Goal: Task Accomplishment & Management: Use online tool/utility

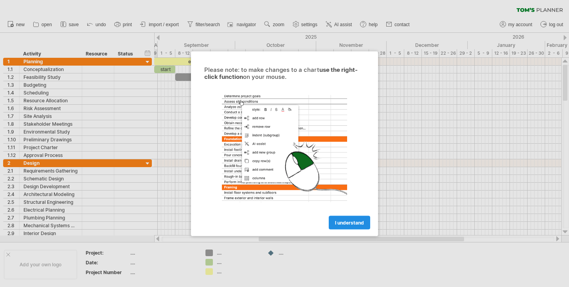
click at [341, 221] on span "I understand" at bounding box center [349, 223] width 29 height 6
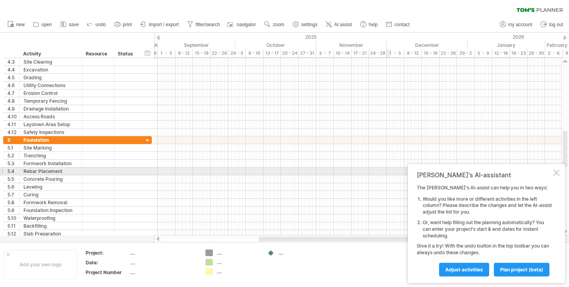
click at [556, 171] on div at bounding box center [556, 173] width 6 height 6
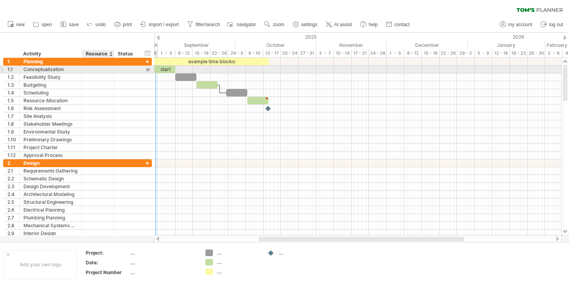
click at [101, 68] on div at bounding box center [98, 69] width 24 height 7
click at [149, 70] on div at bounding box center [147, 70] width 7 height 8
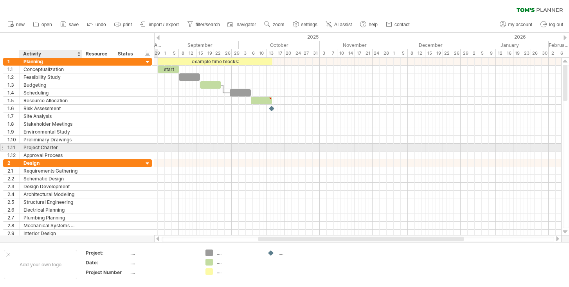
click at [54, 147] on div "Project Charter" at bounding box center [50, 147] width 54 height 7
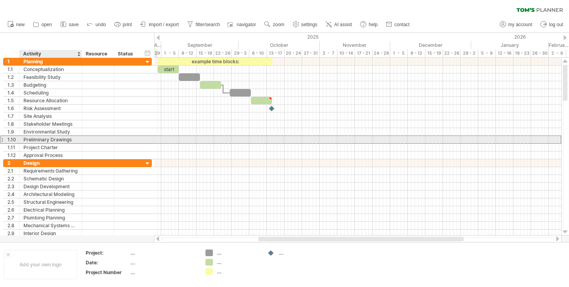
click at [75, 139] on div "Preliminary Drawings" at bounding box center [50, 139] width 54 height 7
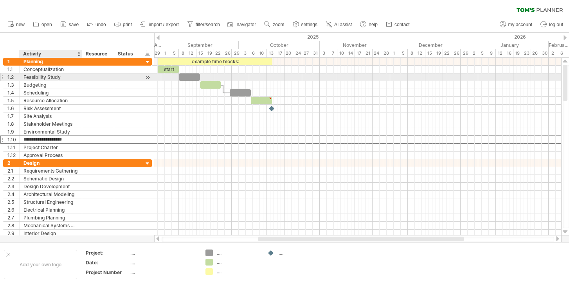
click at [68, 79] on div "Feasibility Study" at bounding box center [50, 77] width 54 height 7
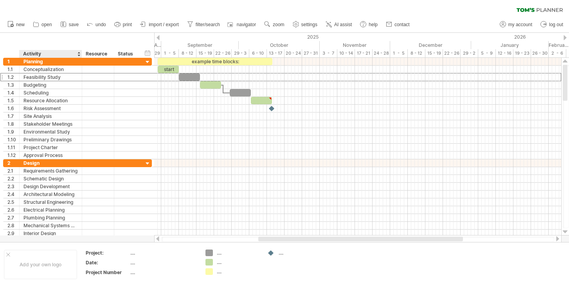
click at [34, 42] on div "hide start/end/duration show start/end/duration ******** Activity ******** Reso…" at bounding box center [77, 45] width 154 height 25
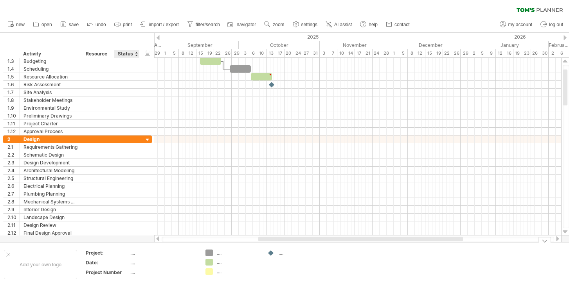
click at [135, 252] on div "...." at bounding box center [163, 253] width 66 height 7
type input "*"
type input "********"
click at [138, 263] on div "...." at bounding box center [163, 263] width 66 height 7
click at [138, 263] on input "text" at bounding box center [161, 263] width 63 height 7
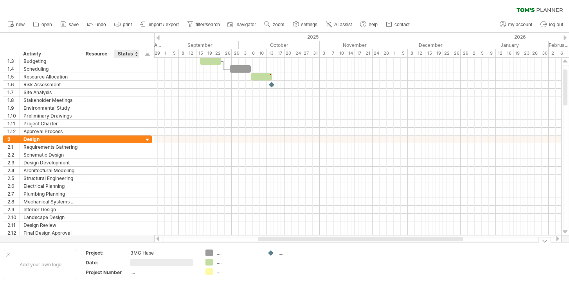
click at [138, 263] on input "text" at bounding box center [161, 263] width 63 height 7
click at [134, 274] on div "...." at bounding box center [163, 272] width 66 height 7
click at [118, 273] on div "Project Number" at bounding box center [107, 272] width 43 height 7
click at [118, 273] on input "**********" at bounding box center [106, 272] width 40 height 7
type input "*******"
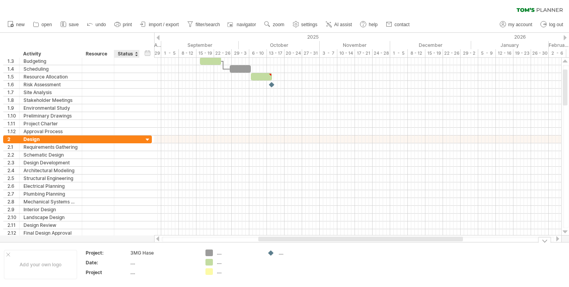
click at [140, 273] on div "...." at bounding box center [163, 272] width 66 height 7
type input "**********"
click at [261, 265] on td ".... .... ...." at bounding box center [232, 265] width 62 height 30
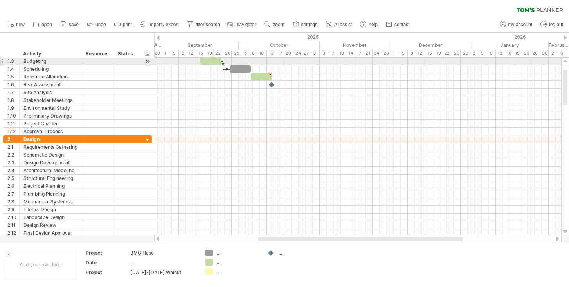
click at [210, 60] on div at bounding box center [210, 60] width 21 height 7
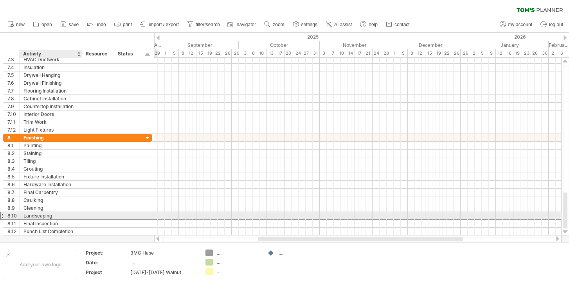
click at [68, 217] on div "Landscaping" at bounding box center [50, 215] width 54 height 7
click at [3, 216] on div at bounding box center [1, 216] width 3 height 8
click at [10, 216] on div "8.10" at bounding box center [13, 215] width 12 height 7
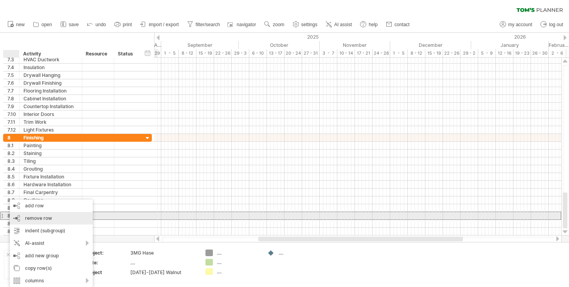
click at [34, 219] on span "remove row" at bounding box center [38, 219] width 27 height 6
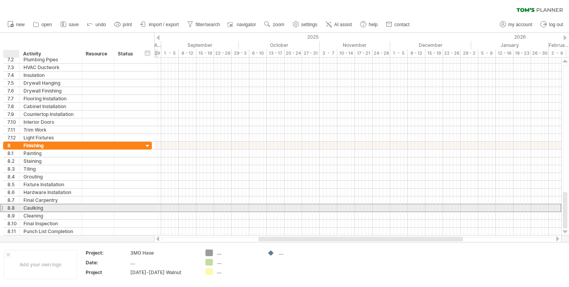
click at [13, 208] on div "8.8" at bounding box center [13, 208] width 12 height 7
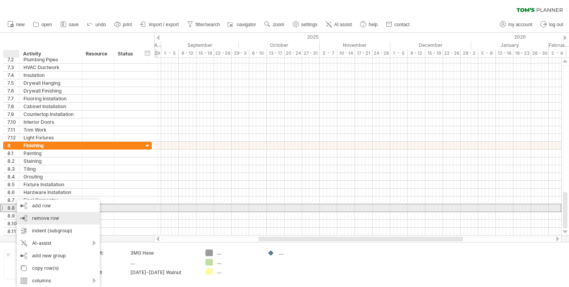
click at [41, 212] on div "remove row remove selected rows" at bounding box center [58, 218] width 83 height 13
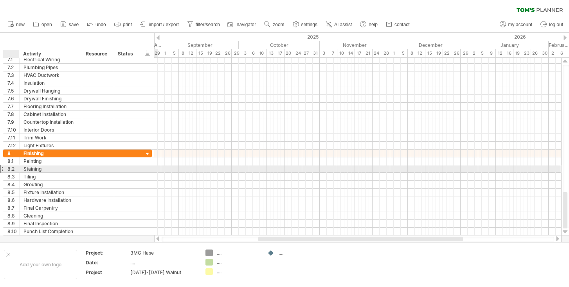
click at [11, 169] on div "8.2" at bounding box center [13, 168] width 12 height 7
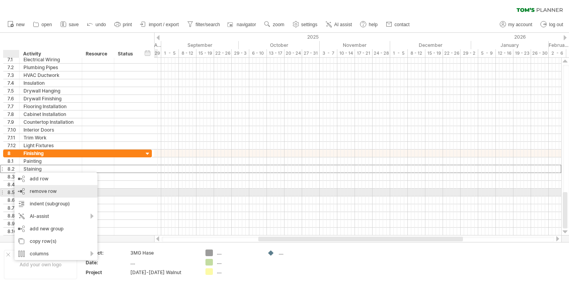
click at [31, 192] on span "remove row" at bounding box center [43, 192] width 27 height 6
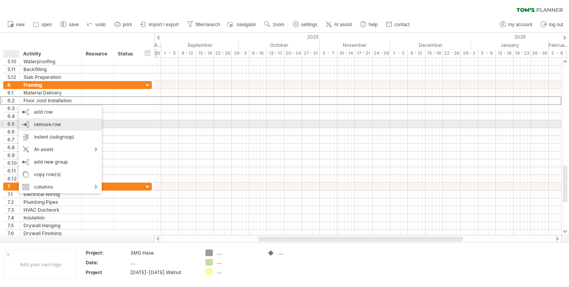
click at [28, 122] on div "remove row remove selected rows" at bounding box center [60, 125] width 83 height 13
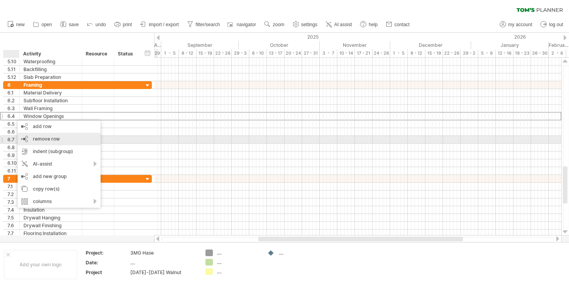
click at [40, 139] on span "remove row" at bounding box center [46, 139] width 27 height 6
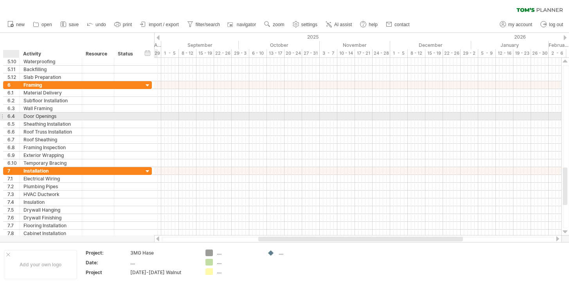
click at [18, 116] on div at bounding box center [18, 117] width 4 height 8
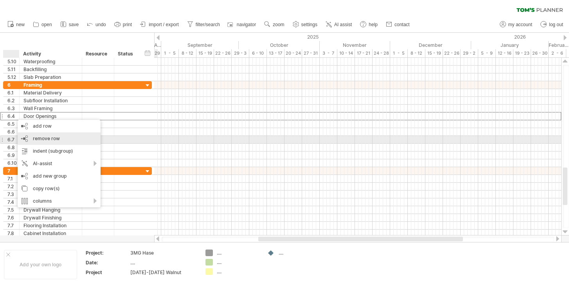
click at [39, 141] on span "remove row" at bounding box center [46, 139] width 27 height 6
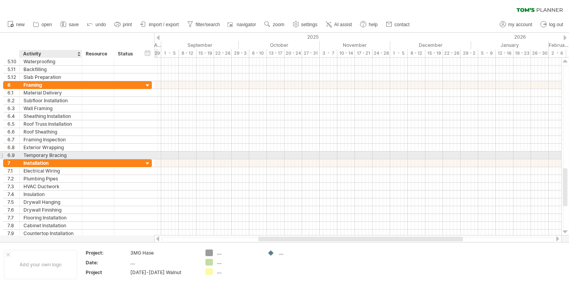
click at [35, 156] on div "Temporary Bracing" at bounding box center [50, 155] width 54 height 7
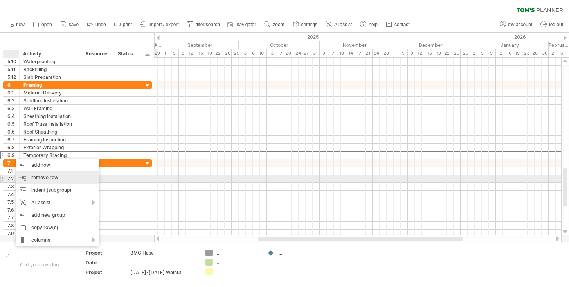
click at [45, 179] on span "remove row" at bounding box center [44, 178] width 27 height 6
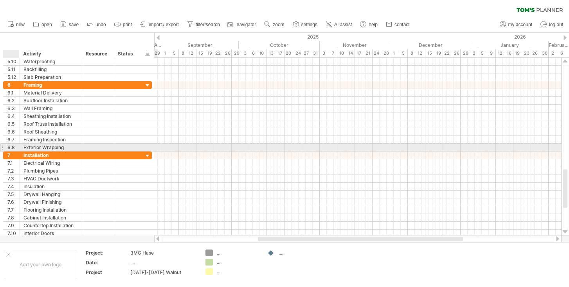
click at [20, 147] on div "**********" at bounding box center [51, 147] width 63 height 7
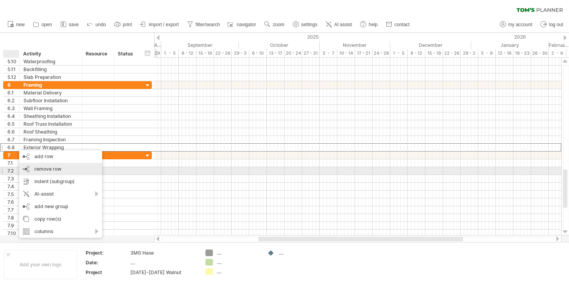
click at [38, 169] on span "remove row" at bounding box center [47, 169] width 27 height 6
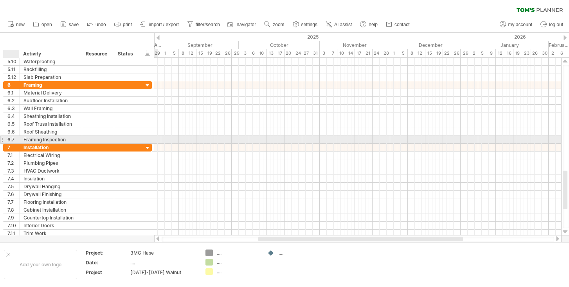
click at [20, 138] on div "**********" at bounding box center [51, 139] width 63 height 7
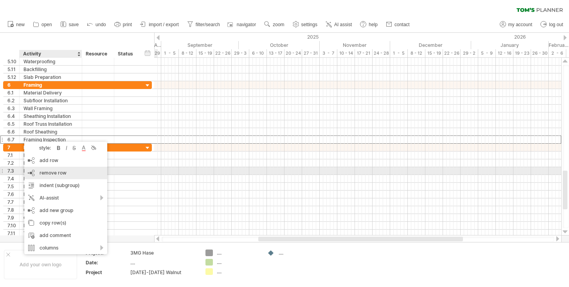
click at [45, 172] on span "remove row" at bounding box center [53, 173] width 27 height 6
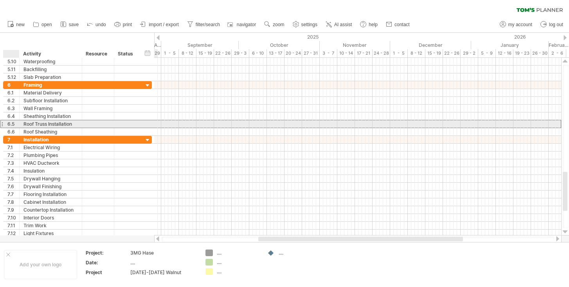
click at [14, 124] on div "6.5" at bounding box center [13, 123] width 12 height 7
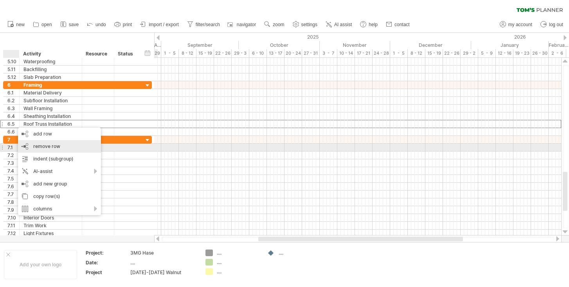
click at [37, 144] on span "remove row" at bounding box center [46, 147] width 27 height 6
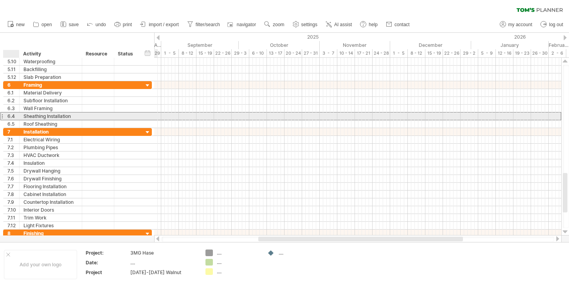
click at [14, 116] on div "6.4" at bounding box center [13, 116] width 12 height 7
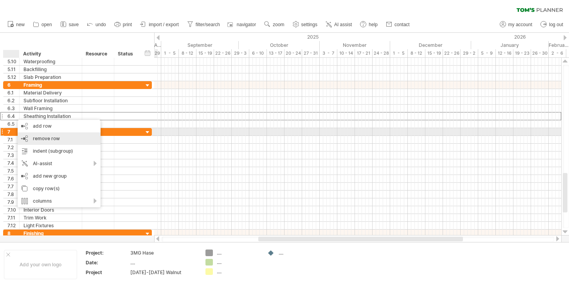
click at [31, 135] on div "remove row remove selected rows" at bounding box center [59, 139] width 83 height 13
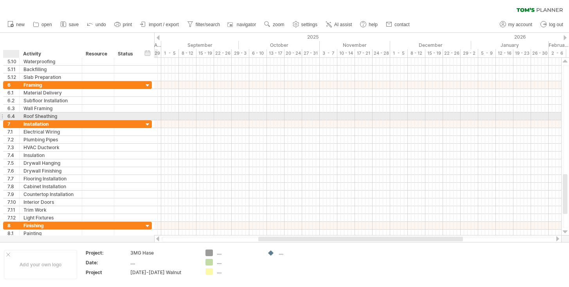
click at [17, 117] on div at bounding box center [18, 117] width 4 height 8
click at [15, 115] on div "6.4" at bounding box center [13, 116] width 12 height 7
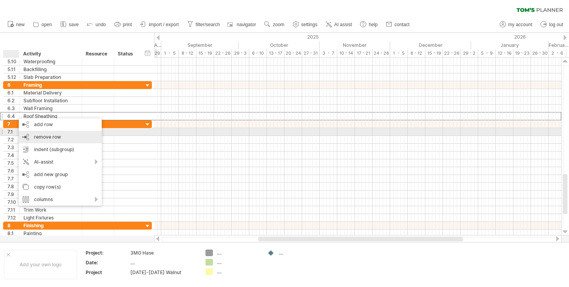
click at [32, 135] on div "remove row remove selected rows" at bounding box center [60, 137] width 83 height 13
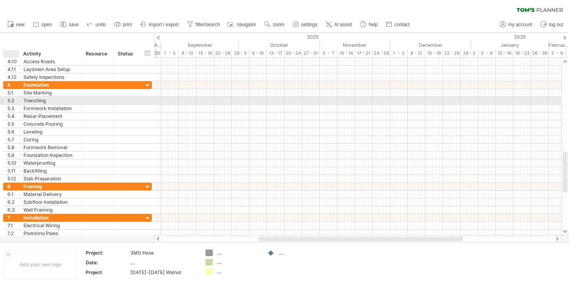
click at [16, 101] on div at bounding box center [18, 101] width 4 height 8
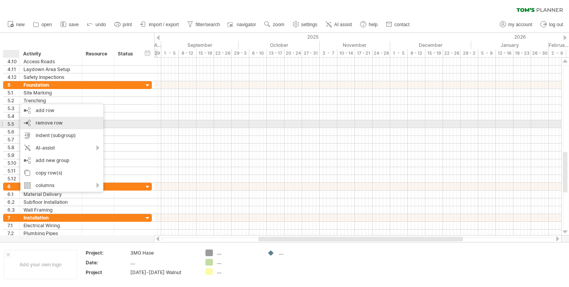
click at [30, 124] on div "remove row remove selected rows" at bounding box center [61, 123] width 83 height 13
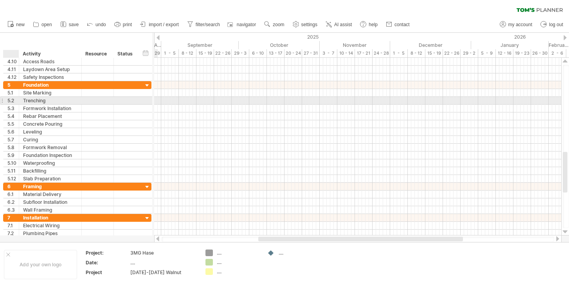
click at [16, 102] on div at bounding box center [18, 101] width 4 height 8
click at [57, 100] on div "Trenching" at bounding box center [50, 100] width 54 height 7
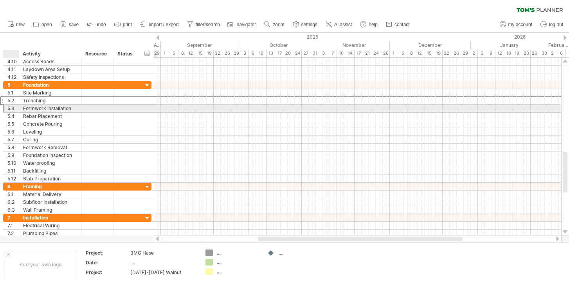
click at [14, 108] on div "5.3" at bounding box center [12, 108] width 11 height 7
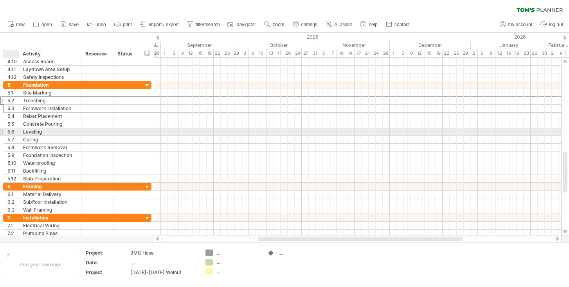
click at [14, 132] on div "5.6" at bounding box center [12, 131] width 11 height 7
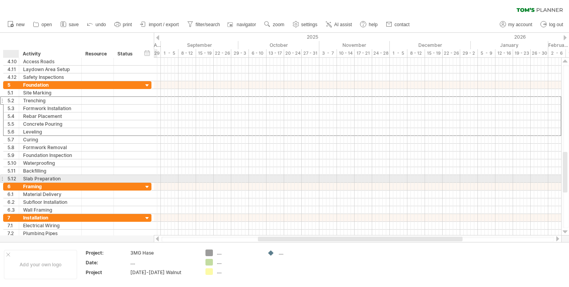
click at [14, 176] on div "5.12" at bounding box center [12, 178] width 11 height 7
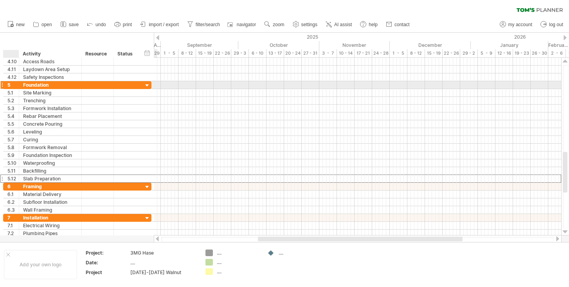
click at [15, 86] on div "5" at bounding box center [12, 84] width 11 height 7
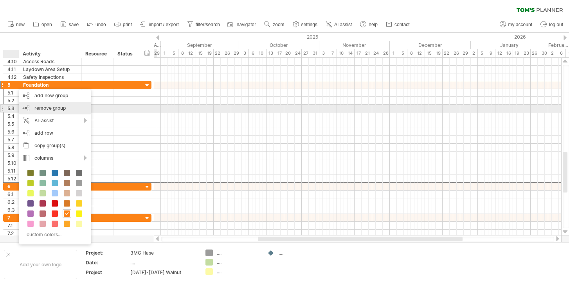
click at [38, 111] on div "remove group remove selected groups" at bounding box center [55, 108] width 72 height 13
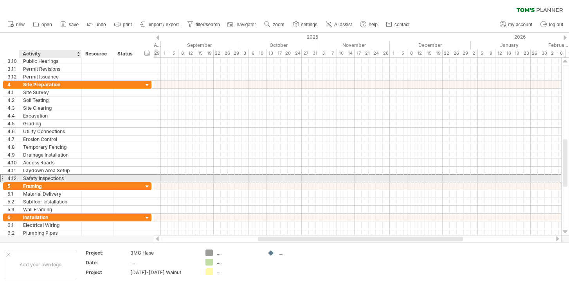
click at [70, 176] on div "Safety Inspections" at bounding box center [50, 178] width 54 height 7
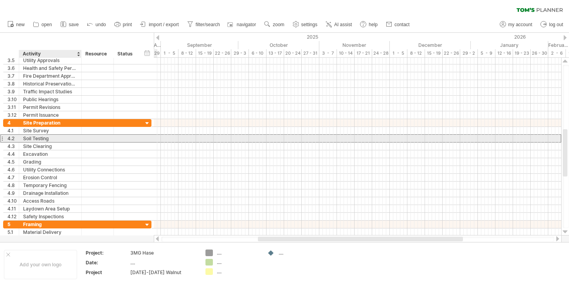
click at [55, 140] on div "Soil Testing" at bounding box center [50, 138] width 54 height 7
click at [6, 138] on div "4.2" at bounding box center [12, 138] width 16 height 7
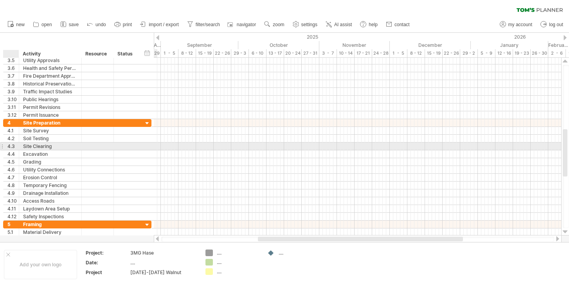
click at [9, 147] on div "4.3" at bounding box center [12, 146] width 11 height 7
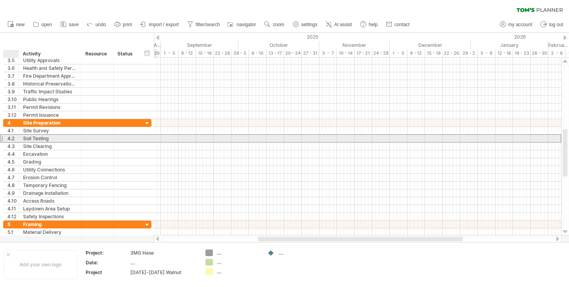
click at [10, 139] on div "4.2" at bounding box center [12, 138] width 11 height 7
click at [9, 141] on div "4.2" at bounding box center [12, 138] width 11 height 7
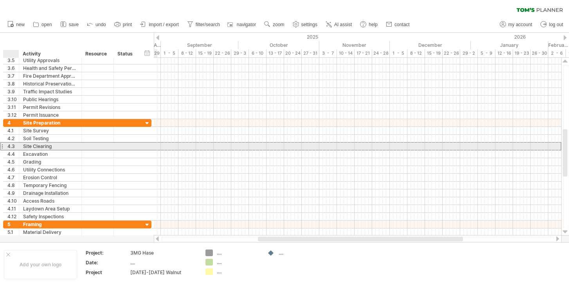
click at [10, 147] on div "4.3" at bounding box center [12, 146] width 11 height 7
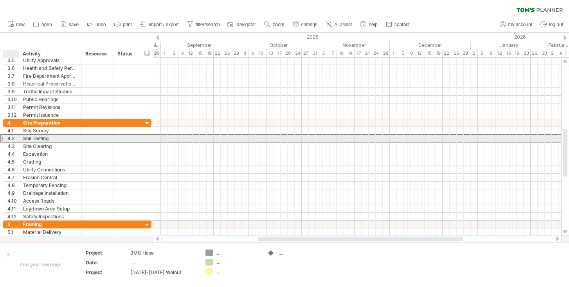
click at [11, 139] on div "4.2" at bounding box center [12, 138] width 11 height 7
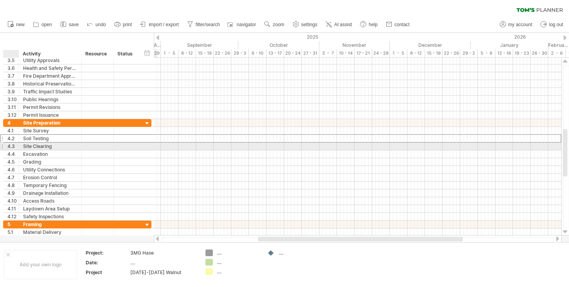
click at [11, 145] on div "4.3" at bounding box center [12, 146] width 11 height 7
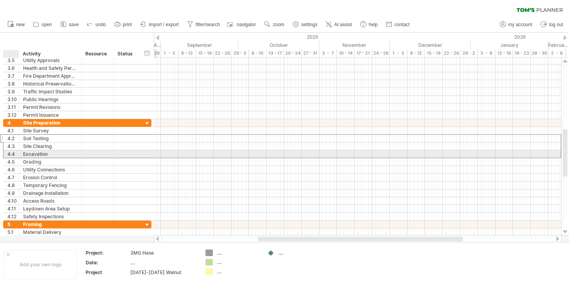
click at [13, 153] on div "4.4" at bounding box center [12, 154] width 11 height 7
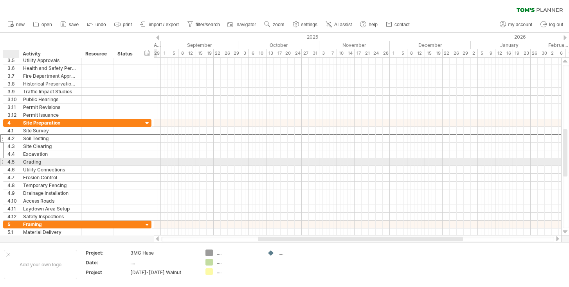
click at [13, 161] on div "4.5" at bounding box center [12, 161] width 11 height 7
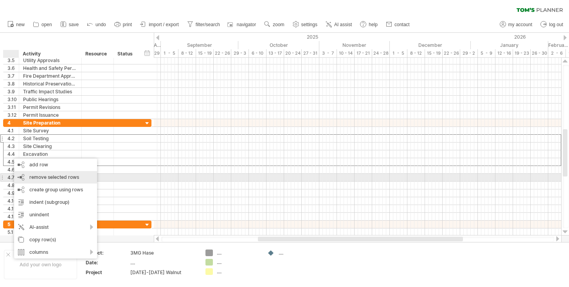
click at [38, 180] on span "remove selected rows" at bounding box center [54, 177] width 50 height 6
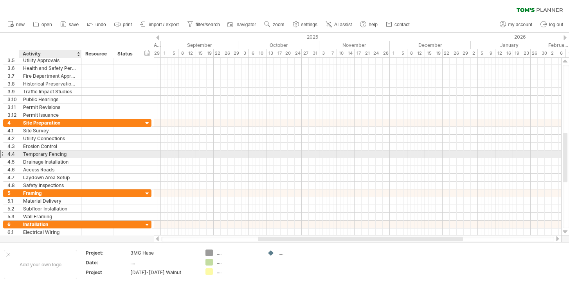
click at [40, 155] on div "Temporary Fencing" at bounding box center [50, 154] width 54 height 7
click at [0, 0] on input "**********" at bounding box center [0, 0] width 0 height 0
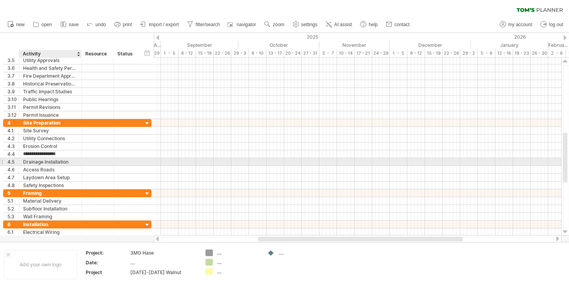
type input "*******"
click at [59, 161] on div "Drainage Installation" at bounding box center [50, 161] width 54 height 7
click at [14, 163] on div "4.5" at bounding box center [12, 161] width 11 height 7
click at [17, 161] on div at bounding box center [18, 162] width 4 height 8
click at [16, 162] on div "4.5" at bounding box center [12, 161] width 11 height 7
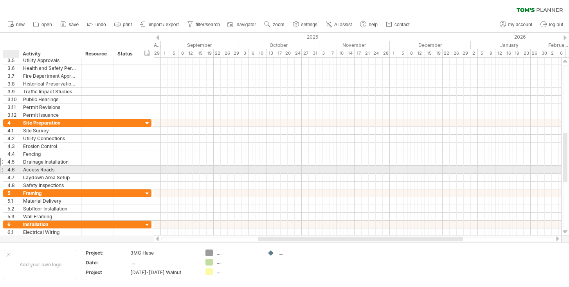
click at [16, 167] on div "4.6" at bounding box center [12, 169] width 11 height 7
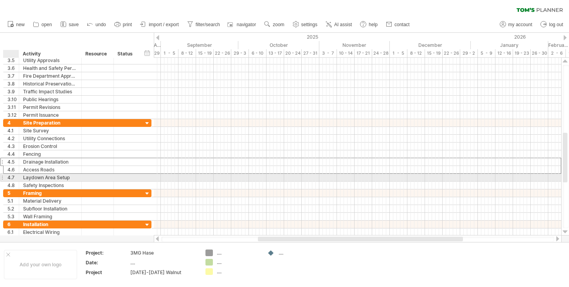
click at [16, 176] on div "4.7" at bounding box center [12, 177] width 11 height 7
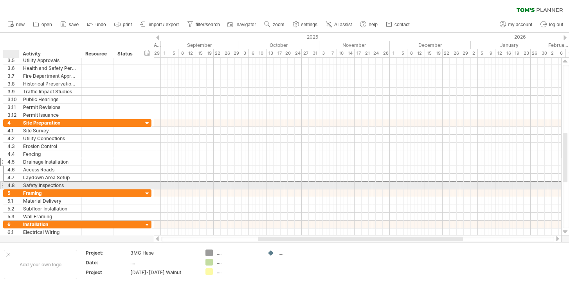
click at [16, 186] on div "4.8" at bounding box center [12, 185] width 11 height 7
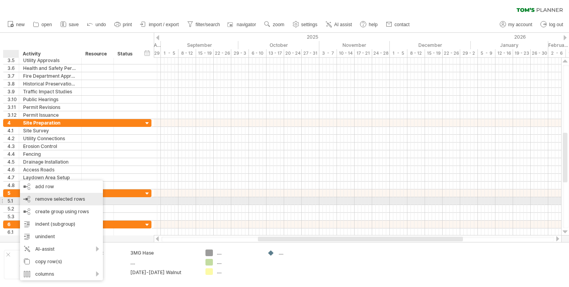
click at [48, 199] on span "remove selected rows" at bounding box center [60, 199] width 50 height 6
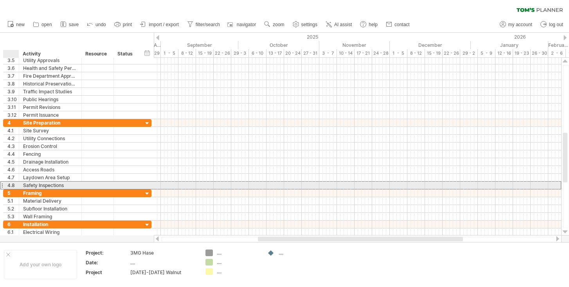
click at [15, 185] on div "4.8" at bounding box center [12, 185] width 11 height 7
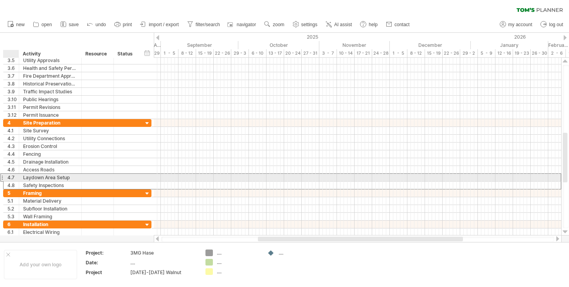
click at [14, 177] on div "4.7" at bounding box center [12, 177] width 11 height 7
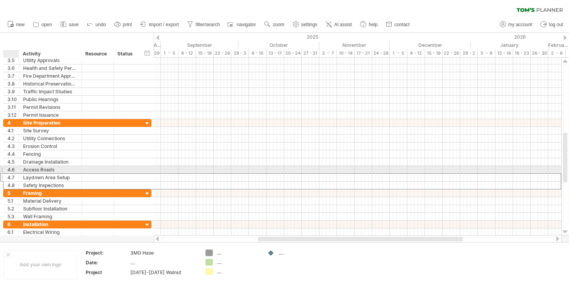
click at [14, 171] on div "4.6" at bounding box center [12, 169] width 11 height 7
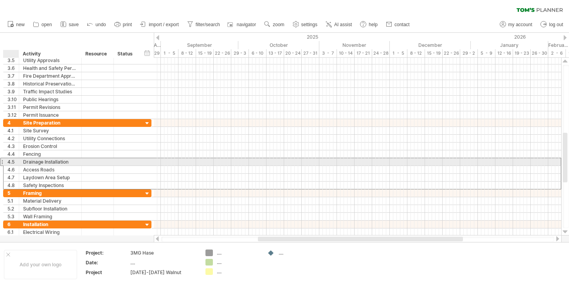
click at [15, 163] on div "4.5" at bounding box center [12, 161] width 11 height 7
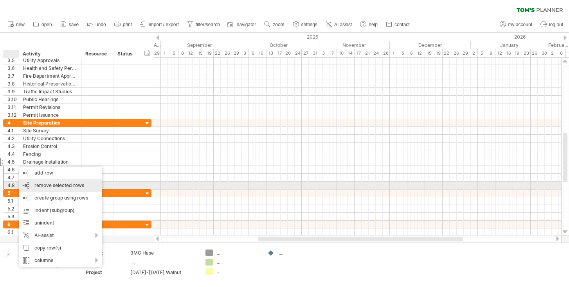
click at [43, 189] on div "remove row remove selected rows" at bounding box center [60, 186] width 83 height 13
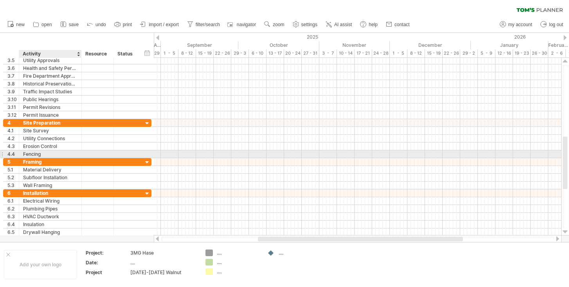
click at [50, 151] on div "Fencing" at bounding box center [50, 154] width 54 height 7
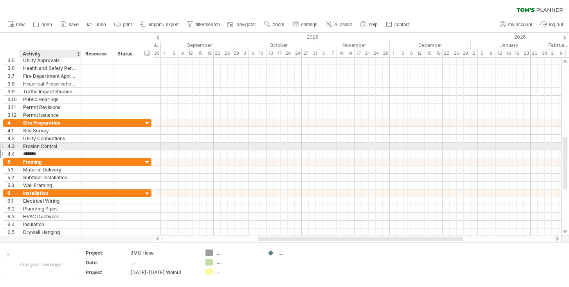
click at [40, 144] on div "Erosion Control" at bounding box center [50, 146] width 54 height 7
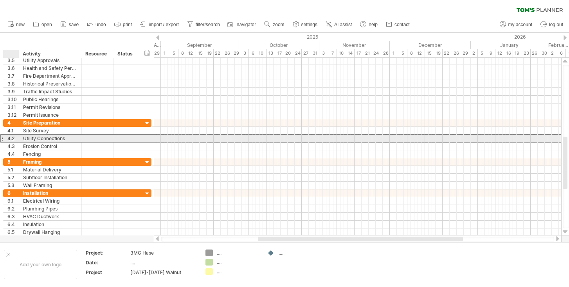
click at [14, 138] on div "4.2" at bounding box center [12, 138] width 11 height 7
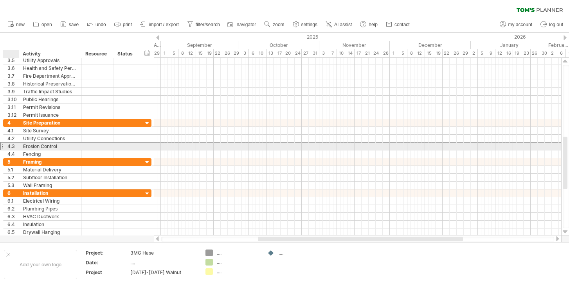
click at [14, 144] on div "4.3" at bounding box center [12, 146] width 11 height 7
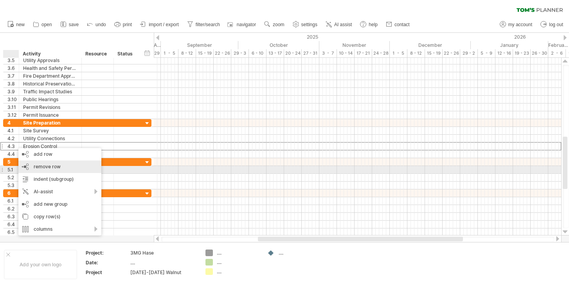
click at [35, 168] on span "remove row" at bounding box center [47, 167] width 27 height 6
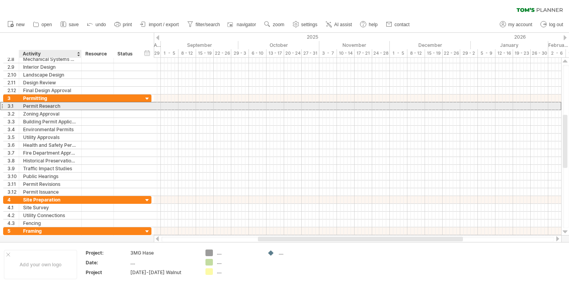
click at [48, 108] on div "Permit Research" at bounding box center [50, 105] width 54 height 7
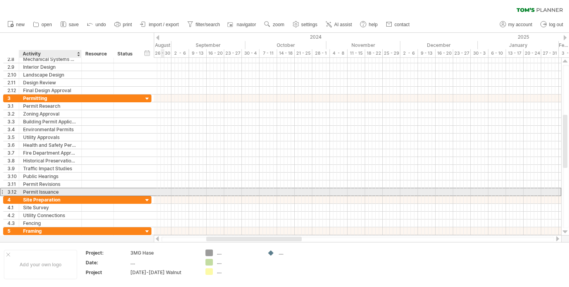
click at [62, 193] on div "Permit Issuance" at bounding box center [50, 192] width 54 height 7
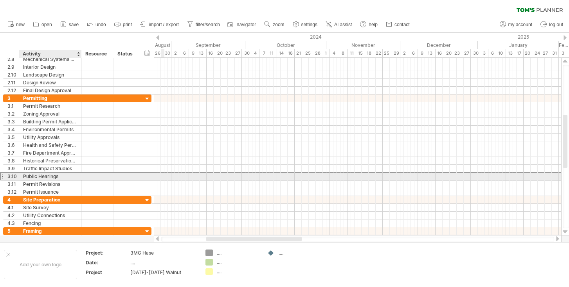
click at [61, 177] on div "Public Hearings" at bounding box center [50, 176] width 54 height 7
click at [5, 176] on div "3.10" at bounding box center [12, 176] width 16 height 7
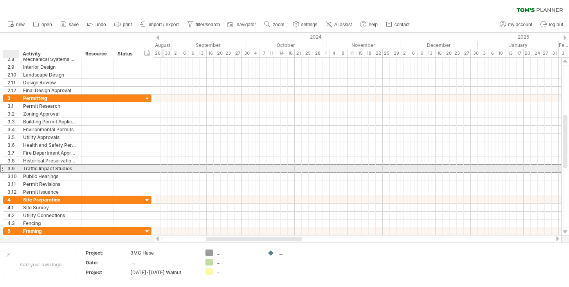
click at [9, 169] on div "3.9" at bounding box center [12, 168] width 11 height 7
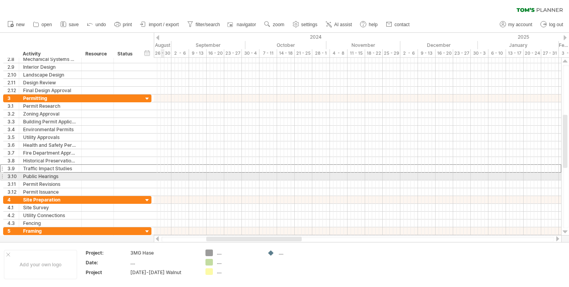
click at [5, 176] on div "3.10" at bounding box center [12, 176] width 16 height 7
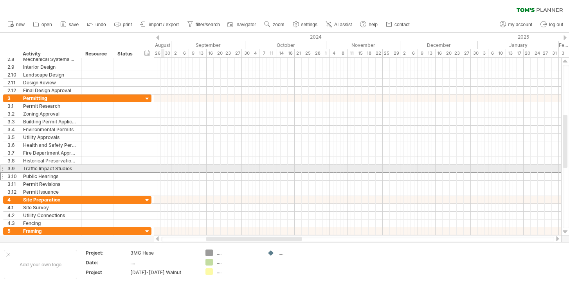
click at [5, 169] on div "3.9" at bounding box center [12, 168] width 16 height 7
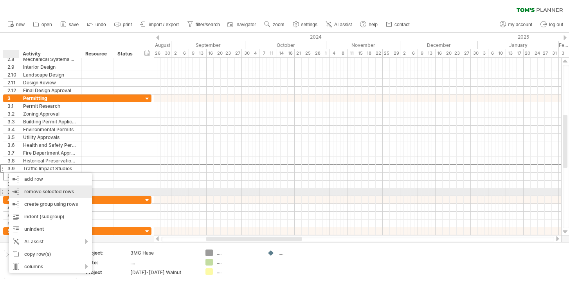
click at [55, 190] on span "remove selected rows" at bounding box center [49, 192] width 50 height 6
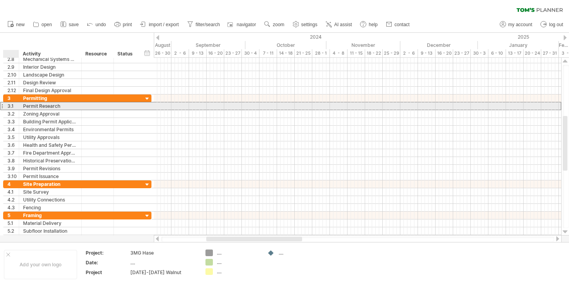
click at [15, 105] on div "3.1" at bounding box center [12, 105] width 11 height 7
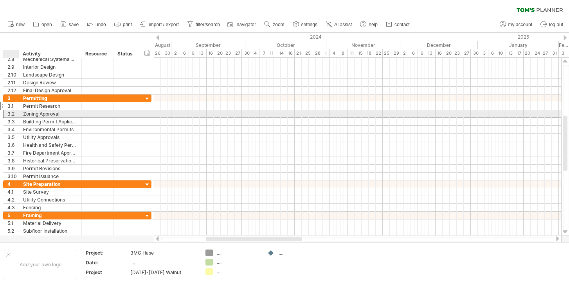
click at [15, 113] on div "3.2" at bounding box center [12, 113] width 11 height 7
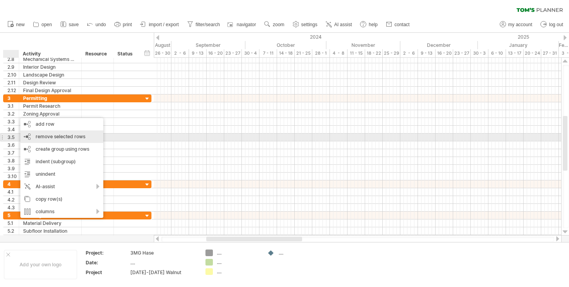
click at [45, 135] on span "remove selected rows" at bounding box center [61, 137] width 50 height 6
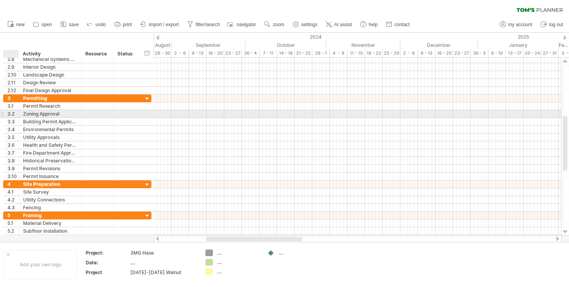
click at [16, 115] on div at bounding box center [18, 114] width 4 height 8
click at [11, 114] on div "3.2" at bounding box center [12, 113] width 11 height 7
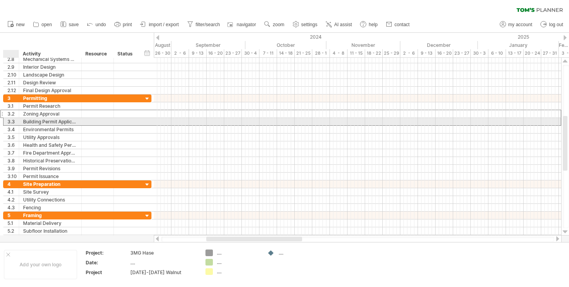
click at [15, 121] on div "3.3" at bounding box center [12, 121] width 11 height 7
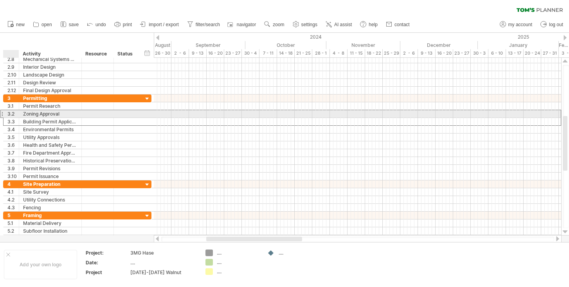
click at [15, 114] on div "3.2" at bounding box center [12, 113] width 11 height 7
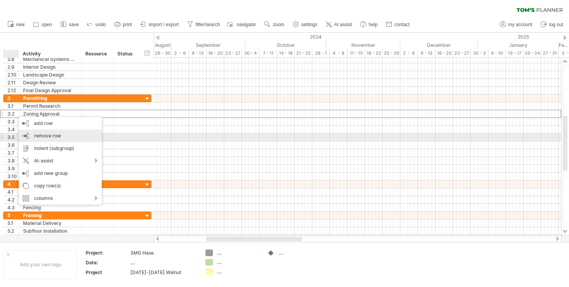
click at [29, 134] on div "remove row remove selected rows" at bounding box center [60, 136] width 83 height 13
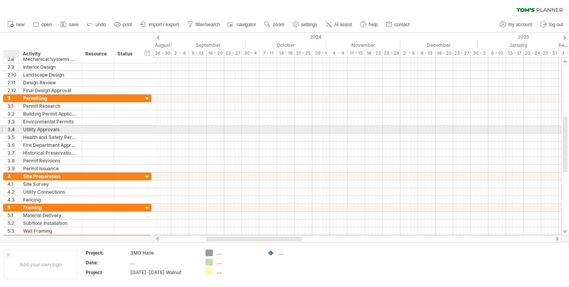
click at [15, 130] on div "3.4" at bounding box center [12, 129] width 11 height 7
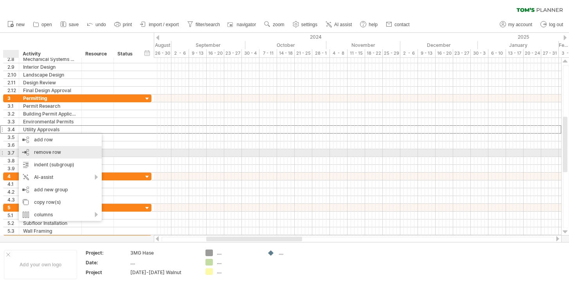
click at [34, 155] on div "remove row remove selected rows" at bounding box center [60, 152] width 83 height 13
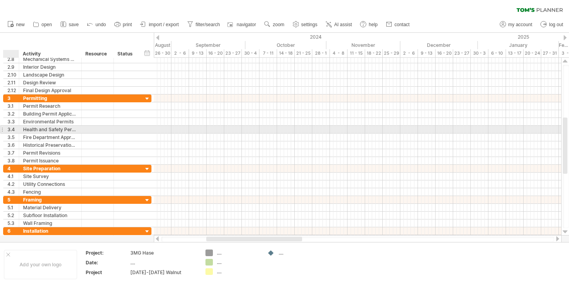
click at [13, 130] on div "3.4" at bounding box center [12, 129] width 11 height 7
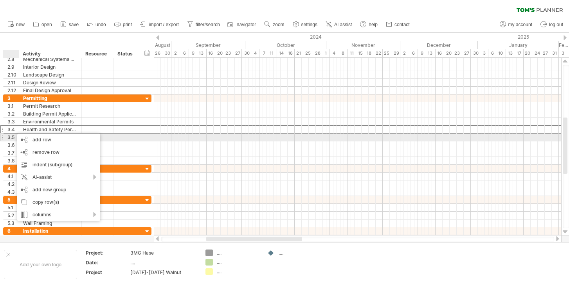
click at [14, 137] on div "3.5" at bounding box center [12, 137] width 11 height 7
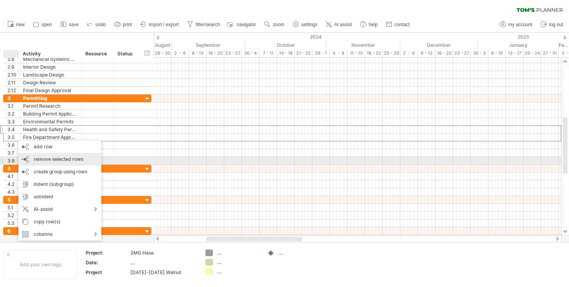
click at [50, 160] on span "remove selected rows" at bounding box center [59, 159] width 50 height 6
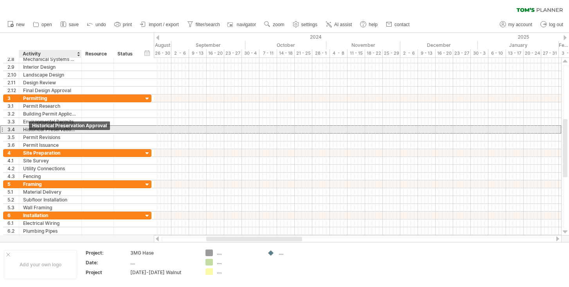
click at [30, 132] on div "Historical Preservation Approval" at bounding box center [50, 129] width 54 height 7
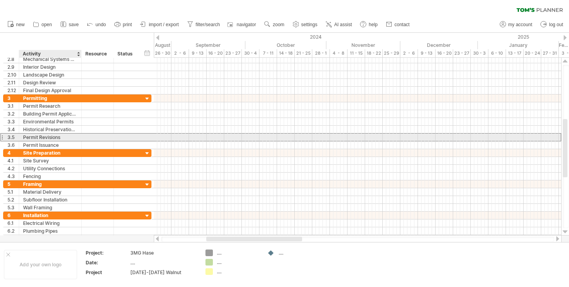
click at [48, 137] on div "Permit Revisions" at bounding box center [50, 137] width 54 height 7
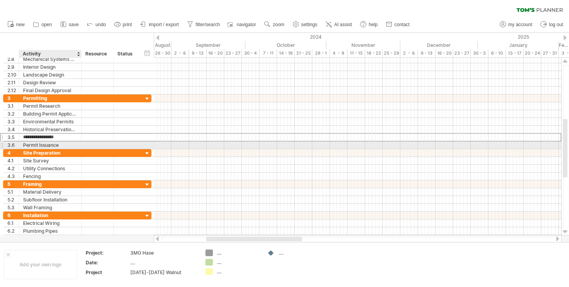
click at [39, 144] on div "Permit Issuance" at bounding box center [50, 145] width 54 height 7
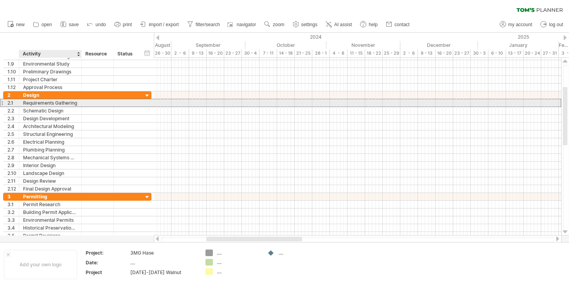
click at [56, 102] on div "Requirements Gathering" at bounding box center [50, 102] width 54 height 7
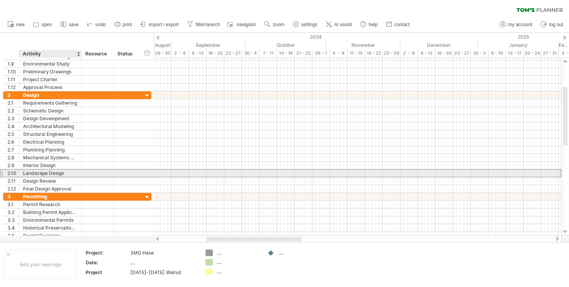
click at [50, 172] on div "Landscape Design" at bounding box center [50, 173] width 54 height 7
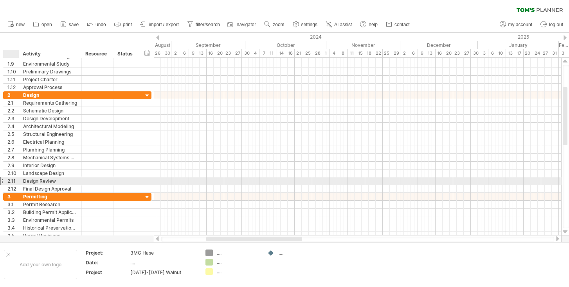
click at [14, 181] on div "2.11" at bounding box center [12, 181] width 11 height 7
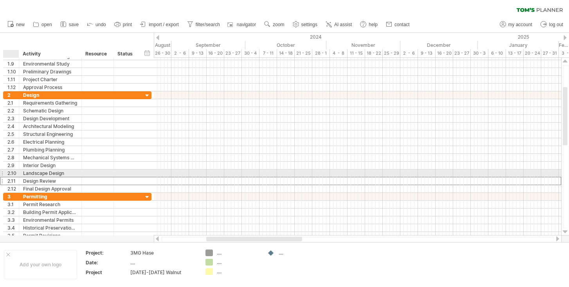
click at [14, 175] on div "2.10" at bounding box center [12, 173] width 11 height 7
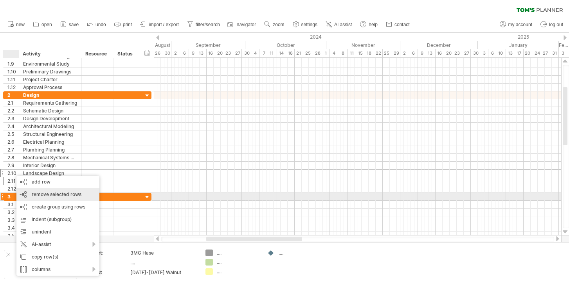
click at [41, 196] on span "remove selected rows" at bounding box center [57, 195] width 50 height 6
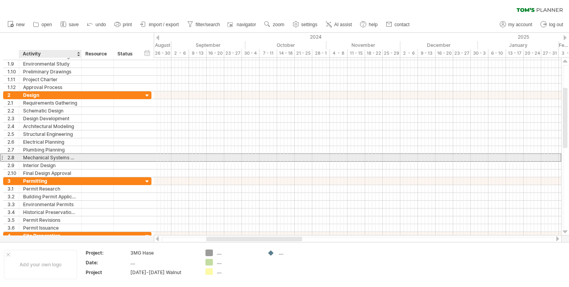
click at [41, 156] on div "Mechanical Systems Design" at bounding box center [50, 157] width 54 height 7
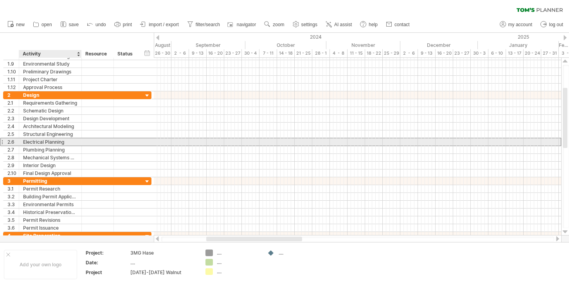
click at [40, 145] on div "Electrical Planning" at bounding box center [50, 141] width 54 height 7
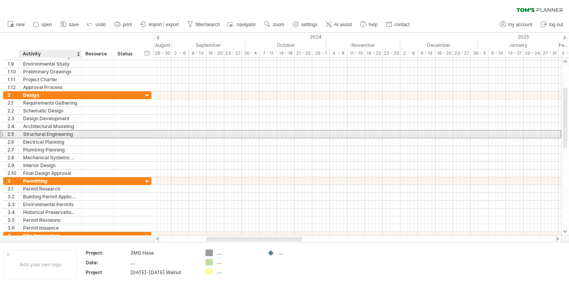
click at [37, 131] on div "Structural Engineering" at bounding box center [50, 134] width 54 height 7
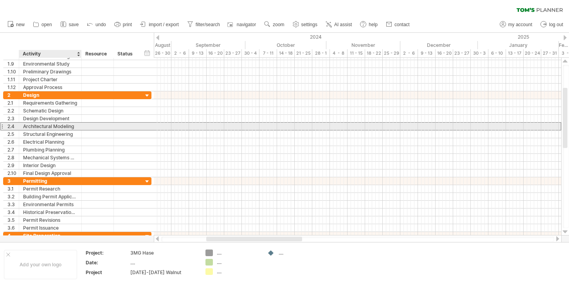
click at [29, 125] on div "Architectural Modeling" at bounding box center [50, 126] width 54 height 7
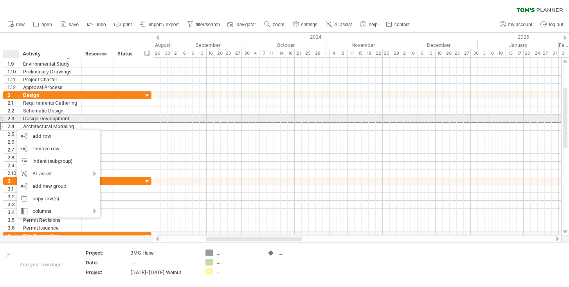
click at [27, 116] on div "Design Development" at bounding box center [50, 118] width 54 height 7
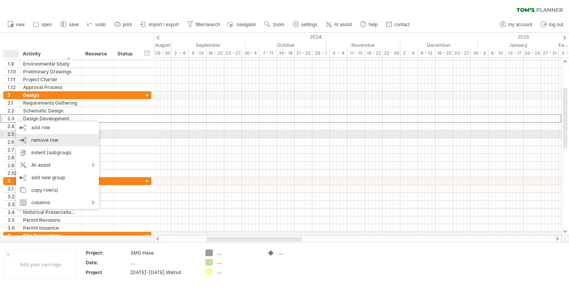
click at [36, 137] on span "remove row" at bounding box center [44, 140] width 27 height 6
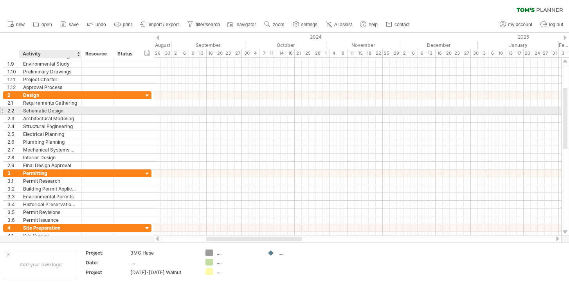
click at [25, 110] on div "Schematic Design" at bounding box center [50, 110] width 54 height 7
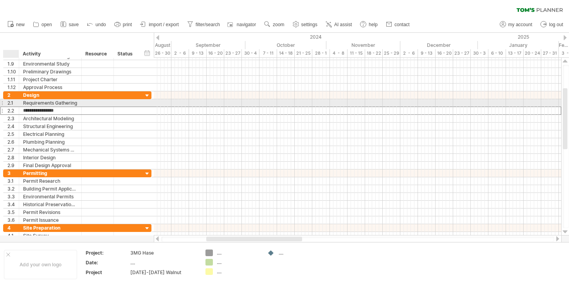
click at [16, 102] on div at bounding box center [18, 103] width 4 height 8
click at [48, 101] on div "Requirements Gathering" at bounding box center [50, 102] width 54 height 7
click at [48, 101] on input "**********" at bounding box center [50, 102] width 54 height 7
click at [13, 103] on div "2.1" at bounding box center [12, 102] width 11 height 7
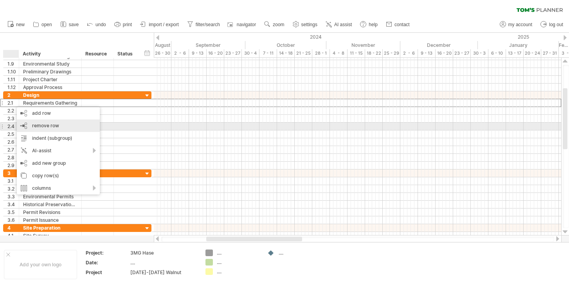
click at [29, 126] on div "remove row remove selected rows" at bounding box center [58, 126] width 83 height 13
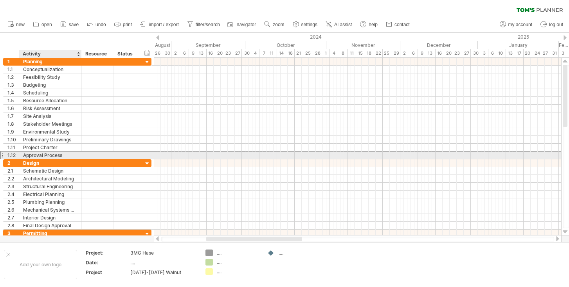
click at [45, 157] on div "Approval Process" at bounding box center [50, 155] width 54 height 7
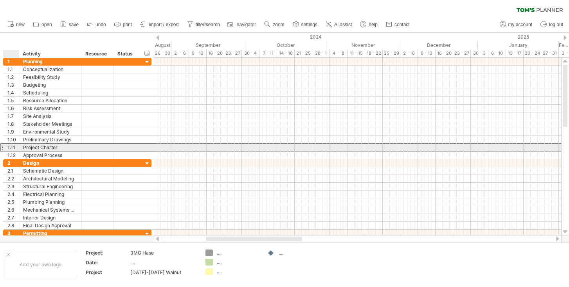
click at [14, 147] on div "1.11" at bounding box center [12, 147] width 11 height 7
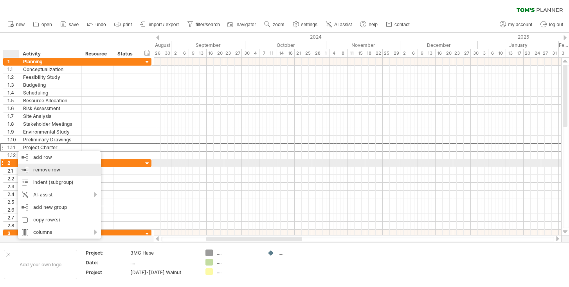
click at [34, 167] on span "remove row" at bounding box center [46, 170] width 27 height 6
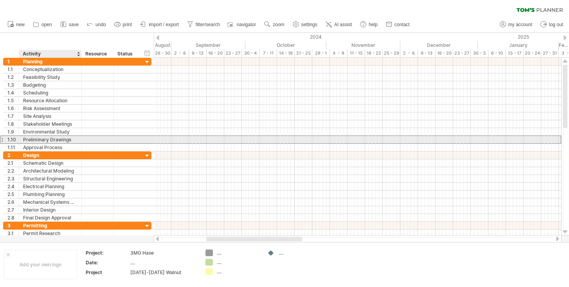
click at [29, 140] on div "Preliminary Drawings" at bounding box center [50, 139] width 54 height 7
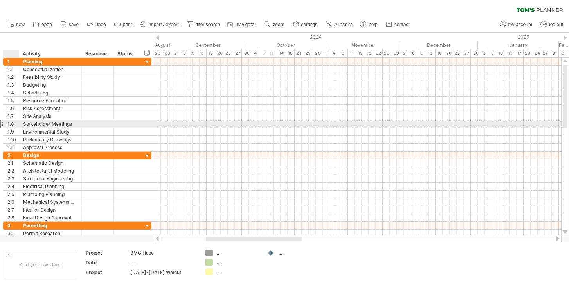
click at [15, 128] on div "1.8" at bounding box center [12, 123] width 11 height 7
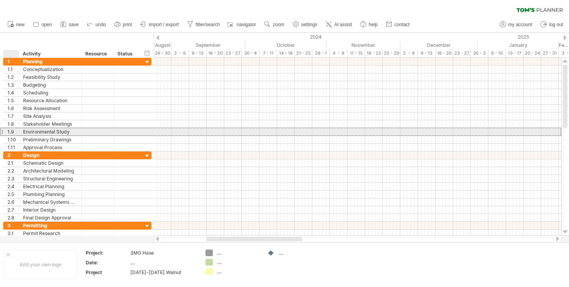
click at [15, 132] on div "1.9" at bounding box center [12, 131] width 11 height 7
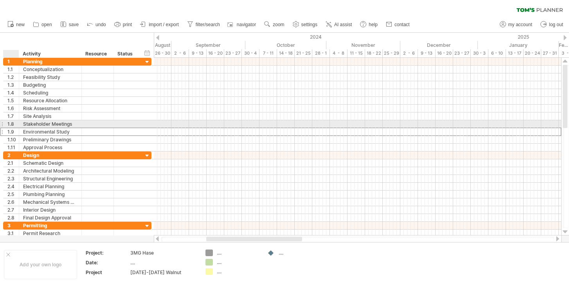
click at [15, 127] on div "1.8" at bounding box center [12, 123] width 11 height 7
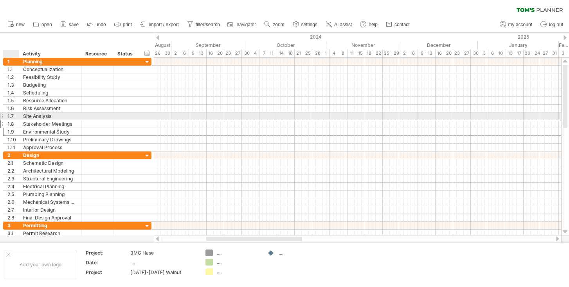
click at [16, 116] on div at bounding box center [18, 117] width 4 height 8
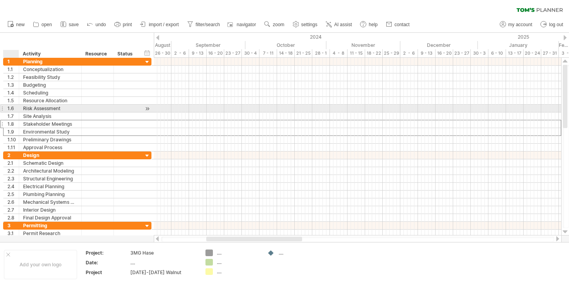
click at [16, 106] on div "1.6" at bounding box center [12, 108] width 11 height 7
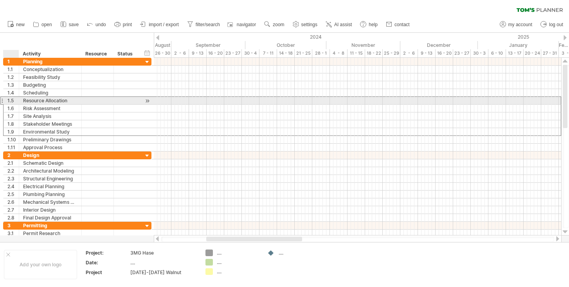
click at [15, 100] on div "1.5" at bounding box center [12, 100] width 11 height 7
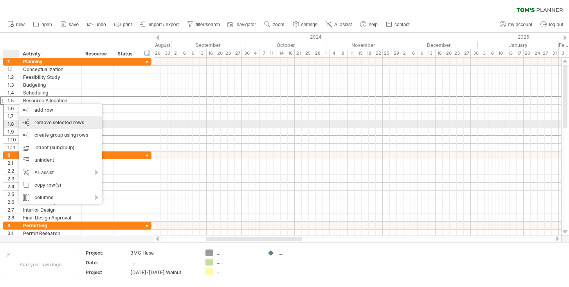
click at [34, 123] on div "remove row remove selected rows" at bounding box center [60, 123] width 83 height 13
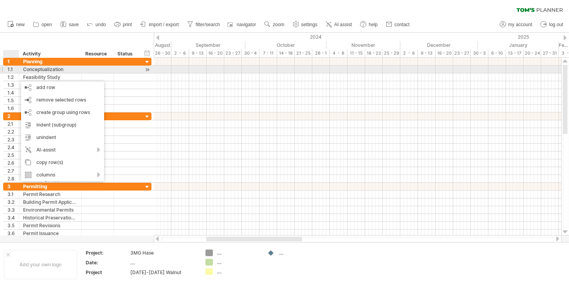
click at [14, 71] on div "1.1" at bounding box center [12, 69] width 11 height 7
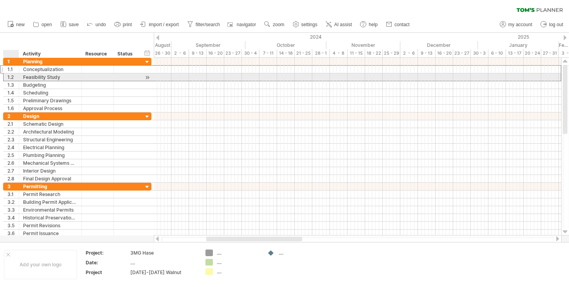
click at [15, 77] on div "1.2" at bounding box center [12, 77] width 11 height 7
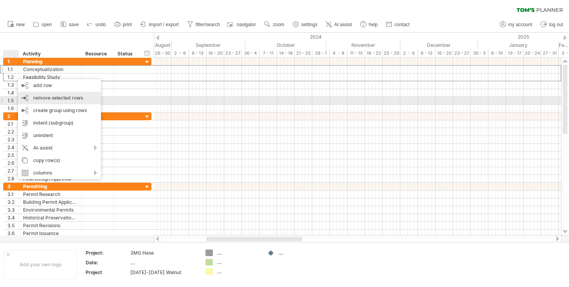
click at [32, 101] on div "remove row remove selected rows" at bounding box center [59, 98] width 83 height 13
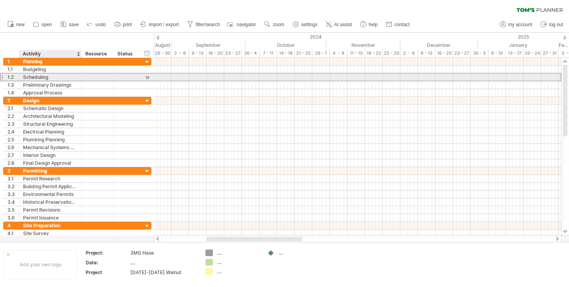
click at [55, 77] on div "Scheduling" at bounding box center [50, 77] width 54 height 7
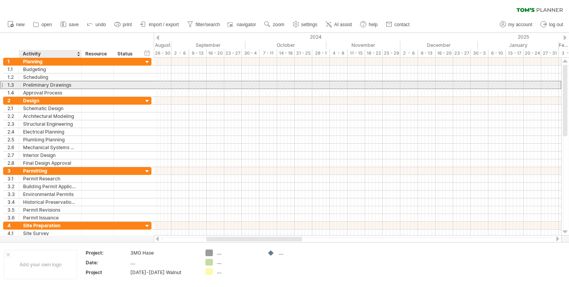
click at [72, 84] on div "Preliminary Drawings" at bounding box center [50, 84] width 54 height 7
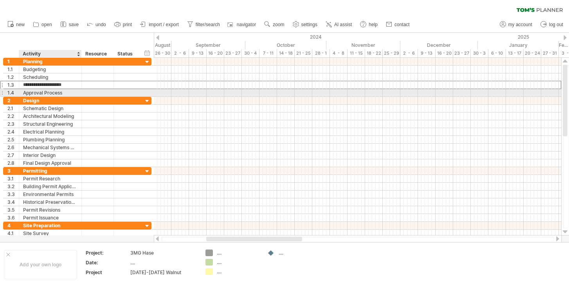
click at [73, 93] on div "Approval Process" at bounding box center [50, 92] width 54 height 7
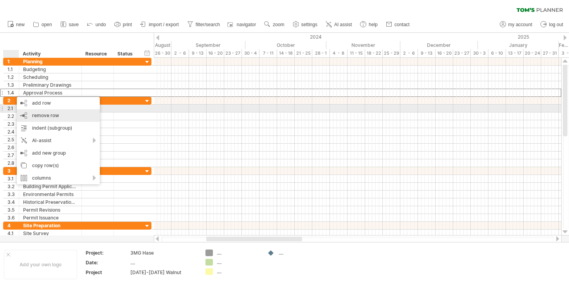
click at [32, 110] on div "remove row remove selected rows" at bounding box center [58, 116] width 83 height 13
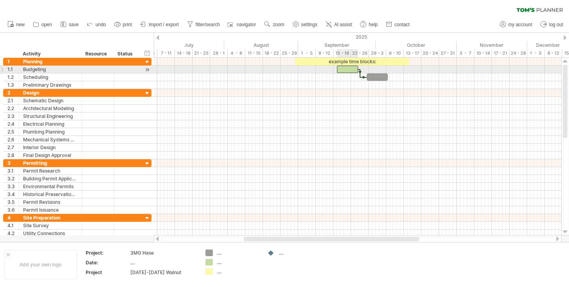
click at [347, 70] on div at bounding box center [347, 69] width 21 height 7
click at [339, 71] on div at bounding box center [347, 69] width 21 height 7
drag, startPoint x: 340, startPoint y: 70, endPoint x: 321, endPoint y: 72, distance: 19.3
click at [321, 72] on div at bounding box center [327, 69] width 21 height 7
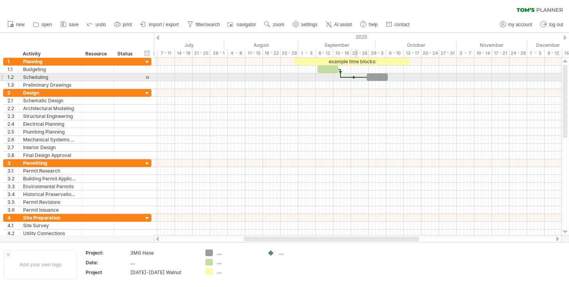
click at [355, 77] on div at bounding box center [354, 77] width 26 height 2
click at [347, 77] on div at bounding box center [354, 77] width 26 height 2
click at [345, 77] on div at bounding box center [354, 77] width 26 height 2
click at [343, 75] on div at bounding box center [357, 78] width 407 height 8
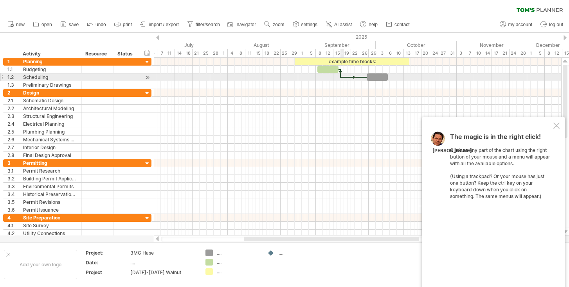
click at [343, 78] on div at bounding box center [354, 77] width 26 height 2
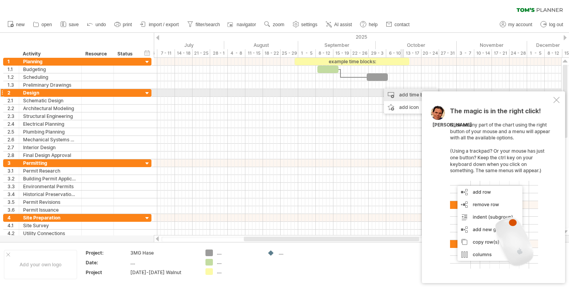
click at [401, 95] on div "add time block" at bounding box center [411, 95] width 54 height 13
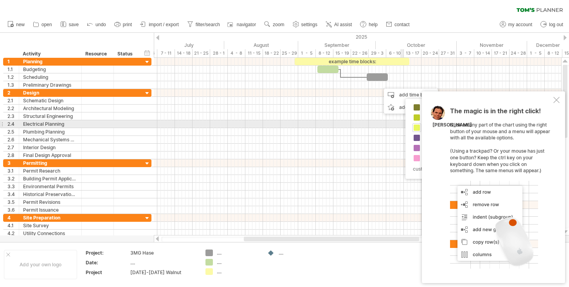
click at [417, 127] on span at bounding box center [416, 128] width 6 height 6
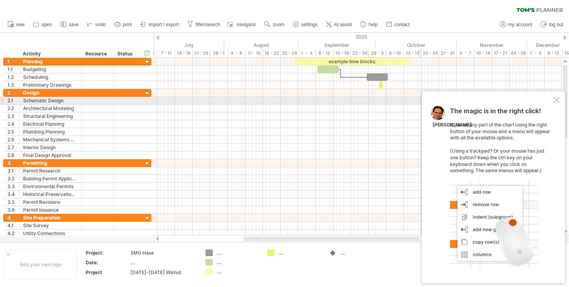
click at [556, 100] on div at bounding box center [556, 100] width 6 height 6
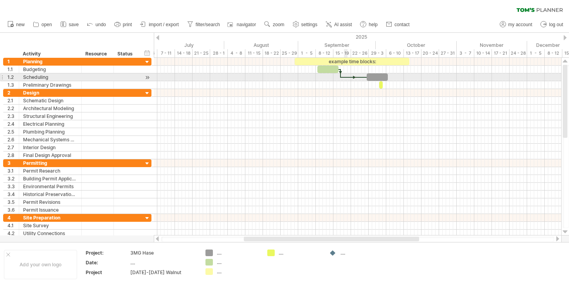
click at [344, 77] on div at bounding box center [354, 77] width 26 height 2
drag, startPoint x: 370, startPoint y: 75, endPoint x: 346, endPoint y: 76, distance: 24.3
click at [346, 76] on div at bounding box center [352, 77] width 21 height 7
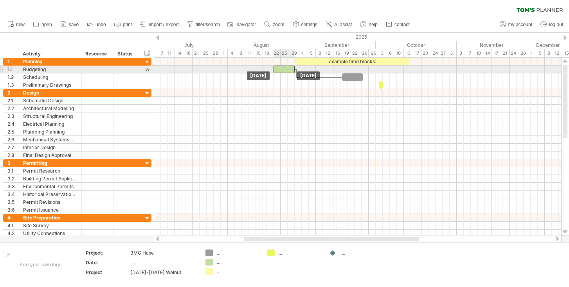
drag, startPoint x: 330, startPoint y: 69, endPoint x: 286, endPoint y: 70, distance: 43.4
click at [286, 70] on div at bounding box center [283, 69] width 21 height 7
drag, startPoint x: 294, startPoint y: 69, endPoint x: 330, endPoint y: 66, distance: 36.4
click at [330, 66] on span at bounding box center [331, 69] width 3 height 7
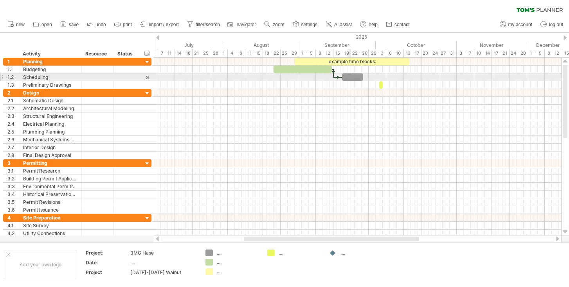
click at [348, 78] on div at bounding box center [352, 77] width 21 height 7
drag, startPoint x: 348, startPoint y: 76, endPoint x: 327, endPoint y: 78, distance: 20.8
click at [327, 78] on div at bounding box center [329, 77] width 21 height 7
drag, startPoint x: 342, startPoint y: 77, endPoint x: 327, endPoint y: 78, distance: 15.3
click at [326, 78] on span at bounding box center [324, 77] width 3 height 7
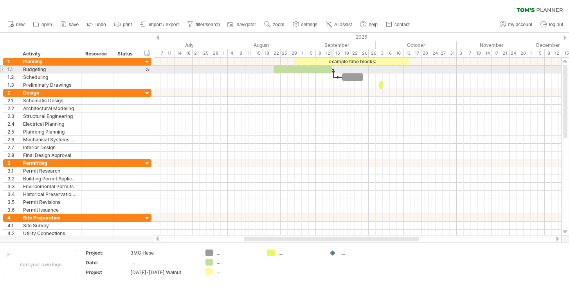
click at [333, 70] on div at bounding box center [333, 73] width 2 height 9
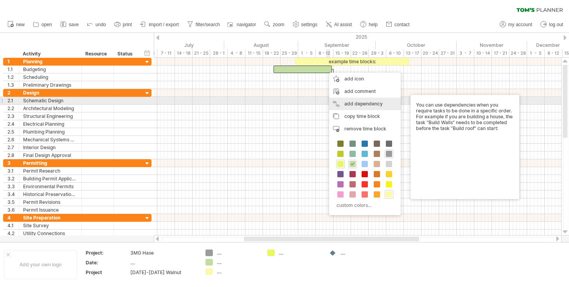
click at [345, 102] on div "add dependency You can use dependencies when you require tasks to be done in a …" at bounding box center [365, 104] width 72 height 13
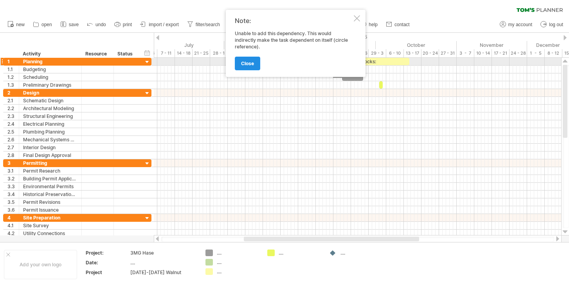
click at [250, 62] on span "close" at bounding box center [247, 64] width 13 height 6
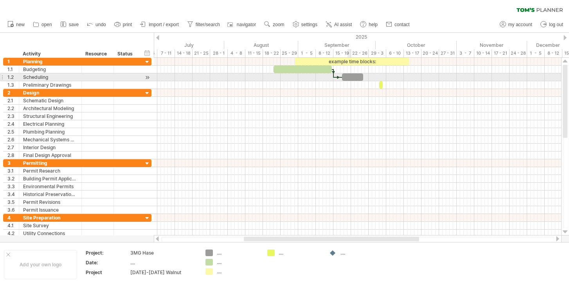
click at [348, 77] on div at bounding box center [352, 77] width 21 height 7
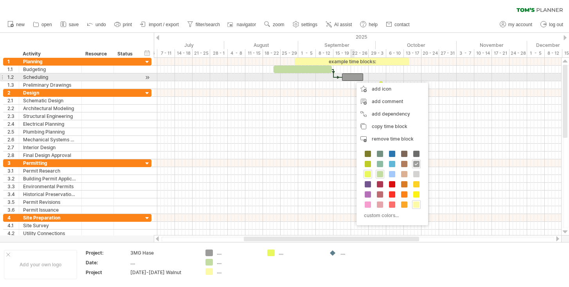
click at [351, 75] on div at bounding box center [352, 77] width 21 height 7
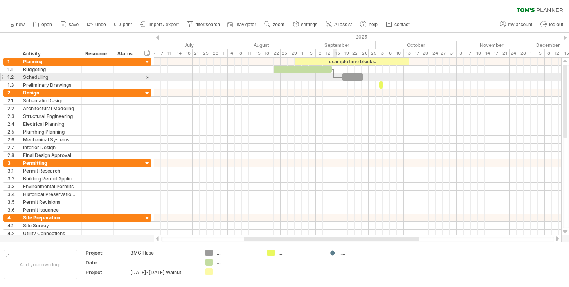
click at [336, 75] on div at bounding box center [357, 78] width 407 height 8
click at [334, 77] on div at bounding box center [338, 77] width 9 height 2
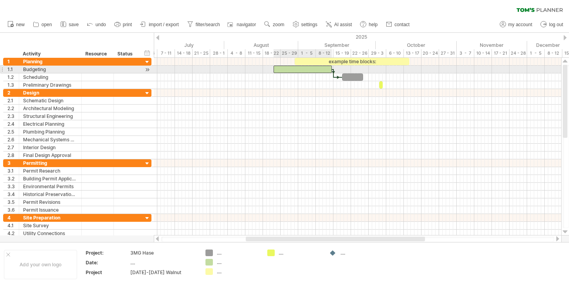
click at [316, 70] on div at bounding box center [302, 69] width 58 height 7
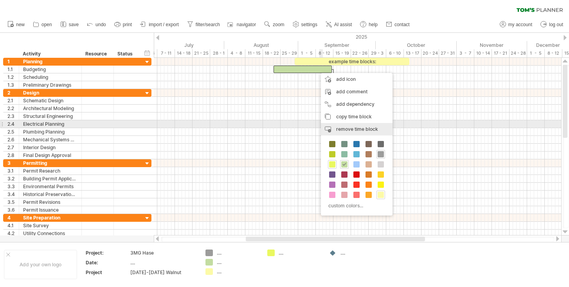
click at [341, 126] on div "remove time block remove selected items" at bounding box center [357, 129] width 72 height 13
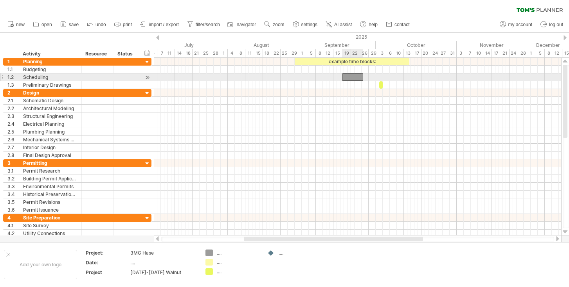
click at [354, 75] on div at bounding box center [352, 77] width 21 height 7
click at [320, 79] on div "add time block" at bounding box center [338, 80] width 54 height 13
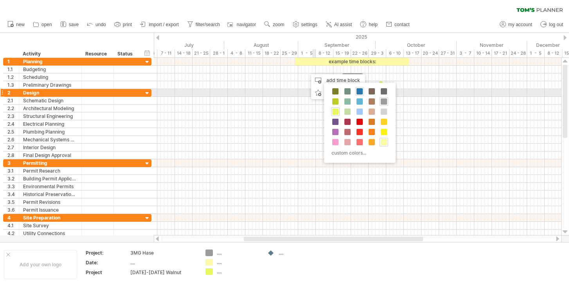
click at [357, 94] on span at bounding box center [359, 91] width 6 height 6
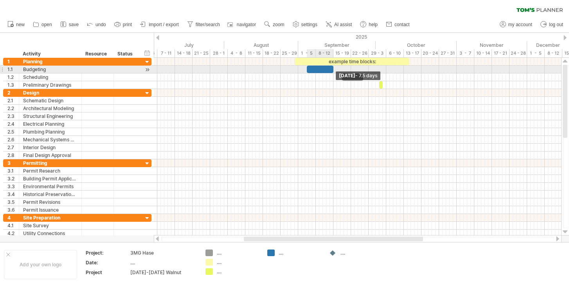
drag, startPoint x: 310, startPoint y: 70, endPoint x: 334, endPoint y: 68, distance: 23.5
click at [334, 68] on span at bounding box center [333, 69] width 3 height 7
drag, startPoint x: 323, startPoint y: 70, endPoint x: 303, endPoint y: 70, distance: 20.3
click at [303, 70] on div at bounding box center [299, 69] width 27 height 7
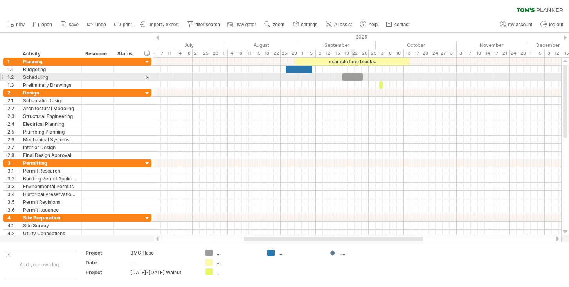
click at [352, 79] on div at bounding box center [352, 77] width 21 height 7
drag, startPoint x: 359, startPoint y: 76, endPoint x: 326, endPoint y: 77, distance: 33.6
click at [326, 77] on div at bounding box center [319, 77] width 21 height 7
drag, startPoint x: 330, startPoint y: 77, endPoint x: 353, endPoint y: 76, distance: 23.1
click at [353, 76] on span at bounding box center [352, 77] width 3 height 7
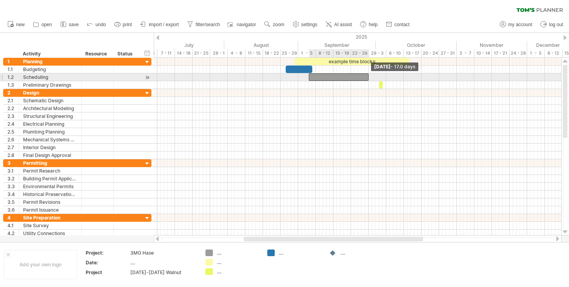
drag, startPoint x: 353, startPoint y: 76, endPoint x: 368, endPoint y: 77, distance: 15.3
click at [368, 77] on span at bounding box center [368, 77] width 3 height 7
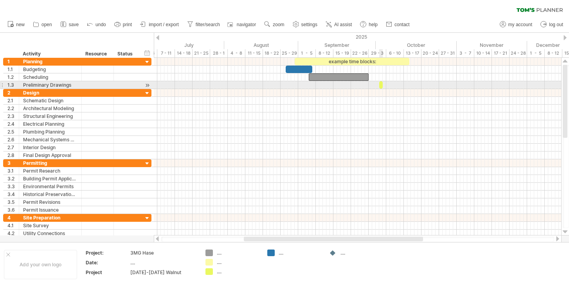
click at [381, 85] on span at bounding box center [382, 84] width 3 height 7
click at [47, 84] on div "Preliminary Drawings" at bounding box center [50, 84] width 54 height 7
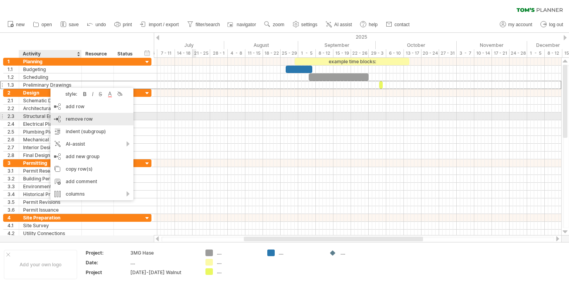
click at [82, 116] on span "remove row" at bounding box center [79, 119] width 27 height 6
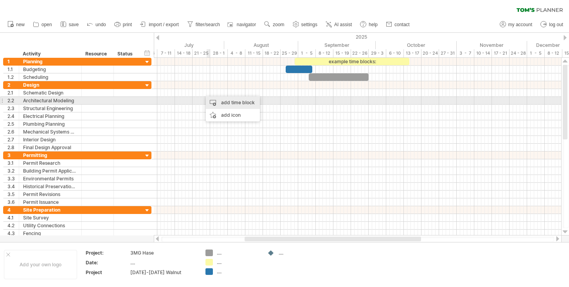
click at [218, 100] on div "add time block" at bounding box center [233, 103] width 54 height 13
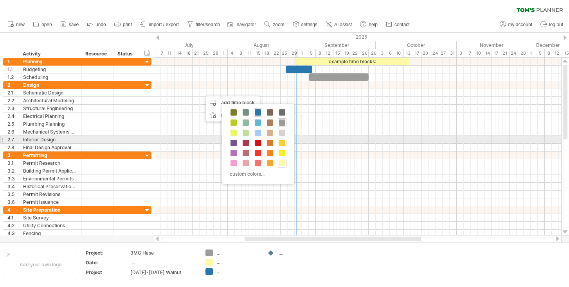
click at [281, 141] on span at bounding box center [282, 143] width 6 height 6
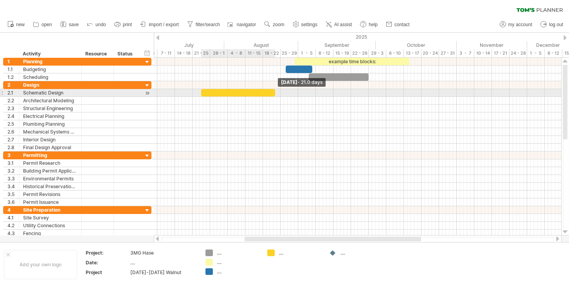
drag, startPoint x: 204, startPoint y: 92, endPoint x: 274, endPoint y: 94, distance: 70.4
click at [274, 94] on span at bounding box center [274, 92] width 3 height 7
drag, startPoint x: 274, startPoint y: 94, endPoint x: 314, endPoint y: 93, distance: 39.9
click at [314, 93] on span at bounding box center [315, 92] width 3 height 7
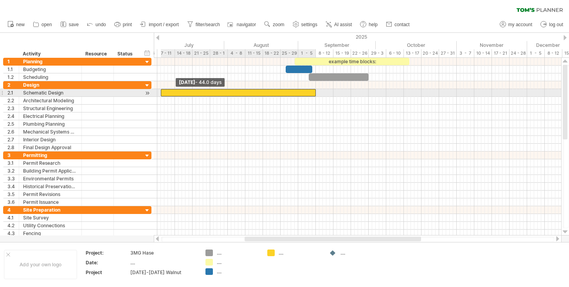
drag, startPoint x: 201, startPoint y: 93, endPoint x: 160, endPoint y: 93, distance: 41.1
click at [160, 93] on span at bounding box center [160, 92] width 3 height 7
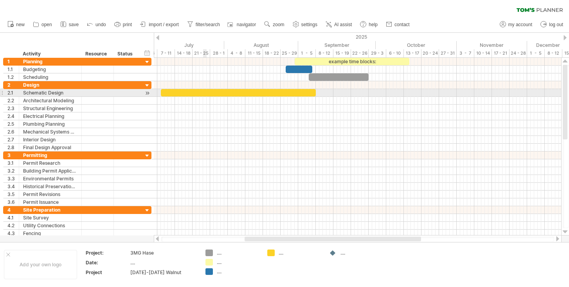
click at [206, 93] on div at bounding box center [238, 92] width 155 height 7
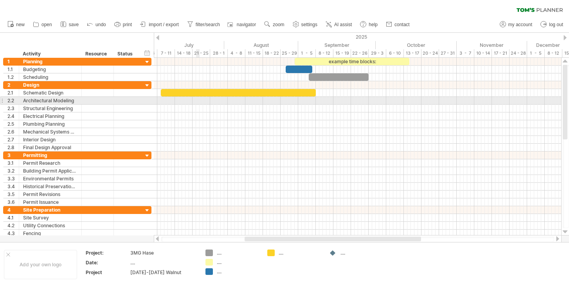
click at [198, 101] on div at bounding box center [357, 101] width 407 height 8
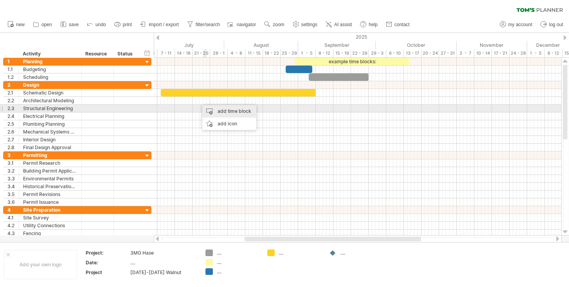
click at [213, 112] on div "add time block" at bounding box center [229, 111] width 54 height 13
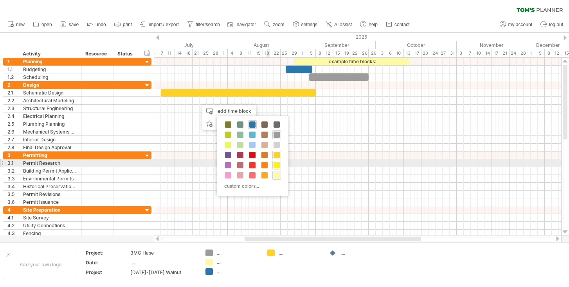
click at [277, 165] on span at bounding box center [276, 165] width 6 height 6
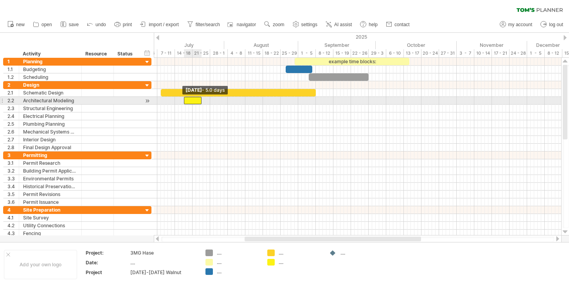
drag, startPoint x: 199, startPoint y: 101, endPoint x: 185, endPoint y: 102, distance: 13.7
click at [185, 102] on span at bounding box center [183, 100] width 3 height 7
drag, startPoint x: 185, startPoint y: 102, endPoint x: 162, endPoint y: 102, distance: 23.1
click at [162, 102] on span at bounding box center [160, 100] width 3 height 7
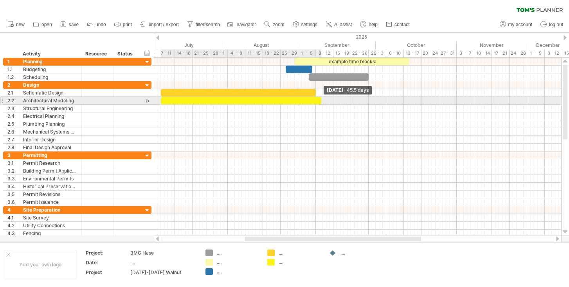
drag, startPoint x: 201, startPoint y: 101, endPoint x: 321, endPoint y: 104, distance: 120.1
click at [321, 104] on div "example time blocks: [DATE] - 45.5 days [DATE] - 11.5 days" at bounding box center [357, 147] width 407 height 178
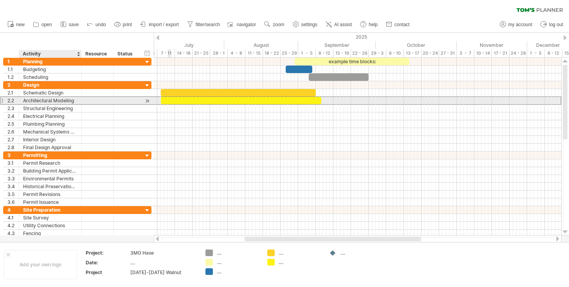
click at [51, 101] on div "Architectural Modeling" at bounding box center [50, 100] width 54 height 7
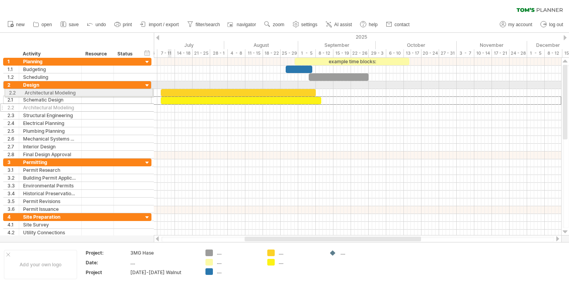
drag, startPoint x: 3, startPoint y: 102, endPoint x: 2, endPoint y: 91, distance: 11.0
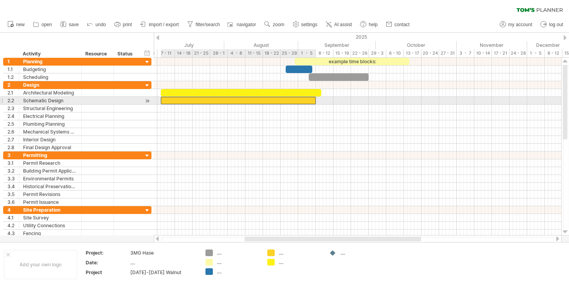
click at [240, 101] on div at bounding box center [238, 100] width 155 height 7
drag, startPoint x: 161, startPoint y: 101, endPoint x: 230, endPoint y: 103, distance: 69.3
click at [230, 103] on span at bounding box center [229, 100] width 3 height 7
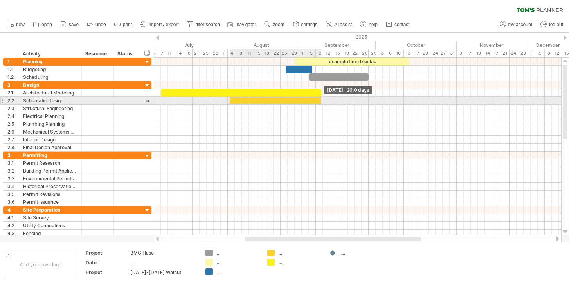
drag, startPoint x: 314, startPoint y: 102, endPoint x: 320, endPoint y: 102, distance: 5.1
click at [320, 102] on span at bounding box center [321, 100] width 3 height 7
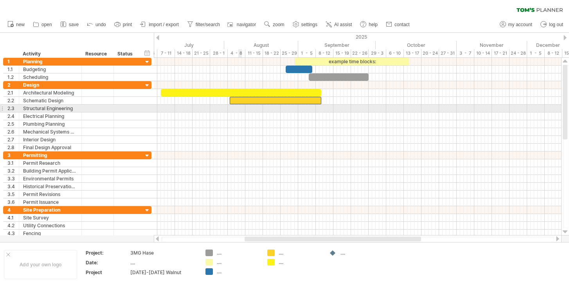
click at [241, 109] on div at bounding box center [357, 109] width 407 height 8
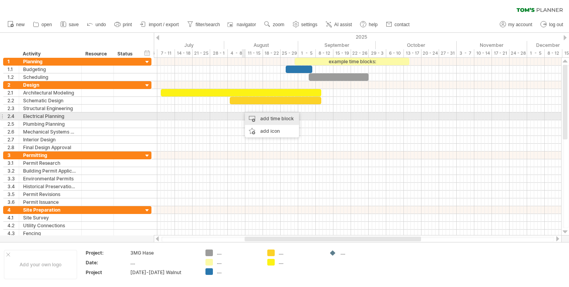
click at [246, 117] on div "add time block" at bounding box center [272, 119] width 54 height 13
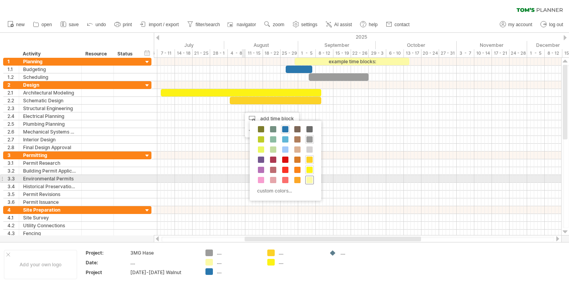
click at [309, 179] on span at bounding box center [309, 180] width 6 height 6
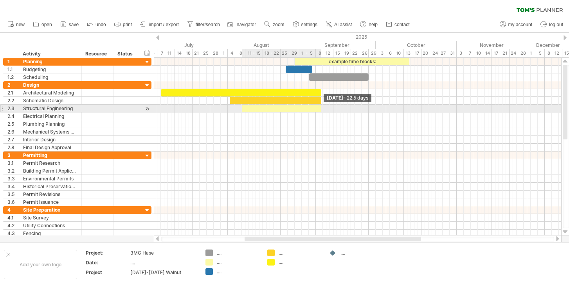
drag, startPoint x: 244, startPoint y: 110, endPoint x: 319, endPoint y: 110, distance: 75.5
click at [320, 110] on span at bounding box center [321, 108] width 3 height 7
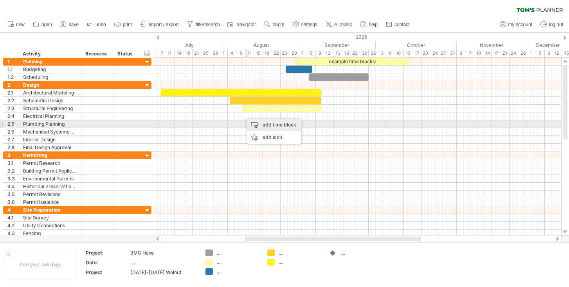
click at [250, 124] on div "add time block" at bounding box center [274, 125] width 54 height 13
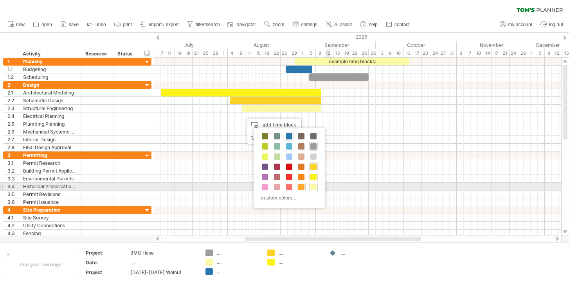
click at [302, 187] on span at bounding box center [301, 187] width 6 height 6
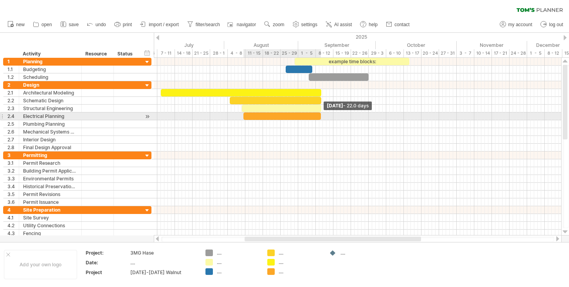
drag, startPoint x: 247, startPoint y: 118, endPoint x: 321, endPoint y: 119, distance: 74.3
click at [321, 119] on span at bounding box center [320, 116] width 3 height 7
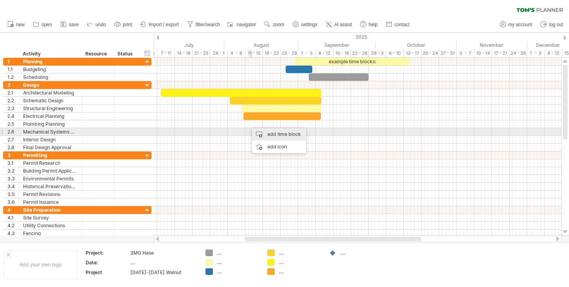
click at [262, 135] on div "add time block" at bounding box center [279, 134] width 54 height 13
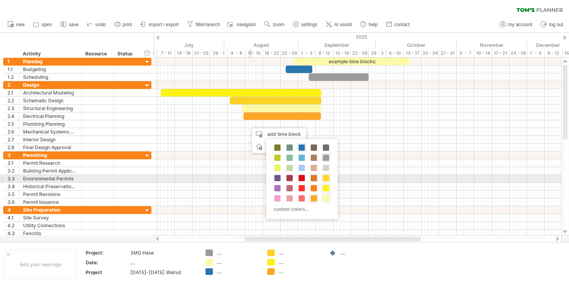
click at [313, 180] on span at bounding box center [314, 178] width 6 height 6
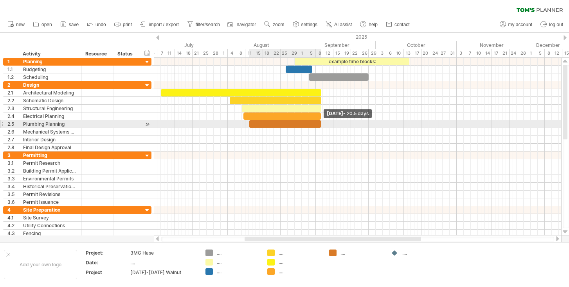
drag, startPoint x: 252, startPoint y: 125, endPoint x: 321, endPoint y: 126, distance: 68.5
click at [321, 126] on span at bounding box center [321, 123] width 3 height 7
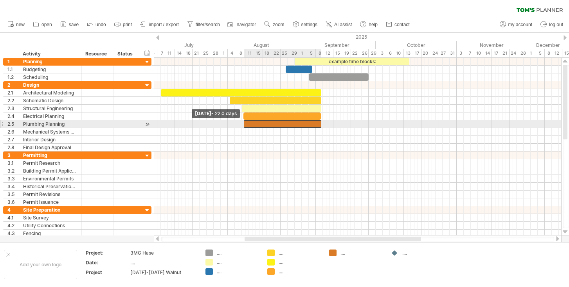
drag, startPoint x: 250, startPoint y: 123, endPoint x: 244, endPoint y: 123, distance: 5.1
click at [244, 123] on span at bounding box center [243, 123] width 3 height 7
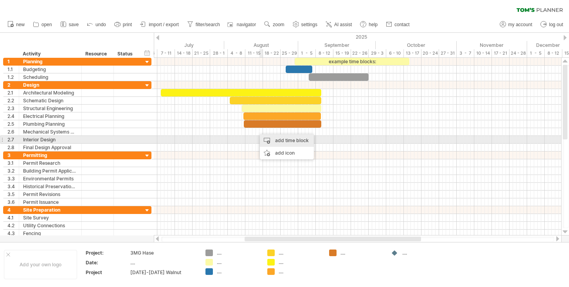
click at [272, 140] on div "add time block" at bounding box center [287, 141] width 54 height 13
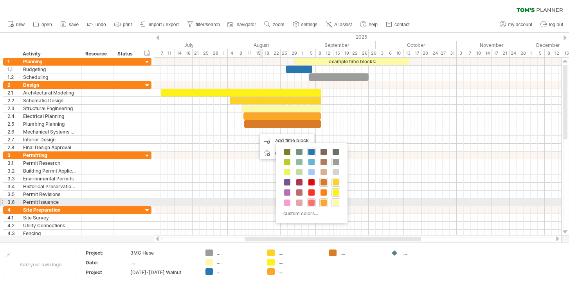
click at [313, 203] on span at bounding box center [311, 203] width 6 height 6
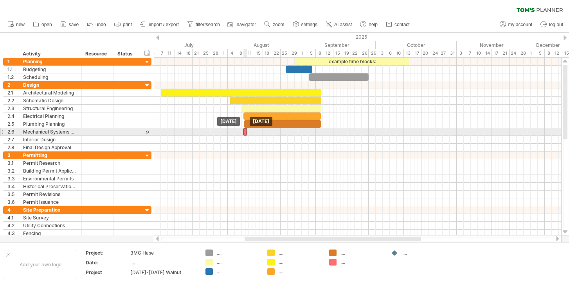
drag, startPoint x: 257, startPoint y: 133, endPoint x: 245, endPoint y: 133, distance: 12.5
click at [245, 133] on div at bounding box center [245, 131] width 4 height 7
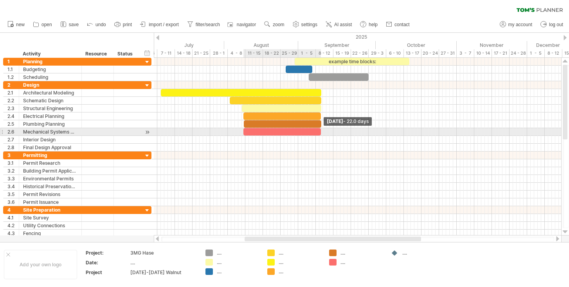
drag, startPoint x: 247, startPoint y: 133, endPoint x: 320, endPoint y: 133, distance: 73.1
click at [320, 133] on span at bounding box center [320, 131] width 3 height 7
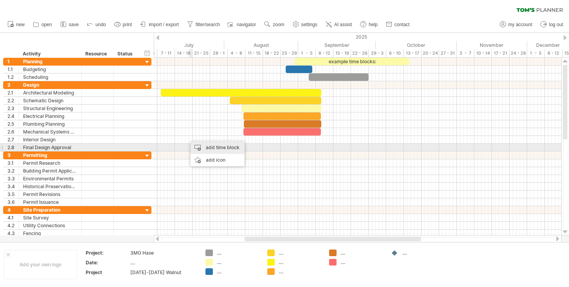
click at [207, 149] on div "add time block" at bounding box center [217, 148] width 54 height 13
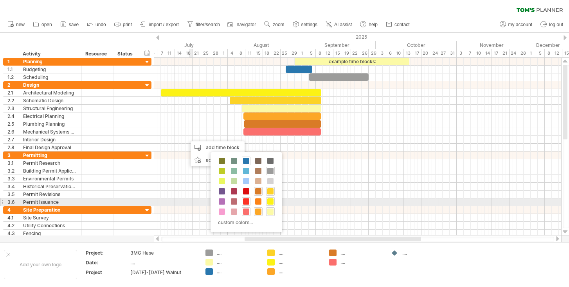
click at [247, 201] on span at bounding box center [246, 202] width 6 height 6
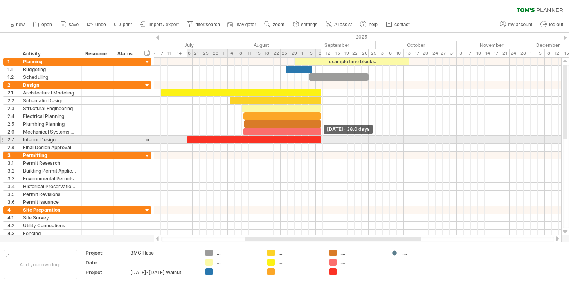
drag, startPoint x: 190, startPoint y: 140, endPoint x: 321, endPoint y: 140, distance: 130.6
click at [321, 140] on span at bounding box center [320, 139] width 3 height 7
click at [189, 140] on div at bounding box center [254, 139] width 134 height 7
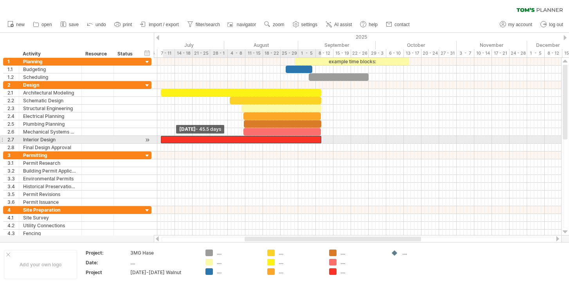
drag, startPoint x: 187, startPoint y: 140, endPoint x: 159, endPoint y: 140, distance: 28.2
click at [159, 140] on span at bounding box center [160, 139] width 3 height 7
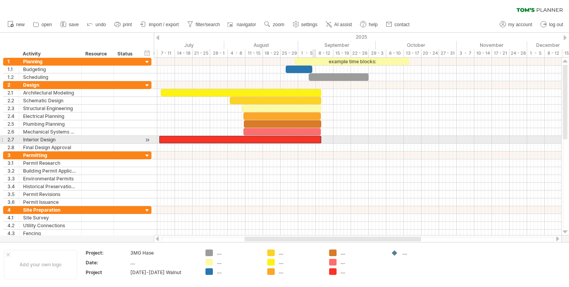
click at [312, 140] on div at bounding box center [240, 139] width 162 height 7
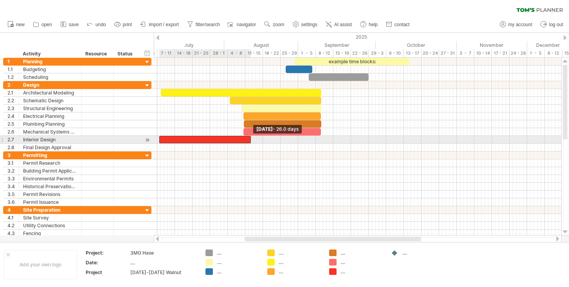
drag, startPoint x: 320, startPoint y: 140, endPoint x: 250, endPoint y: 141, distance: 70.0
click at [250, 141] on span at bounding box center [250, 139] width 3 height 7
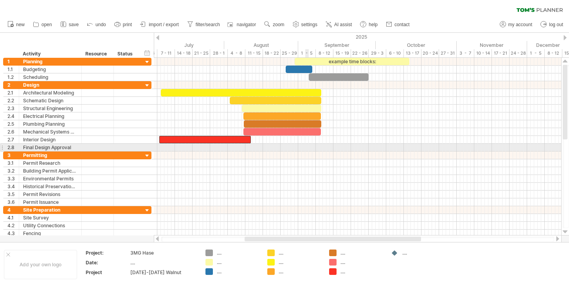
click at [306, 148] on div at bounding box center [357, 148] width 407 height 8
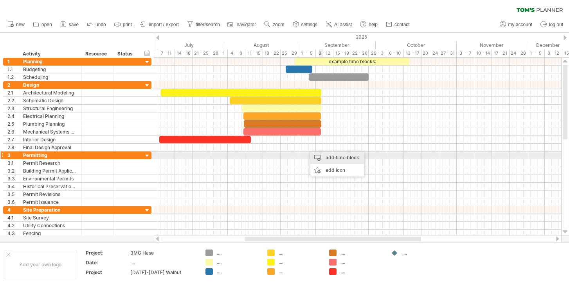
click at [324, 153] on div "add time block" at bounding box center [337, 158] width 54 height 13
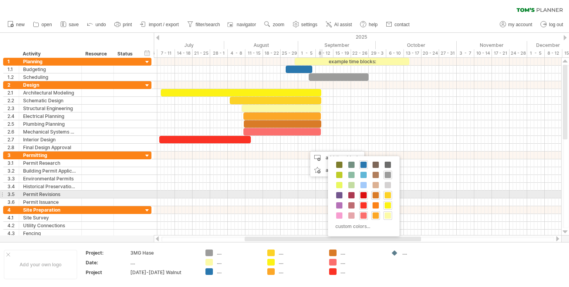
click at [362, 198] on span at bounding box center [363, 195] width 6 height 6
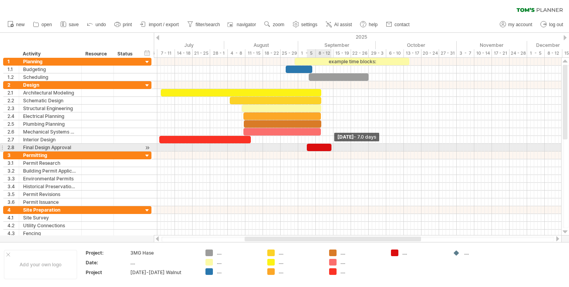
drag, startPoint x: 311, startPoint y: 147, endPoint x: 332, endPoint y: 147, distance: 21.1
click at [332, 147] on span at bounding box center [331, 147] width 3 height 7
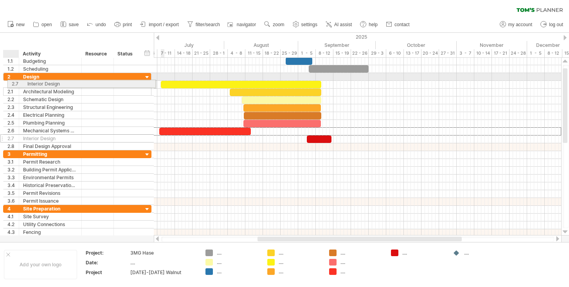
drag, startPoint x: 13, startPoint y: 131, endPoint x: 15, endPoint y: 83, distance: 48.9
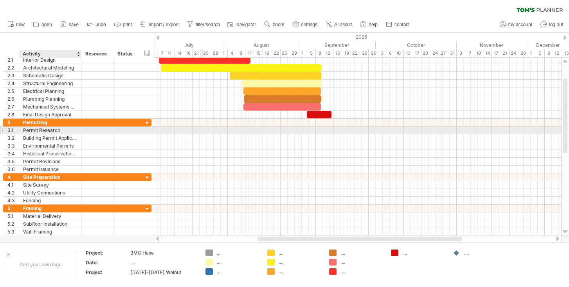
click at [53, 130] on div "Permit Research" at bounding box center [50, 130] width 54 height 7
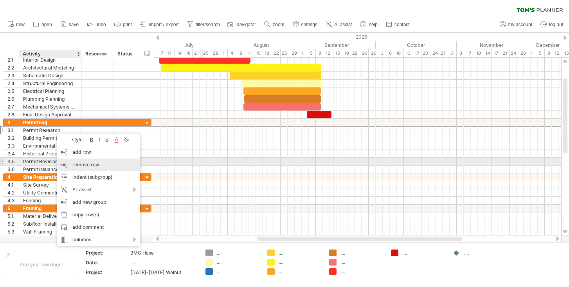
click at [92, 161] on div "remove row remove selected rows" at bounding box center [98, 165] width 83 height 13
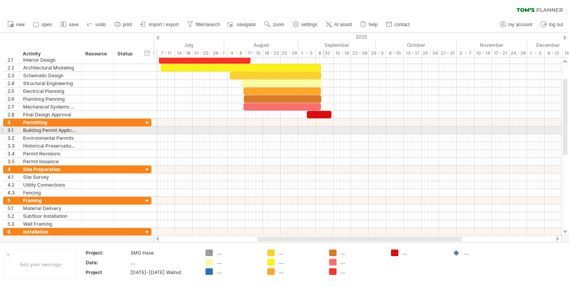
click at [323, 131] on div at bounding box center [357, 131] width 407 height 8
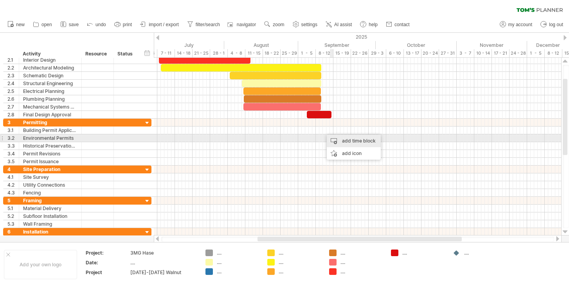
click at [339, 140] on div "add time block" at bounding box center [354, 141] width 54 height 13
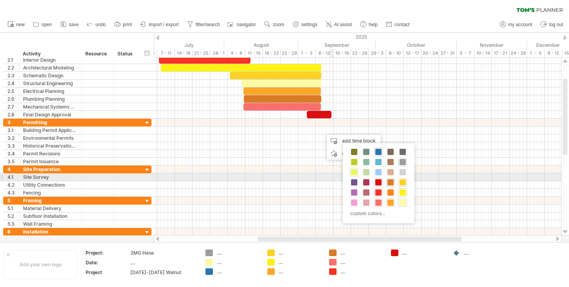
click at [355, 175] on span at bounding box center [354, 172] width 6 height 6
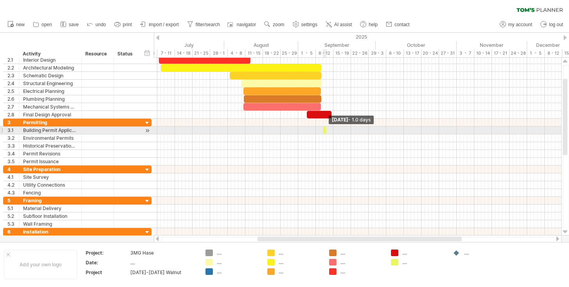
click at [326, 131] on span at bounding box center [326, 130] width 3 height 7
click at [324, 132] on span at bounding box center [322, 130] width 3 height 7
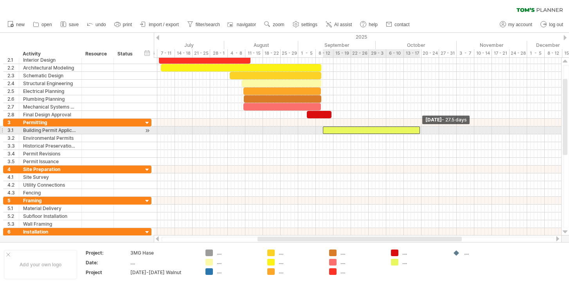
drag, startPoint x: 325, startPoint y: 130, endPoint x: 418, endPoint y: 130, distance: 93.1
click at [418, 130] on span at bounding box center [419, 130] width 3 height 7
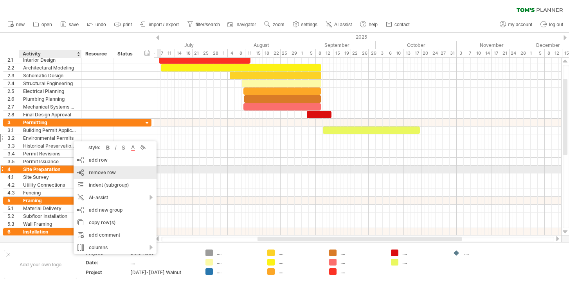
click at [101, 169] on div "remove row remove selected rows" at bounding box center [115, 173] width 83 height 13
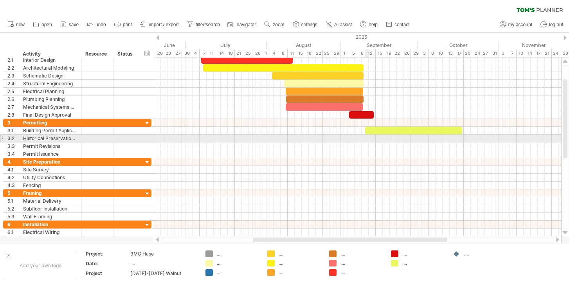
click at [365, 139] on div at bounding box center [357, 139] width 407 height 8
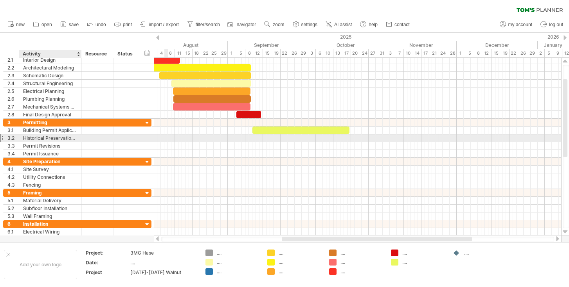
click at [69, 137] on div "Historical Preservation Approval" at bounding box center [50, 138] width 54 height 7
click at [11, 138] on div "3.2" at bounding box center [12, 138] width 11 height 7
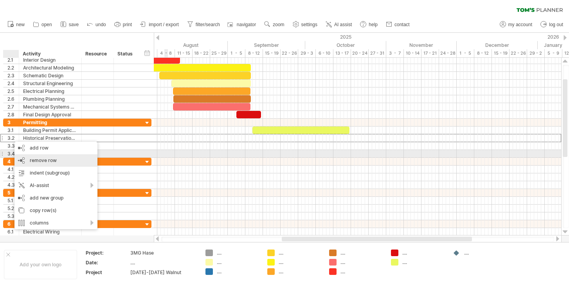
click at [33, 158] on span "remove row" at bounding box center [43, 161] width 27 height 6
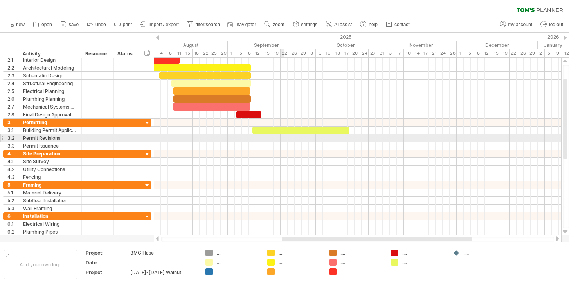
click at [283, 139] on div at bounding box center [357, 139] width 407 height 8
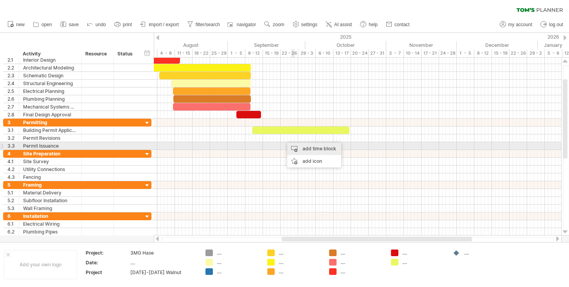
click at [302, 148] on div "add time block" at bounding box center [314, 149] width 54 height 13
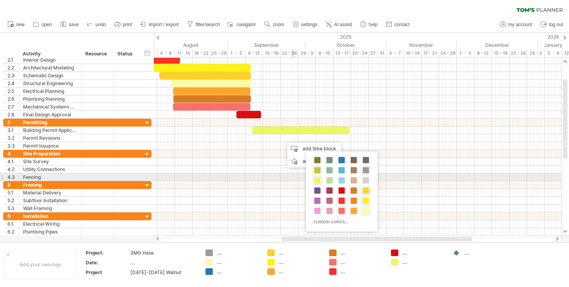
click at [316, 174] on div at bounding box center [317, 170] width 9 height 9
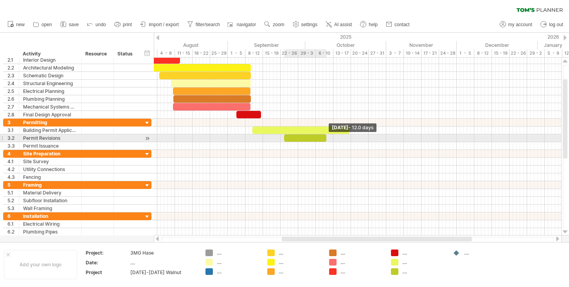
drag, startPoint x: 288, startPoint y: 140, endPoint x: 325, endPoint y: 140, distance: 37.2
click at [325, 140] on span at bounding box center [326, 138] width 3 height 7
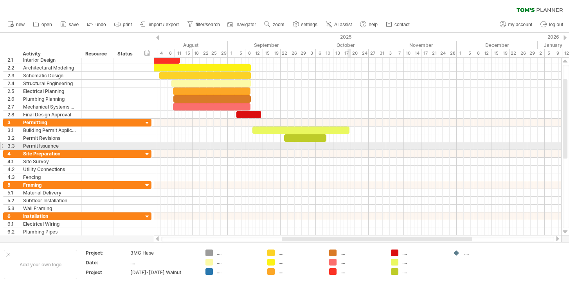
click at [349, 146] on div at bounding box center [357, 146] width 407 height 8
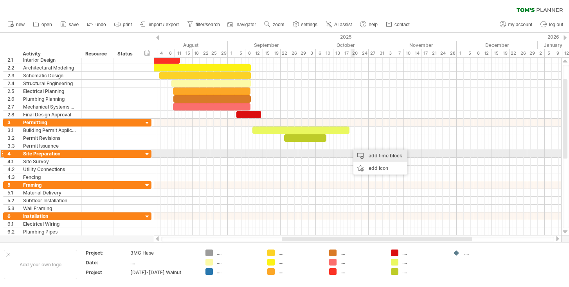
click at [360, 155] on div "add time block" at bounding box center [380, 156] width 54 height 13
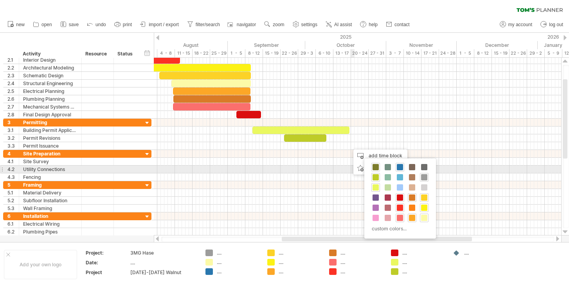
click at [375, 169] on span at bounding box center [375, 167] width 6 height 6
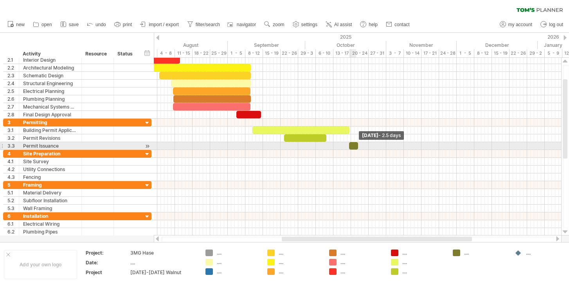
drag, startPoint x: 351, startPoint y: 144, endPoint x: 362, endPoint y: 144, distance: 10.6
click at [359, 144] on span at bounding box center [357, 145] width 3 height 7
drag, startPoint x: 355, startPoint y: 144, endPoint x: 347, endPoint y: 144, distance: 7.4
click at [347, 144] on div at bounding box center [349, 145] width 14 height 7
drag, startPoint x: 343, startPoint y: 145, endPoint x: 350, endPoint y: 145, distance: 7.0
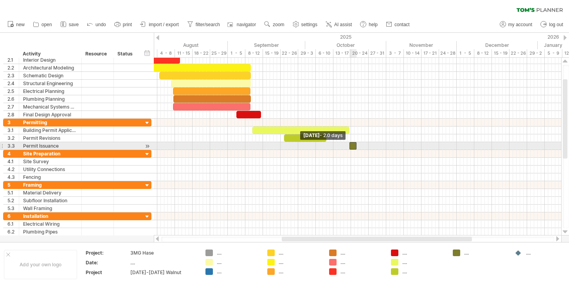
click at [350, 145] on span at bounding box center [349, 145] width 3 height 7
click at [355, 146] on span at bounding box center [354, 145] width 3 height 7
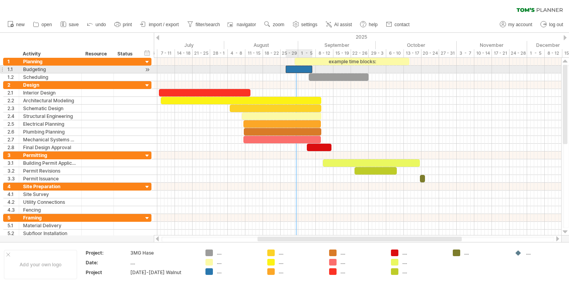
click at [298, 69] on div at bounding box center [299, 69] width 27 height 7
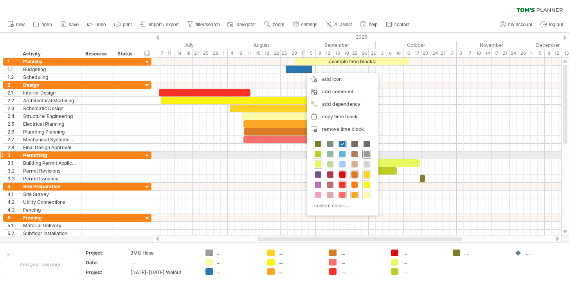
click at [367, 152] on span at bounding box center [366, 154] width 6 height 6
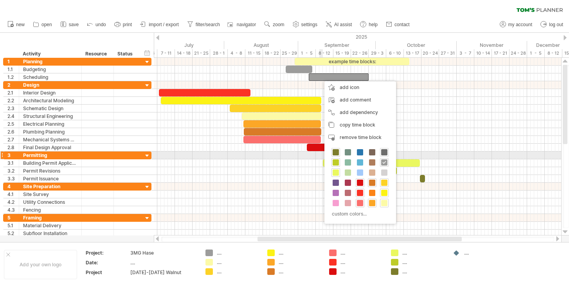
click at [385, 156] on div at bounding box center [384, 152] width 9 height 9
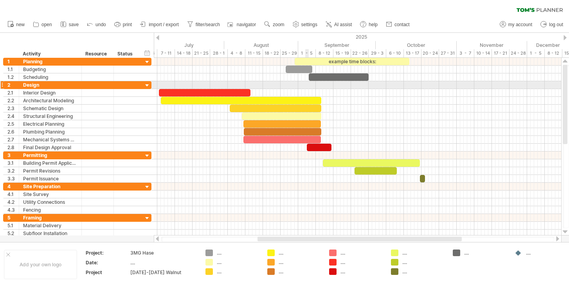
click at [308, 85] on div at bounding box center [357, 85] width 407 height 8
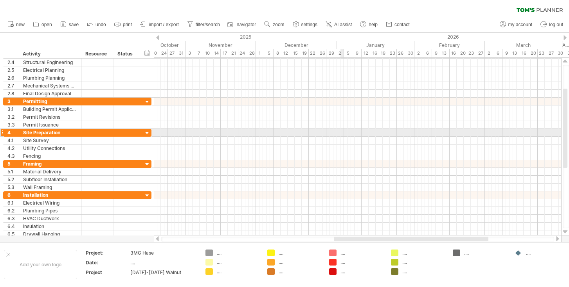
click at [343, 134] on div at bounding box center [357, 133] width 407 height 8
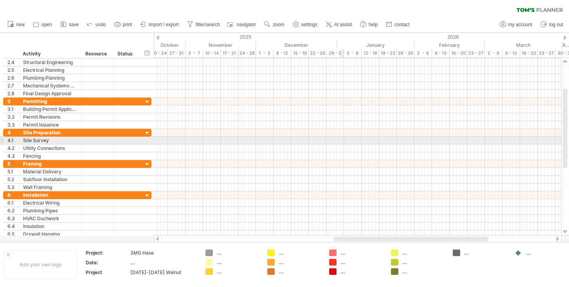
click at [343, 141] on div at bounding box center [357, 141] width 407 height 8
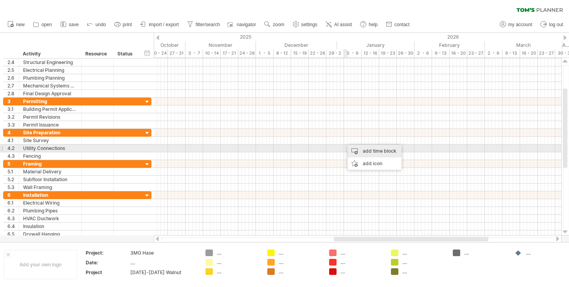
click at [353, 148] on div "add time block" at bounding box center [374, 151] width 54 height 13
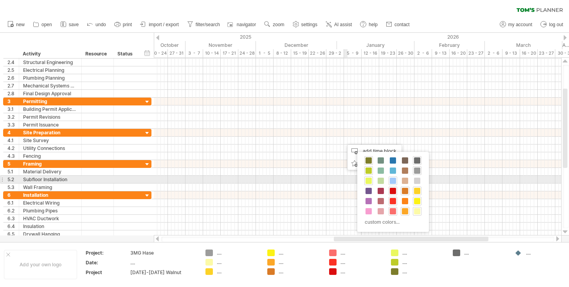
click at [392, 182] on span at bounding box center [393, 181] width 6 height 6
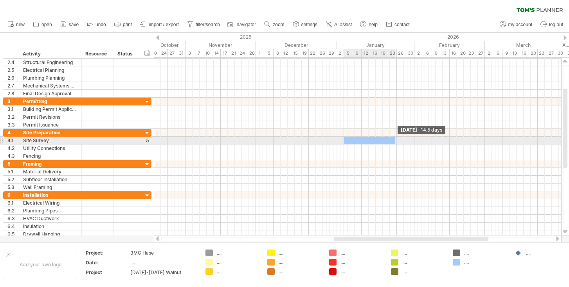
drag, startPoint x: 348, startPoint y: 140, endPoint x: 396, endPoint y: 143, distance: 47.8
click at [396, 143] on div "example time blocks: [DATE] - 14.5 days [DATE]" at bounding box center [357, 147] width 407 height 178
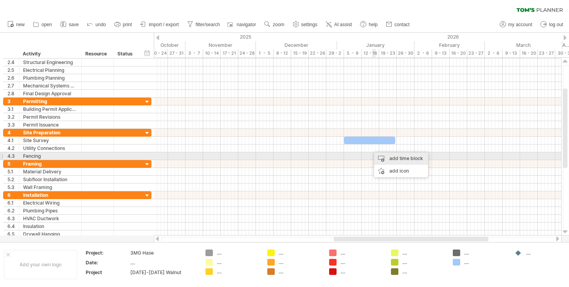
click at [383, 156] on div "add time block" at bounding box center [401, 159] width 54 height 13
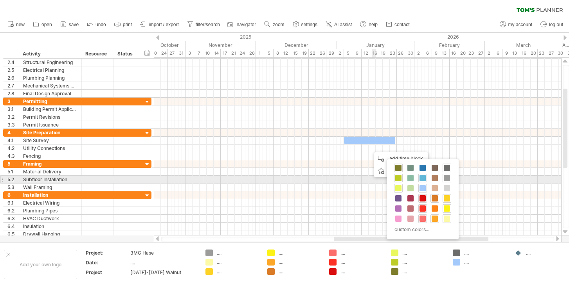
click at [422, 179] on span at bounding box center [422, 178] width 6 height 6
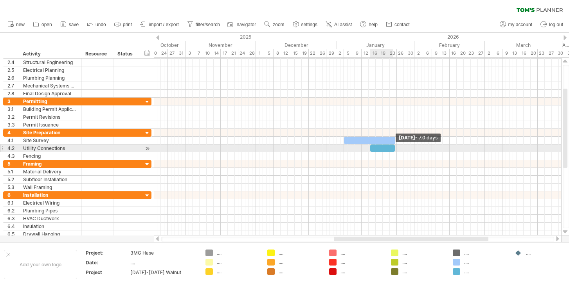
drag, startPoint x: 375, startPoint y: 148, endPoint x: 395, endPoint y: 149, distance: 20.0
click at [395, 149] on span at bounding box center [394, 148] width 3 height 7
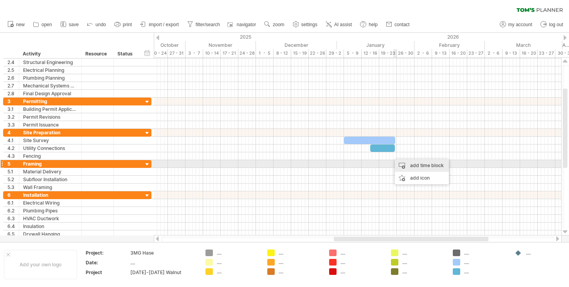
click at [404, 166] on div "add time block" at bounding box center [422, 166] width 54 height 13
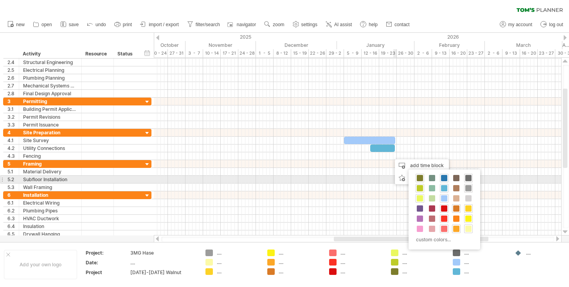
click at [441, 179] on span at bounding box center [444, 178] width 6 height 6
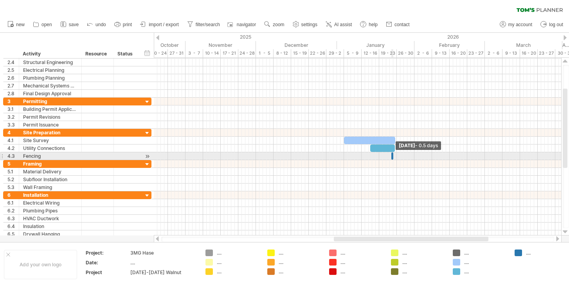
drag, startPoint x: 393, startPoint y: 157, endPoint x: 383, endPoint y: 159, distance: 9.5
click at [383, 159] on div "example time blocks: [DATE] - 0.5 days [DATE]" at bounding box center [357, 147] width 407 height 178
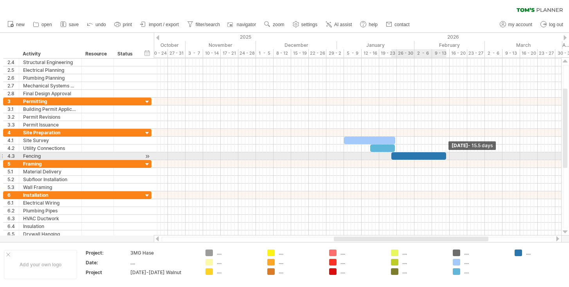
drag, startPoint x: 393, startPoint y: 157, endPoint x: 447, endPoint y: 155, distance: 53.2
click at [447, 155] on span at bounding box center [445, 156] width 3 height 7
drag, startPoint x: 404, startPoint y: 157, endPoint x: 396, endPoint y: 157, distance: 8.6
click at [396, 157] on div at bounding box center [410, 156] width 55 height 7
drag, startPoint x: 396, startPoint y: 157, endPoint x: 390, endPoint y: 157, distance: 6.3
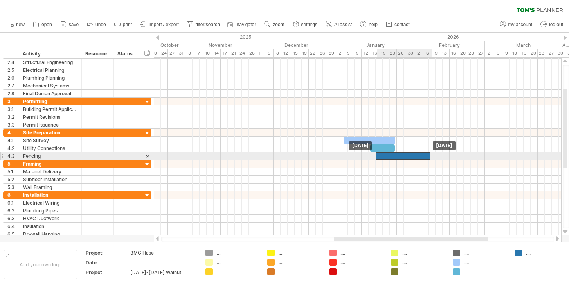
click at [390, 157] on div at bounding box center [402, 156] width 55 height 7
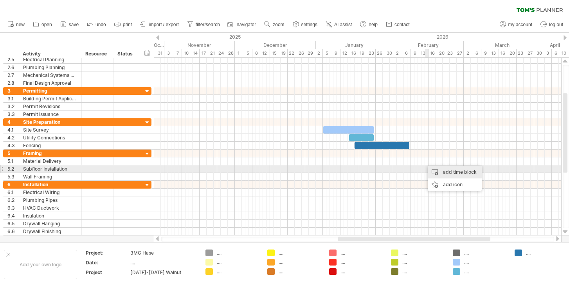
click at [434, 170] on div "add time block" at bounding box center [454, 172] width 54 height 13
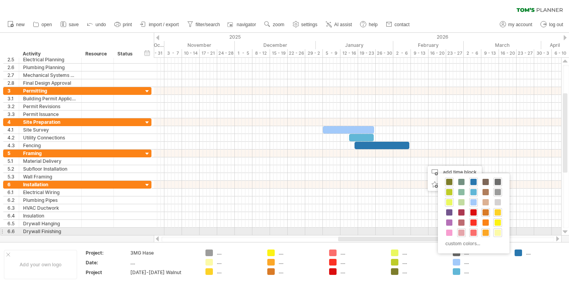
click at [462, 235] on span at bounding box center [461, 233] width 6 height 6
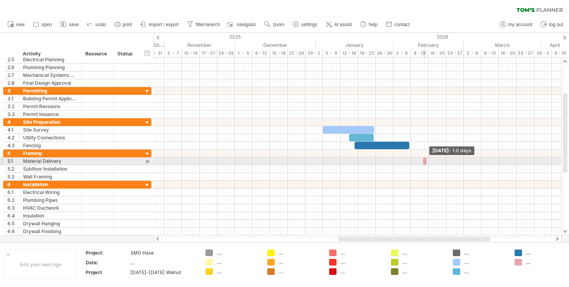
click at [427, 162] on span at bounding box center [426, 161] width 3 height 7
drag, startPoint x: 427, startPoint y: 162, endPoint x: 444, endPoint y: 160, distance: 17.7
click at [444, 160] on span at bounding box center [443, 161] width 3 height 7
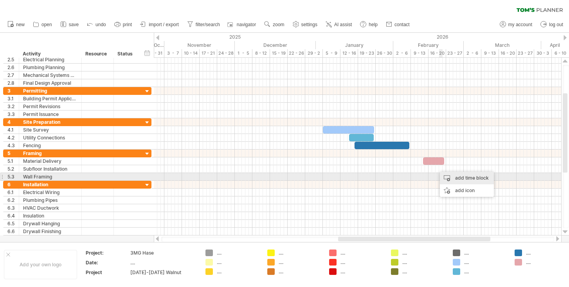
click at [452, 176] on div "add time block" at bounding box center [467, 178] width 54 height 13
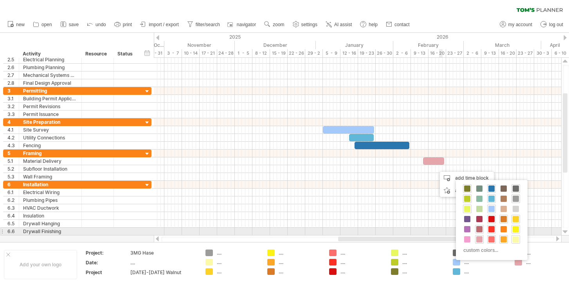
click at [480, 230] on span at bounding box center [479, 229] width 6 height 6
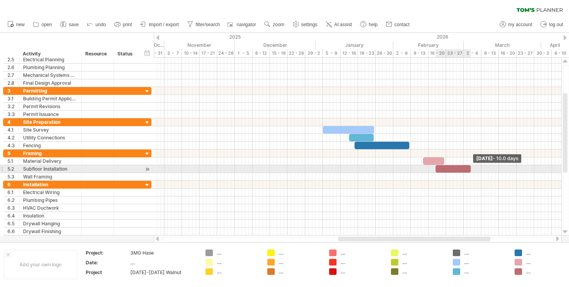
drag, startPoint x: 437, startPoint y: 169, endPoint x: 469, endPoint y: 169, distance: 31.3
click at [469, 169] on span at bounding box center [470, 168] width 3 height 7
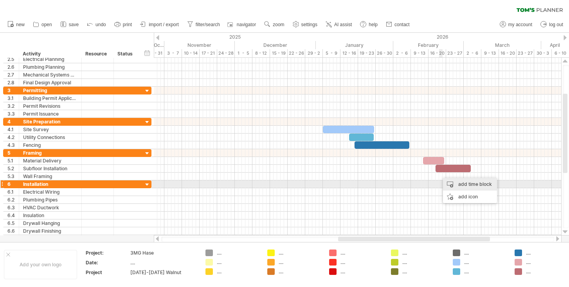
click at [446, 181] on div "add time block" at bounding box center [470, 184] width 54 height 13
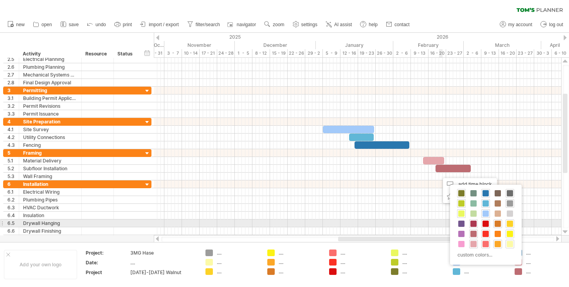
click at [473, 225] on span at bounding box center [473, 224] width 6 height 6
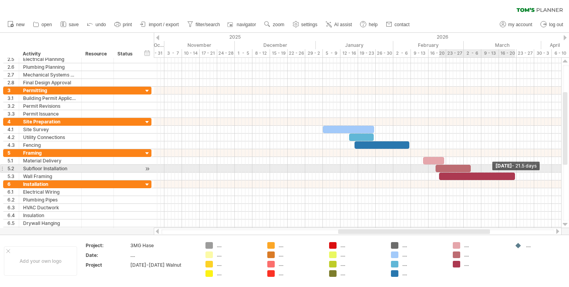
drag, startPoint x: 442, startPoint y: 177, endPoint x: 514, endPoint y: 172, distance: 72.1
click at [514, 172] on div "example time blocks: [DATE] - 21.5 days [DATE]" at bounding box center [357, 143] width 407 height 171
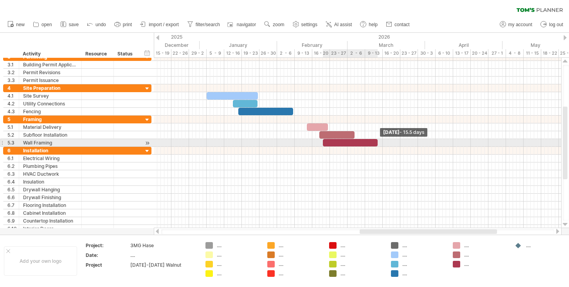
drag, startPoint x: 398, startPoint y: 142, endPoint x: 377, endPoint y: 143, distance: 20.8
click at [377, 143] on span at bounding box center [377, 142] width 3 height 7
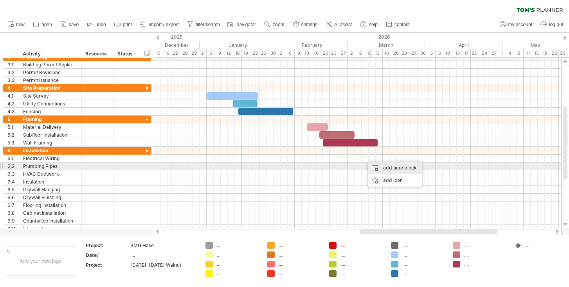
click at [375, 165] on div "add time block" at bounding box center [395, 168] width 54 height 13
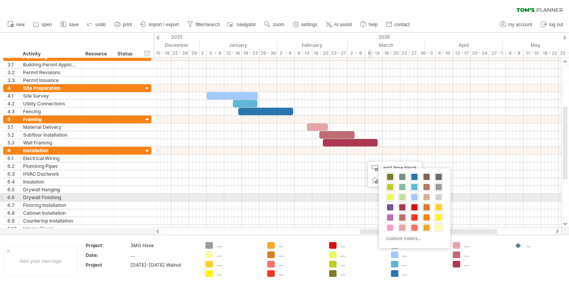
click at [401, 198] on span at bounding box center [402, 197] width 6 height 6
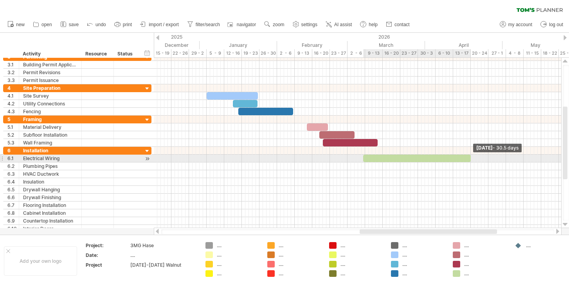
drag, startPoint x: 367, startPoint y: 159, endPoint x: 470, endPoint y: 156, distance: 103.3
click at [470, 156] on span at bounding box center [470, 158] width 3 height 7
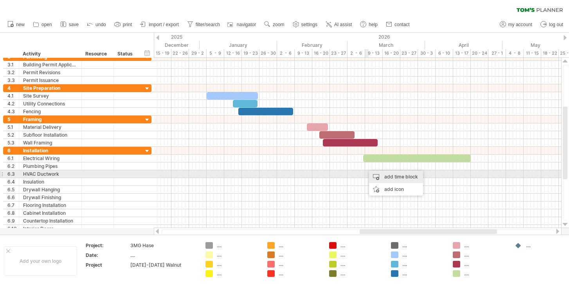
click at [371, 174] on div "add time block" at bounding box center [396, 177] width 54 height 13
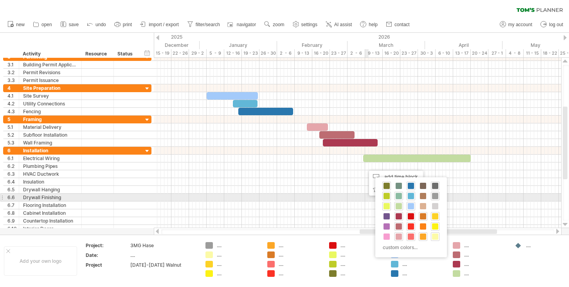
click at [399, 195] on span at bounding box center [398, 196] width 6 height 6
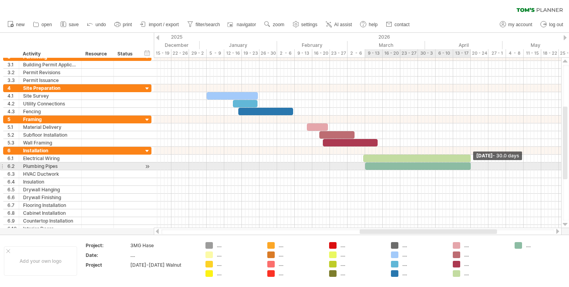
drag, startPoint x: 367, startPoint y: 166, endPoint x: 469, endPoint y: 164, distance: 102.1
click at [469, 164] on span at bounding box center [470, 166] width 3 height 7
click at [364, 165] on span at bounding box center [363, 166] width 3 height 7
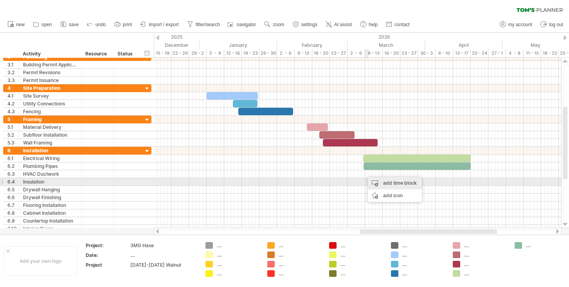
click at [381, 181] on div "add time block" at bounding box center [395, 183] width 54 height 13
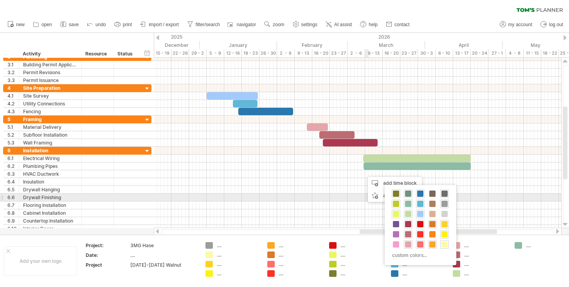
click at [408, 195] on span at bounding box center [408, 194] width 6 height 6
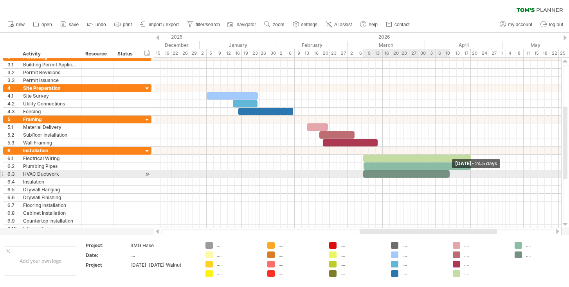
drag, startPoint x: 366, startPoint y: 174, endPoint x: 449, endPoint y: 176, distance: 82.9
click at [449, 176] on span at bounding box center [449, 174] width 3 height 7
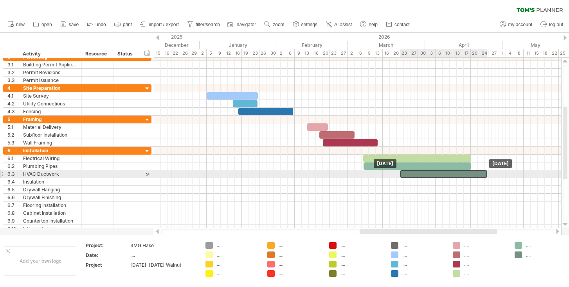
drag, startPoint x: 419, startPoint y: 174, endPoint x: 456, endPoint y: 172, distance: 37.2
click at [456, 172] on div at bounding box center [443, 174] width 86 height 7
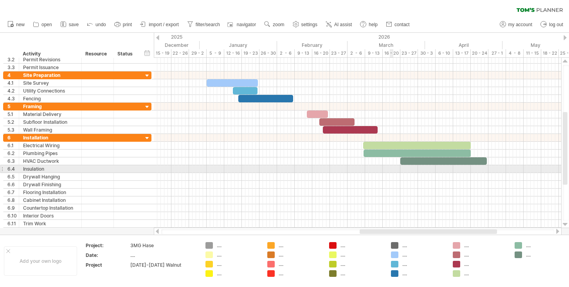
click at [390, 168] on div at bounding box center [357, 169] width 407 height 8
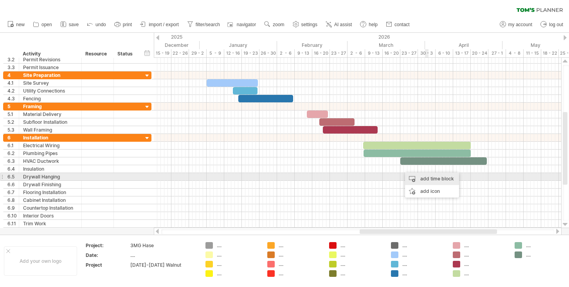
click at [427, 177] on div "add time block" at bounding box center [432, 179] width 54 height 13
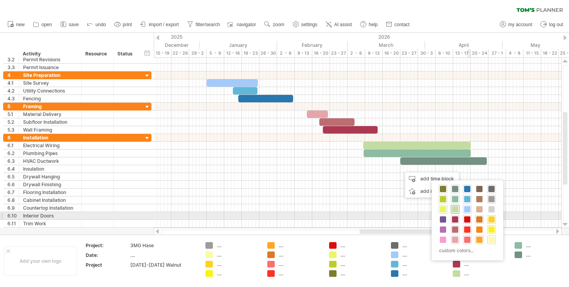
click at [456, 212] on span at bounding box center [455, 210] width 6 height 6
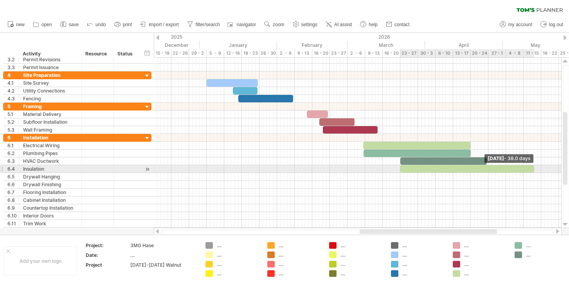
drag, startPoint x: 402, startPoint y: 171, endPoint x: 532, endPoint y: 169, distance: 129.9
click at [532, 169] on div at bounding box center [467, 168] width 134 height 7
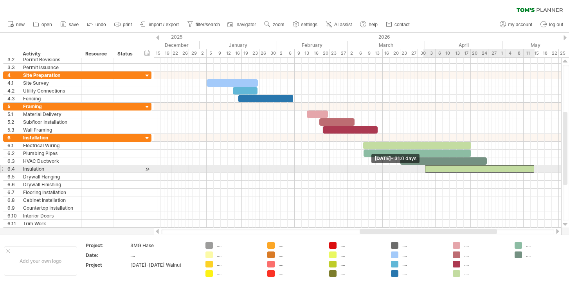
drag, startPoint x: 401, startPoint y: 170, endPoint x: 429, endPoint y: 169, distance: 29.0
click at [426, 169] on span at bounding box center [424, 168] width 3 height 7
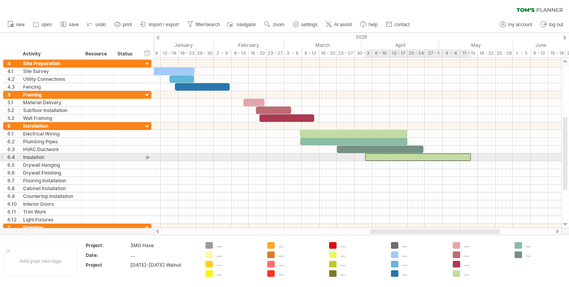
click at [460, 158] on div at bounding box center [418, 157] width 106 height 7
drag, startPoint x: 469, startPoint y: 158, endPoint x: 425, endPoint y: 159, distance: 44.6
click at [425, 159] on span at bounding box center [426, 157] width 3 height 7
click at [422, 155] on span at bounding box center [423, 157] width 3 height 7
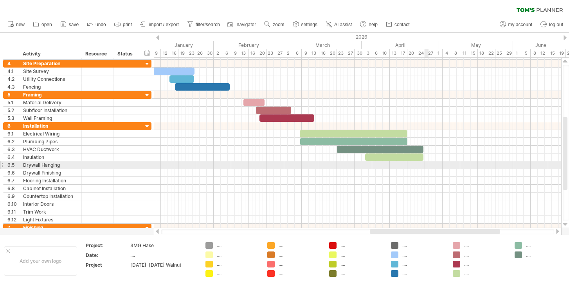
click at [426, 165] on div at bounding box center [357, 166] width 407 height 8
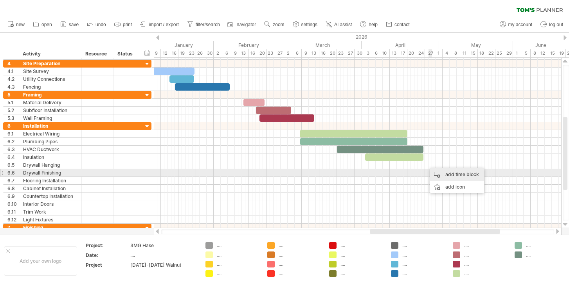
click at [441, 175] on div "add time block" at bounding box center [457, 175] width 54 height 13
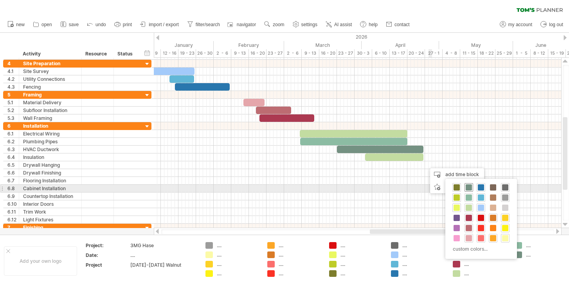
click at [468, 187] on span at bounding box center [468, 188] width 6 height 6
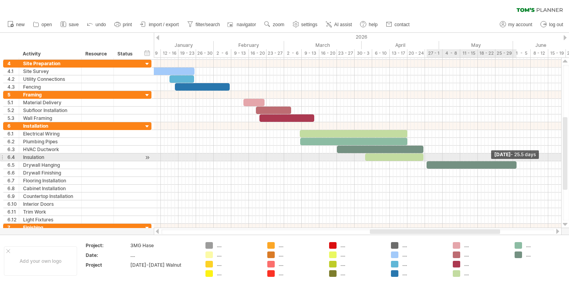
drag, startPoint x: 428, startPoint y: 165, endPoint x: 515, endPoint y: 162, distance: 86.9
click at [515, 162] on span at bounding box center [516, 165] width 3 height 7
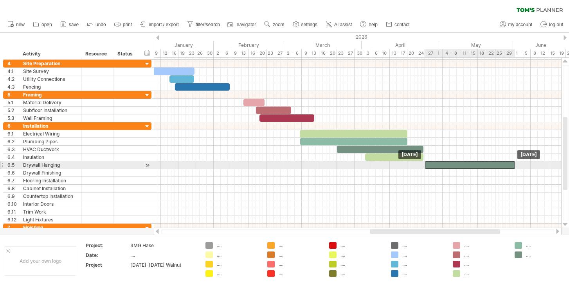
click at [478, 164] on div at bounding box center [470, 165] width 90 height 7
drag, startPoint x: 514, startPoint y: 164, endPoint x: 528, endPoint y: 164, distance: 14.9
click at [529, 164] on span at bounding box center [530, 165] width 3 height 7
drag, startPoint x: 530, startPoint y: 163, endPoint x: 512, endPoint y: 165, distance: 17.7
click at [512, 165] on span at bounding box center [512, 165] width 3 height 7
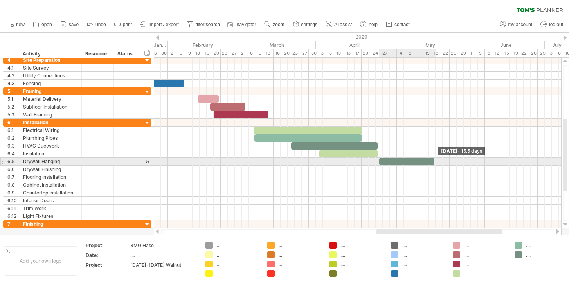
drag, startPoint x: 466, startPoint y: 161, endPoint x: 433, endPoint y: 161, distance: 32.9
click at [433, 161] on span at bounding box center [433, 161] width 3 height 7
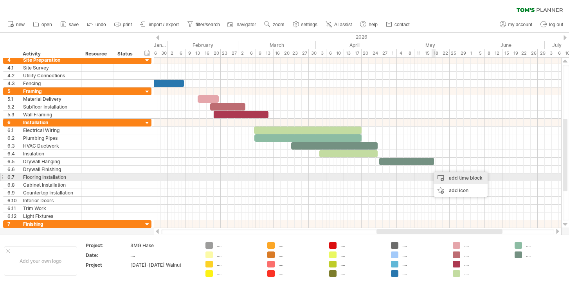
click at [438, 176] on div "add time block" at bounding box center [460, 178] width 54 height 13
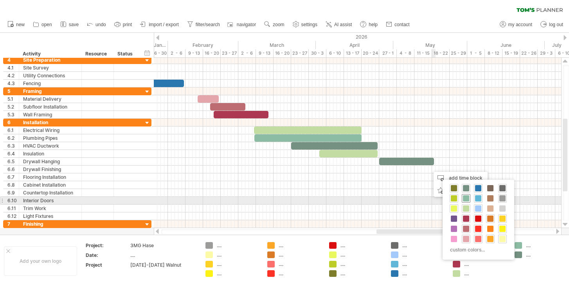
click at [465, 198] on span at bounding box center [466, 199] width 6 height 6
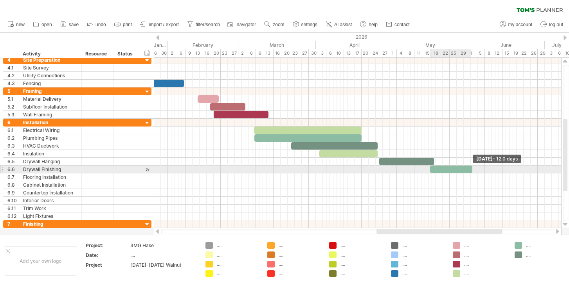
drag, startPoint x: 432, startPoint y: 170, endPoint x: 472, endPoint y: 171, distance: 39.5
click at [472, 171] on span at bounding box center [472, 169] width 3 height 7
drag, startPoint x: 449, startPoint y: 169, endPoint x: 454, endPoint y: 168, distance: 4.4
click at [454, 168] on div at bounding box center [454, 169] width 42 height 7
drag, startPoint x: 474, startPoint y: 170, endPoint x: 483, endPoint y: 169, distance: 9.4
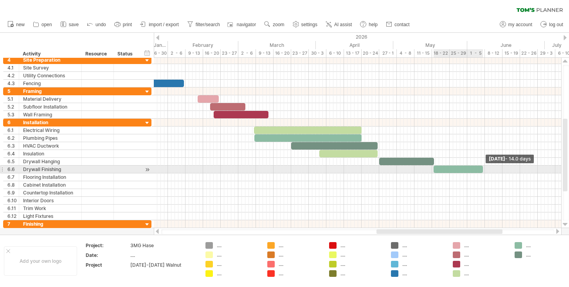
click at [483, 169] on span at bounding box center [482, 169] width 3 height 7
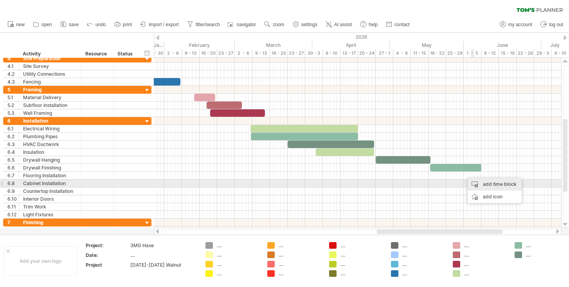
click at [477, 180] on div "add time block" at bounding box center [494, 184] width 54 height 13
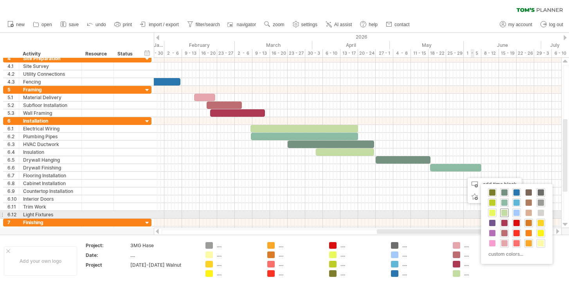
click at [505, 212] on span at bounding box center [504, 213] width 6 height 6
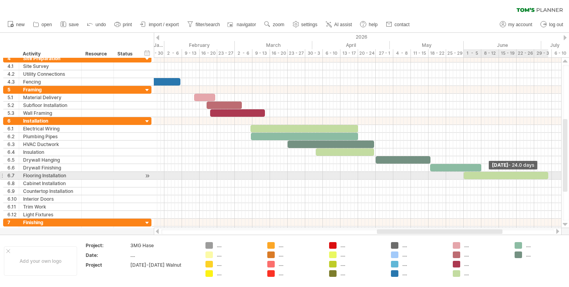
drag, startPoint x: 467, startPoint y: 176, endPoint x: 549, endPoint y: 174, distance: 81.8
click at [549, 174] on span at bounding box center [547, 175] width 3 height 7
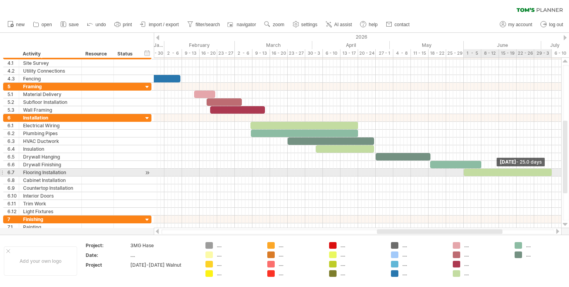
drag, startPoint x: 549, startPoint y: 174, endPoint x: 553, endPoint y: 174, distance: 3.9
click at [553, 174] on span at bounding box center [551, 172] width 3 height 7
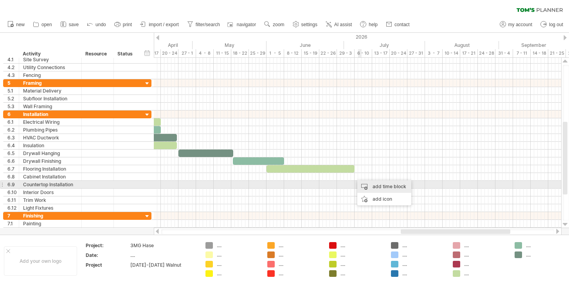
click at [370, 185] on div "add time block" at bounding box center [384, 187] width 54 height 13
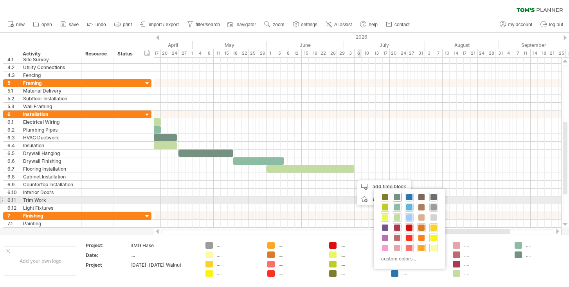
click at [396, 199] on span at bounding box center [397, 197] width 6 height 6
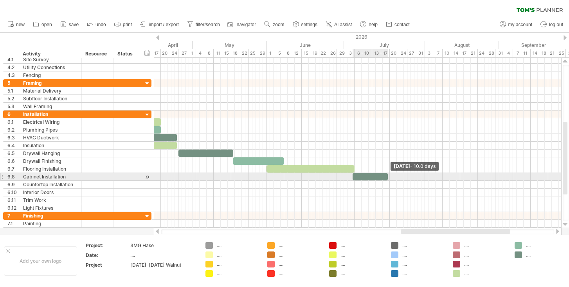
drag, startPoint x: 356, startPoint y: 176, endPoint x: 388, endPoint y: 176, distance: 32.1
click at [388, 176] on span at bounding box center [387, 176] width 3 height 7
click at [390, 178] on span at bounding box center [389, 176] width 3 height 7
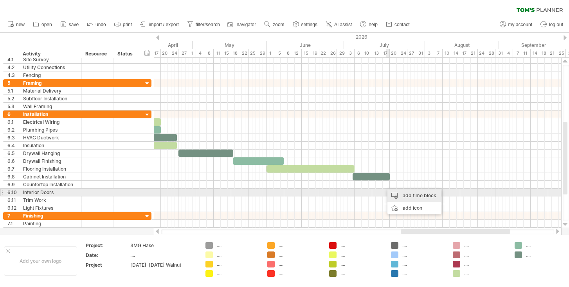
click at [390, 192] on div "add time block" at bounding box center [414, 196] width 54 height 13
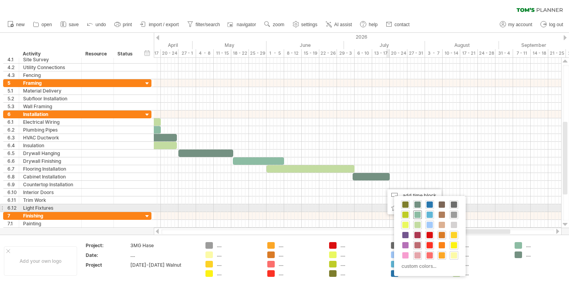
click at [419, 211] on div at bounding box center [417, 215] width 9 height 9
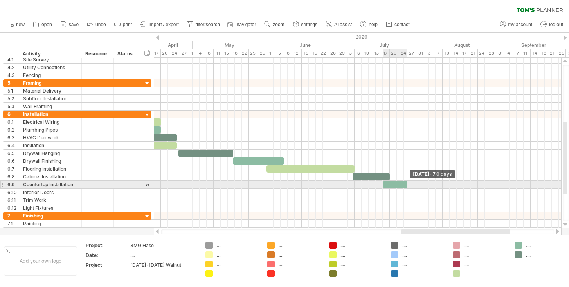
drag, startPoint x: 386, startPoint y: 185, endPoint x: 407, endPoint y: 186, distance: 20.7
click at [407, 186] on span at bounding box center [407, 184] width 3 height 7
drag, startPoint x: 398, startPoint y: 183, endPoint x: 405, endPoint y: 183, distance: 7.0
click at [405, 183] on div at bounding box center [402, 184] width 25 height 7
drag, startPoint x: 413, startPoint y: 183, endPoint x: 422, endPoint y: 183, distance: 9.0
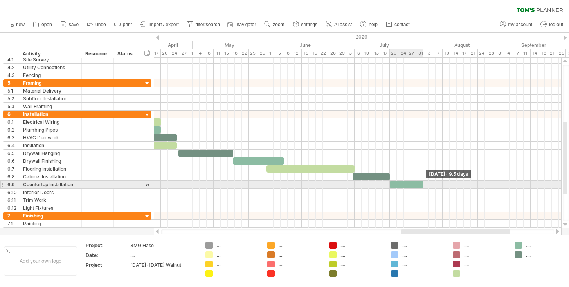
click at [422, 183] on span at bounding box center [423, 184] width 3 height 7
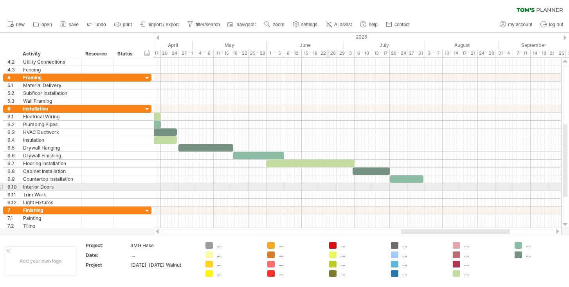
click at [327, 188] on div at bounding box center [357, 187] width 407 height 8
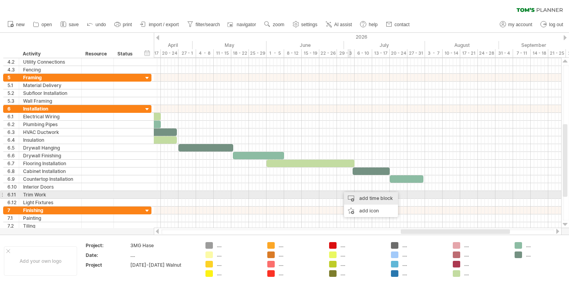
click at [352, 197] on div "add time block" at bounding box center [371, 198] width 54 height 13
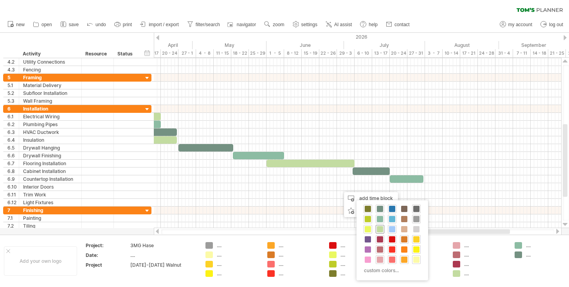
click at [381, 229] on span at bounding box center [380, 229] width 6 height 6
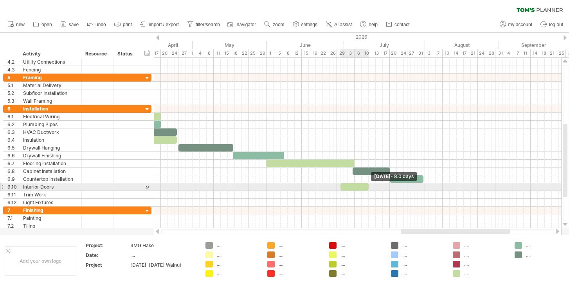
drag, startPoint x: 343, startPoint y: 189, endPoint x: 368, endPoint y: 187, distance: 25.1
click at [368, 187] on span at bounding box center [368, 186] width 3 height 7
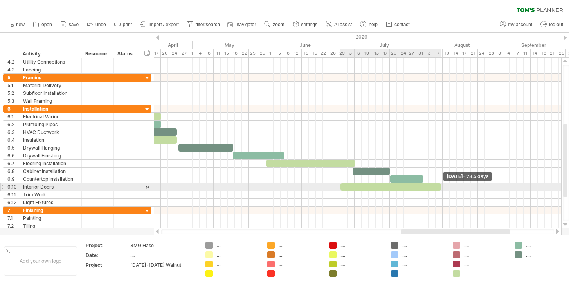
drag, startPoint x: 367, startPoint y: 187, endPoint x: 440, endPoint y: 187, distance: 72.7
click at [440, 187] on span at bounding box center [440, 186] width 3 height 7
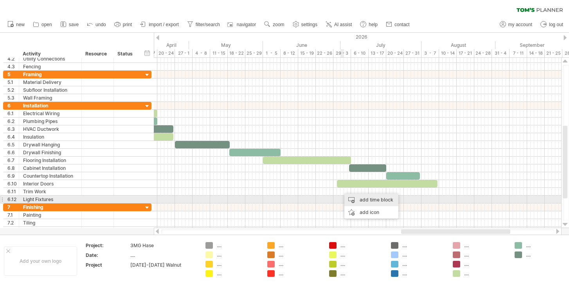
click at [357, 200] on div "add time block" at bounding box center [371, 200] width 54 height 13
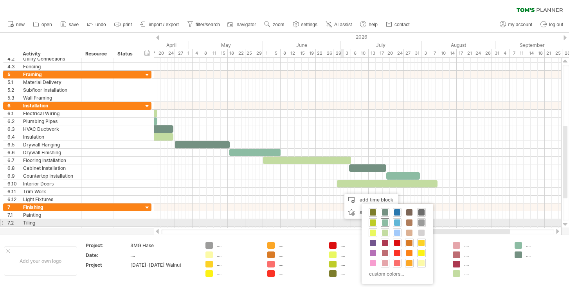
click at [386, 221] on span at bounding box center [385, 223] width 6 height 6
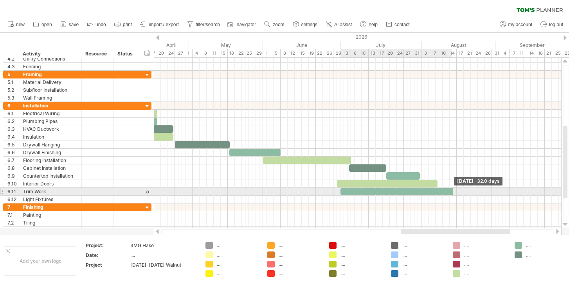
drag, startPoint x: 343, startPoint y: 192, endPoint x: 452, endPoint y: 191, distance: 109.5
click at [452, 191] on span at bounding box center [452, 191] width 3 height 7
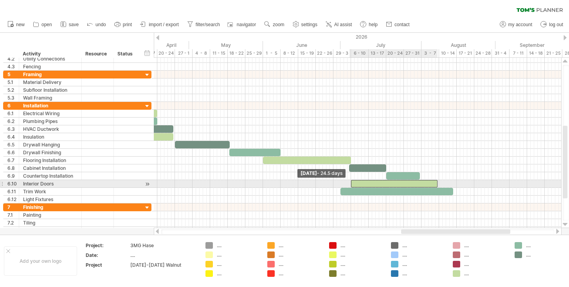
drag, startPoint x: 338, startPoint y: 185, endPoint x: 351, endPoint y: 185, distance: 13.3
click at [351, 185] on span at bounding box center [350, 183] width 3 height 7
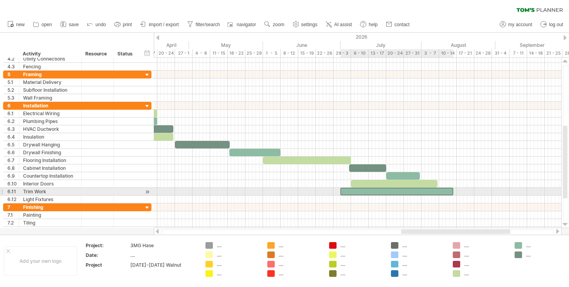
click at [346, 192] on div at bounding box center [396, 191] width 113 height 7
drag, startPoint x: 340, startPoint y: 192, endPoint x: 350, endPoint y: 192, distance: 10.2
click at [350, 192] on span at bounding box center [350, 191] width 3 height 7
drag, startPoint x: 452, startPoint y: 194, endPoint x: 488, endPoint y: 191, distance: 36.5
click at [489, 191] on span at bounding box center [490, 191] width 3 height 7
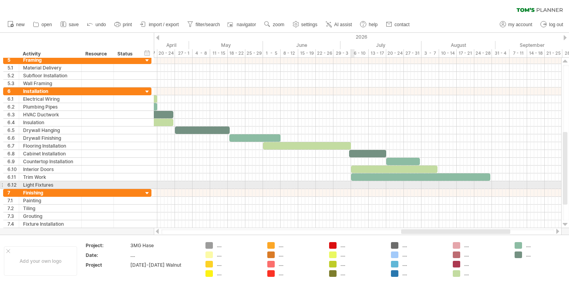
click at [352, 183] on div at bounding box center [357, 185] width 407 height 8
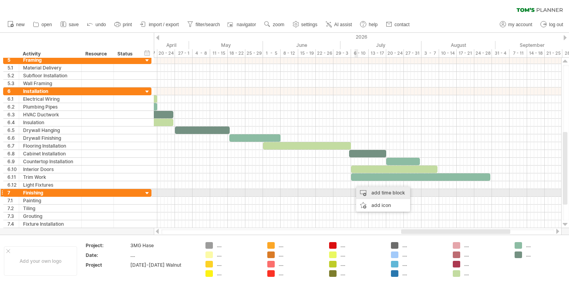
click at [360, 192] on div "add time block" at bounding box center [383, 193] width 54 height 13
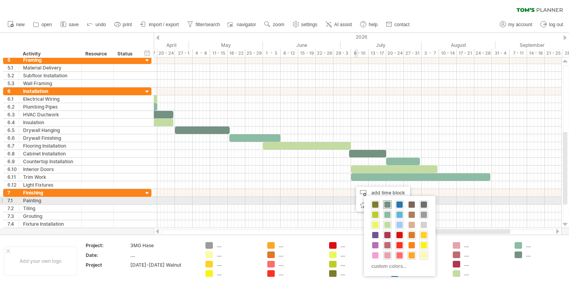
click at [386, 202] on span at bounding box center [387, 205] width 6 height 6
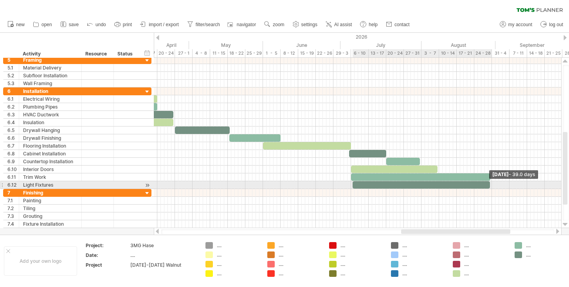
drag, startPoint x: 355, startPoint y: 185, endPoint x: 490, endPoint y: 185, distance: 134.5
click at [490, 185] on span at bounding box center [489, 184] width 3 height 7
click at [352, 186] on div at bounding box center [420, 184] width 139 height 7
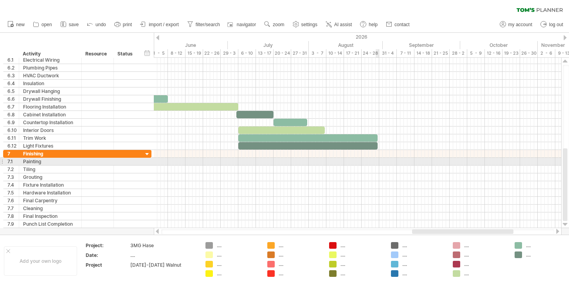
click at [379, 162] on div at bounding box center [357, 162] width 407 height 8
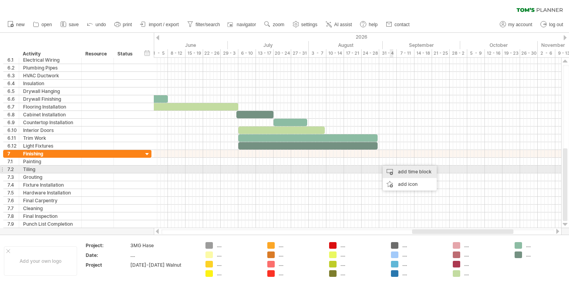
click at [398, 168] on div "add time block" at bounding box center [410, 172] width 54 height 13
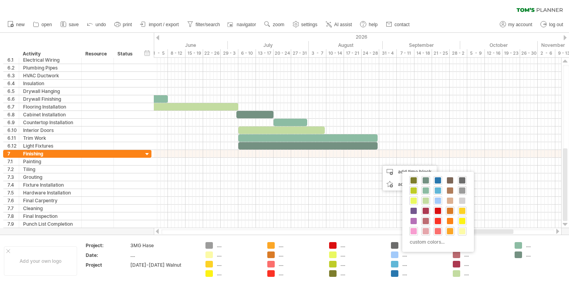
click at [414, 232] on span at bounding box center [413, 231] width 6 height 6
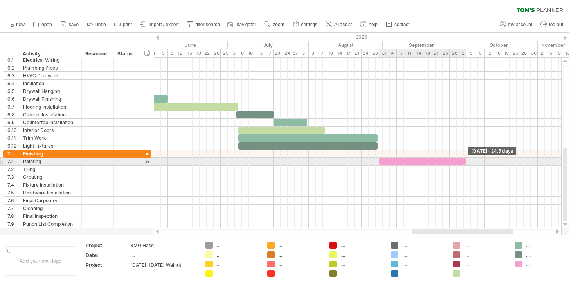
drag, startPoint x: 383, startPoint y: 162, endPoint x: 466, endPoint y: 162, distance: 82.9
click at [466, 162] on span at bounding box center [465, 161] width 3 height 7
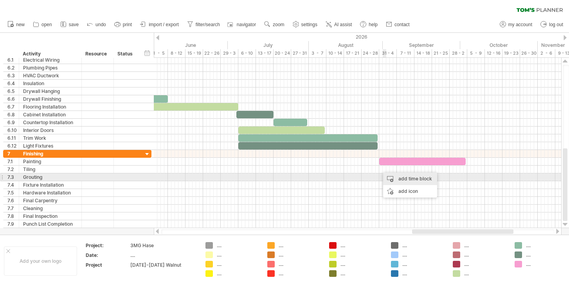
click at [394, 176] on div "add time block" at bounding box center [410, 179] width 54 height 13
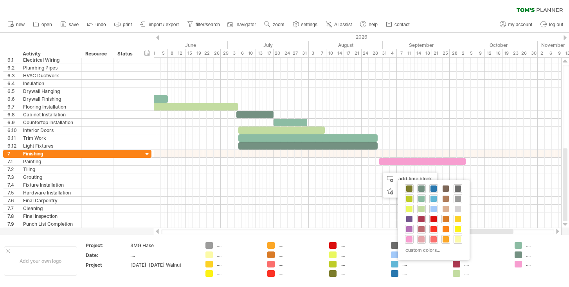
click at [410, 229] on span at bounding box center [409, 229] width 6 height 6
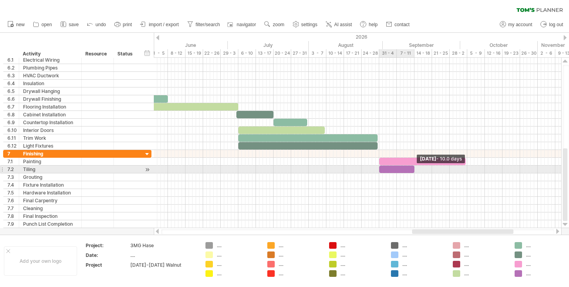
drag, startPoint x: 383, startPoint y: 169, endPoint x: 414, endPoint y: 170, distance: 31.7
click at [414, 170] on span at bounding box center [414, 169] width 3 height 7
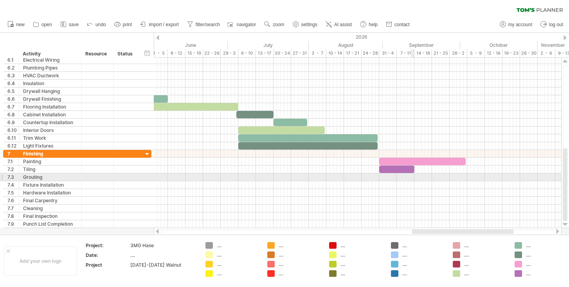
click at [412, 178] on div at bounding box center [357, 178] width 407 height 8
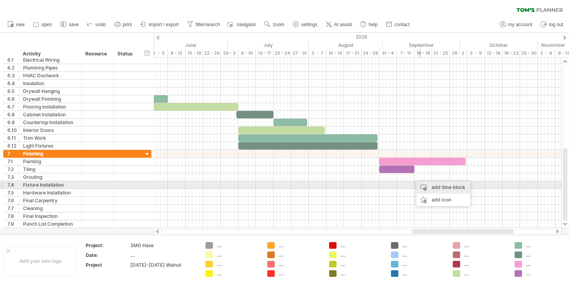
click at [426, 185] on div "add time block" at bounding box center [443, 187] width 54 height 13
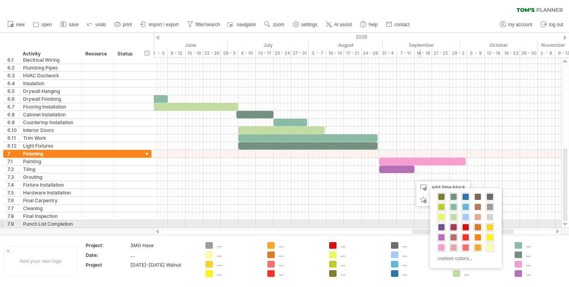
click at [442, 227] on span at bounding box center [441, 228] width 6 height 6
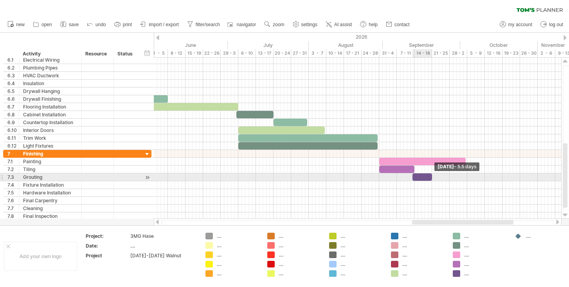
drag, startPoint x: 415, startPoint y: 177, endPoint x: 430, endPoint y: 176, distance: 15.3
click at [430, 176] on span at bounding box center [431, 177] width 3 height 7
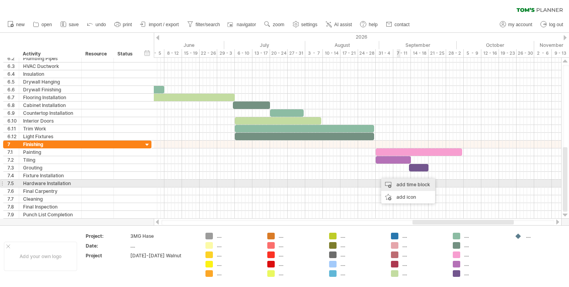
click at [404, 183] on div "add time block" at bounding box center [408, 185] width 54 height 13
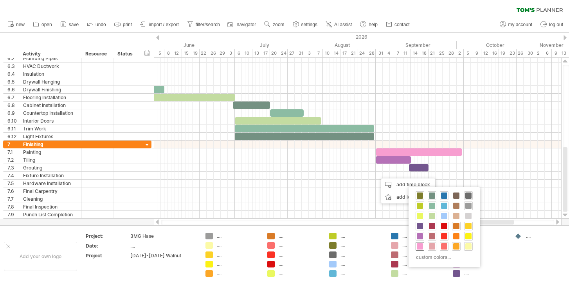
click at [420, 247] on span at bounding box center [420, 247] width 6 height 6
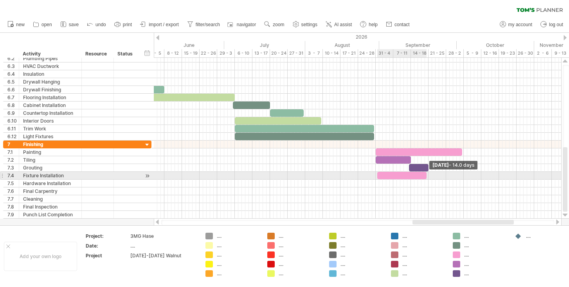
drag, startPoint x: 381, startPoint y: 176, endPoint x: 427, endPoint y: 178, distance: 45.8
click at [427, 178] on span at bounding box center [426, 175] width 3 height 7
click at [376, 175] on span at bounding box center [375, 175] width 3 height 7
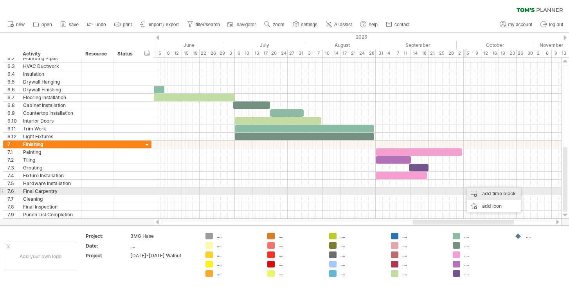
click at [473, 192] on div "add time block" at bounding box center [494, 194] width 54 height 13
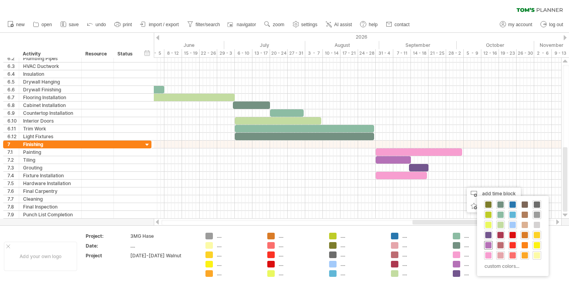
click at [490, 246] on span at bounding box center [488, 245] width 6 height 6
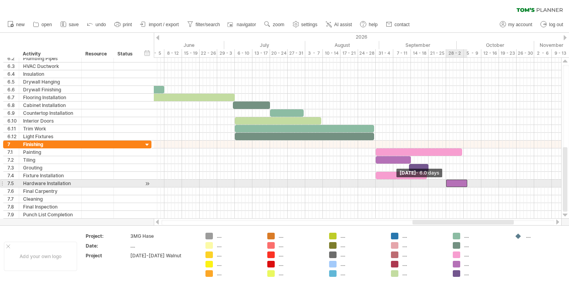
drag, startPoint x: 464, startPoint y: 183, endPoint x: 446, endPoint y: 183, distance: 18.4
click at [446, 183] on span at bounding box center [445, 183] width 3 height 7
drag, startPoint x: 465, startPoint y: 183, endPoint x: 480, endPoint y: 183, distance: 14.5
click at [480, 183] on span at bounding box center [481, 183] width 3 height 7
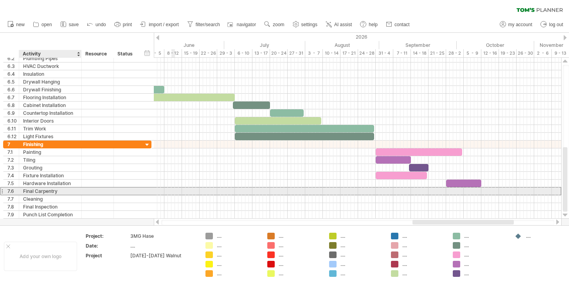
click at [65, 190] on div "Final Carpentry" at bounding box center [50, 191] width 54 height 7
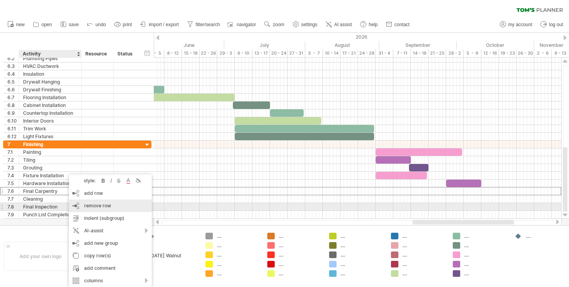
click at [93, 208] on span "remove row" at bounding box center [97, 206] width 27 height 6
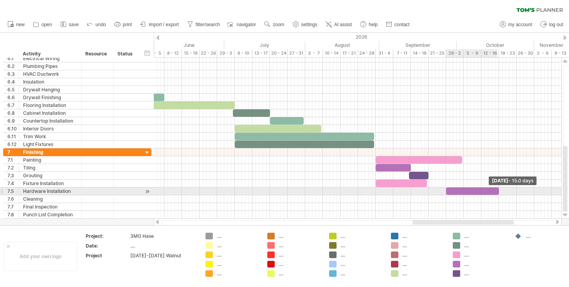
drag, startPoint x: 481, startPoint y: 190, endPoint x: 498, endPoint y: 190, distance: 16.8
click at [498, 190] on span at bounding box center [498, 191] width 3 height 7
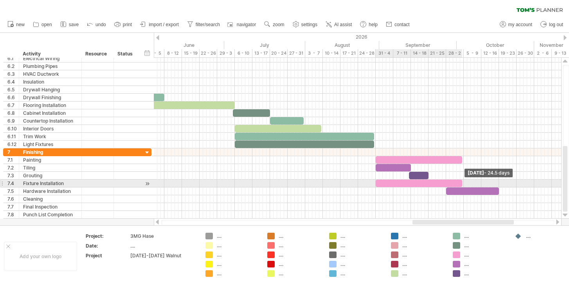
drag, startPoint x: 425, startPoint y: 183, endPoint x: 460, endPoint y: 182, distance: 35.2
click at [460, 182] on span at bounding box center [461, 183] width 3 height 7
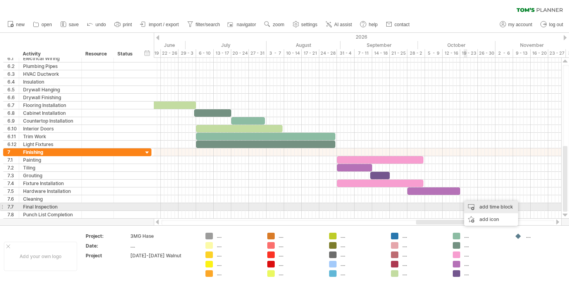
click at [480, 207] on div "add time block" at bounding box center [491, 207] width 54 height 13
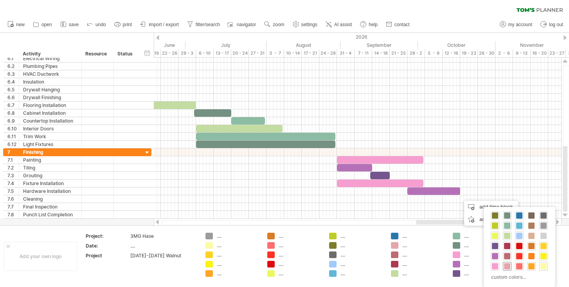
click at [506, 268] on span at bounding box center [507, 267] width 6 height 6
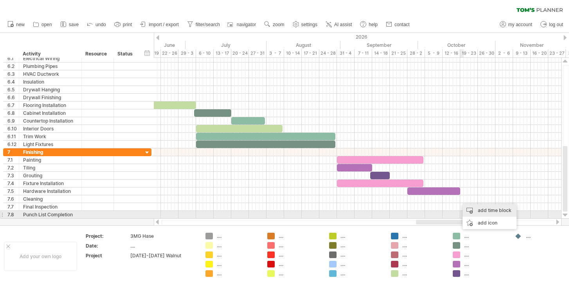
click at [473, 212] on div "add time block" at bounding box center [489, 211] width 54 height 13
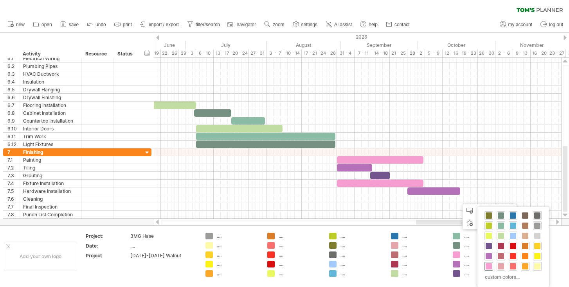
click at [486, 269] on span at bounding box center [488, 267] width 6 height 6
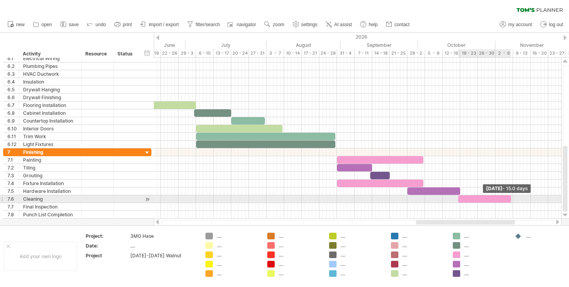
drag, startPoint x: 462, startPoint y: 199, endPoint x: 511, endPoint y: 199, distance: 48.9
click at [511, 199] on span at bounding box center [510, 199] width 3 height 7
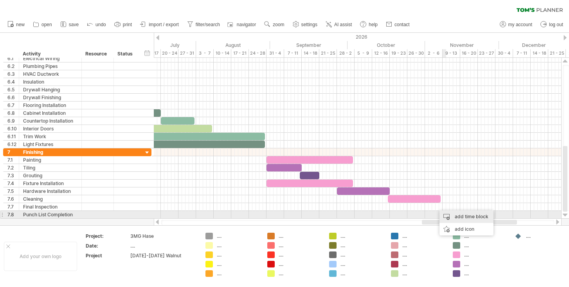
click at [451, 214] on div "add time block" at bounding box center [466, 217] width 54 height 13
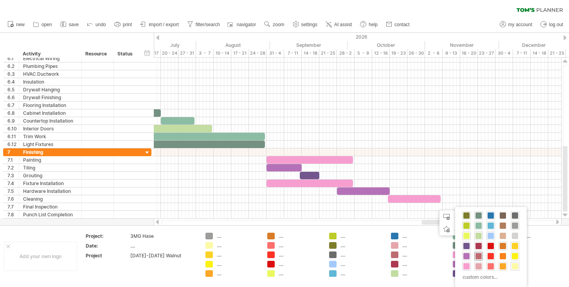
click at [477, 255] on span at bounding box center [478, 256] width 6 height 6
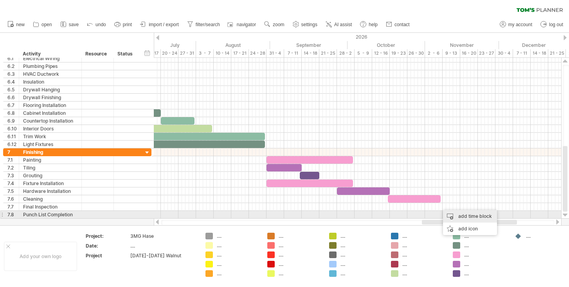
click at [449, 216] on div "add time block" at bounding box center [470, 216] width 54 height 13
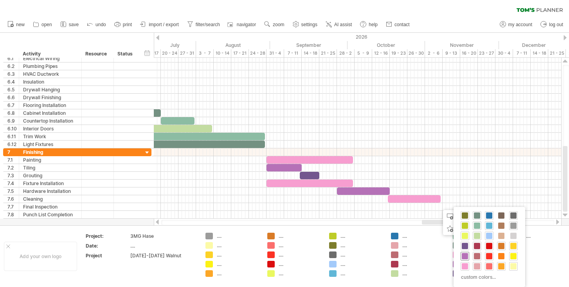
click at [464, 259] on span at bounding box center [465, 256] width 6 height 6
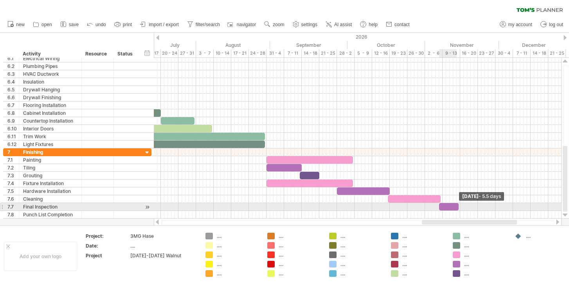
drag, startPoint x: 442, startPoint y: 207, endPoint x: 458, endPoint y: 207, distance: 15.3
click at [458, 207] on span at bounding box center [458, 206] width 3 height 7
click at [451, 207] on div at bounding box center [452, 206] width 20 height 7
click at [457, 204] on span at bounding box center [458, 206] width 3 height 7
click at [458, 204] on span at bounding box center [459, 206] width 3 height 7
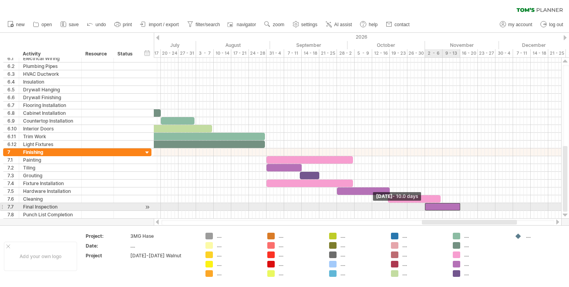
drag, startPoint x: 442, startPoint y: 205, endPoint x: 424, endPoint y: 206, distance: 17.6
click at [424, 206] on span at bounding box center [424, 206] width 3 height 7
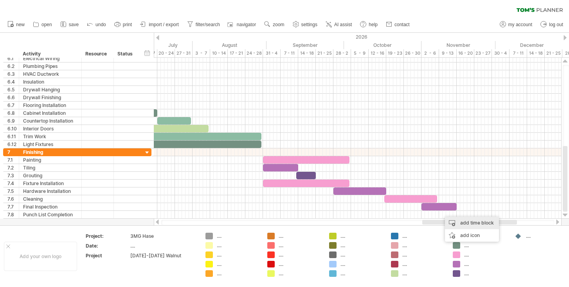
click at [458, 221] on div "add time block" at bounding box center [472, 223] width 54 height 13
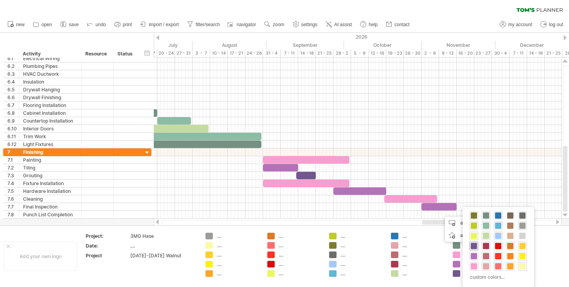
click at [471, 247] on span at bounding box center [474, 246] width 6 height 6
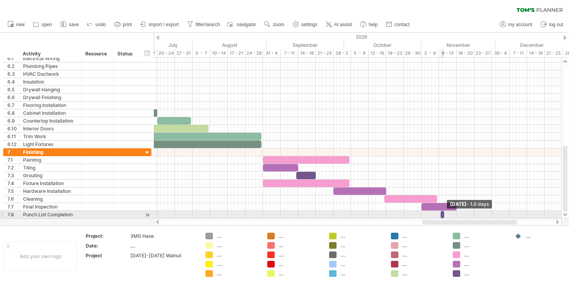
click at [443, 214] on span at bounding box center [443, 214] width 3 height 7
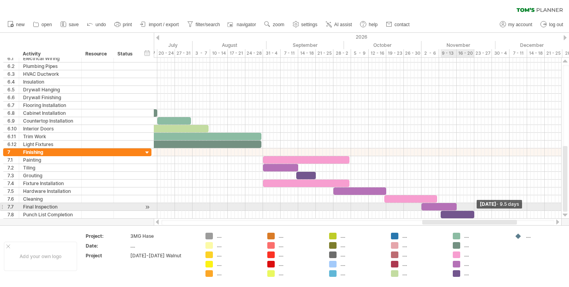
drag, startPoint x: 443, startPoint y: 214, endPoint x: 473, endPoint y: 211, distance: 30.3
click at [473, 211] on span at bounding box center [473, 214] width 3 height 7
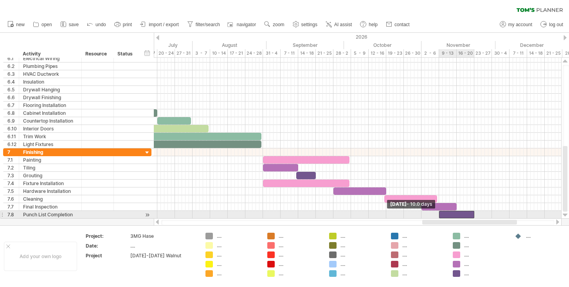
click at [438, 215] on span at bounding box center [438, 214] width 3 height 7
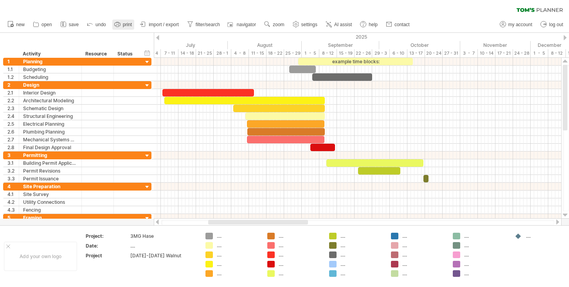
click at [125, 22] on span "print" at bounding box center [127, 24] width 9 height 5
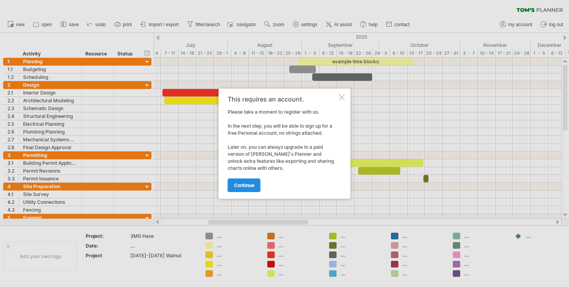
click at [250, 184] on span "continue" at bounding box center [244, 186] width 20 height 6
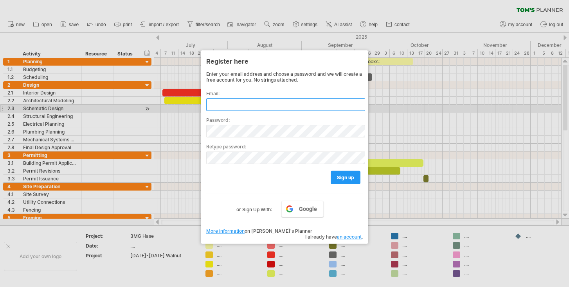
click at [255, 107] on input "text" at bounding box center [285, 105] width 159 height 13
type input "**********"
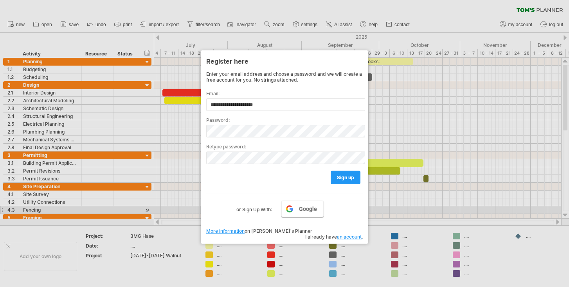
click at [302, 207] on span "Google" at bounding box center [308, 209] width 18 height 6
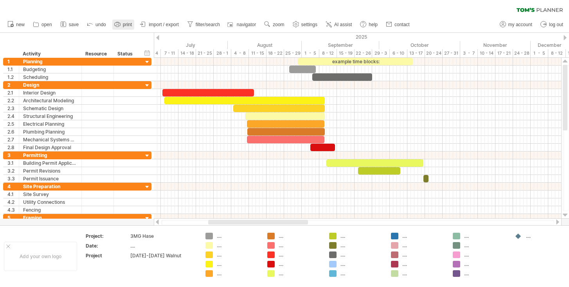
click at [120, 23] on icon at bounding box center [117, 24] width 6 height 3
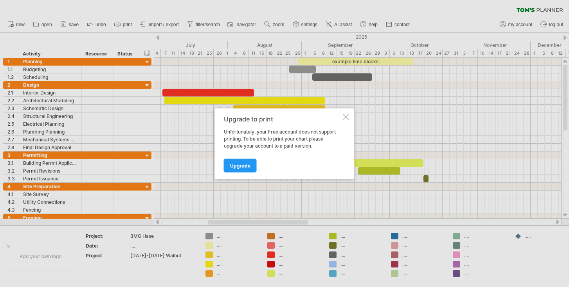
click at [343, 119] on div at bounding box center [346, 117] width 6 height 6
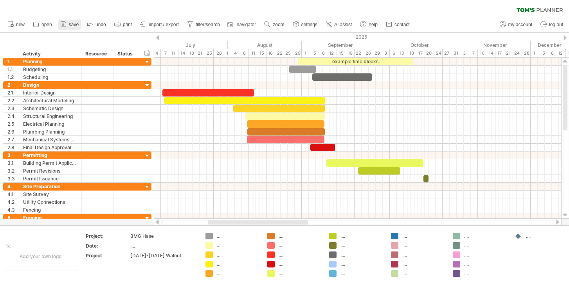
click at [70, 25] on span "save" at bounding box center [74, 24] width 10 height 5
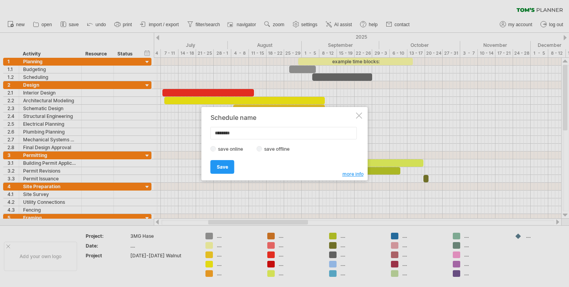
type input "********"
click at [274, 149] on label "save offline" at bounding box center [279, 149] width 34 height 6
click at [223, 166] on span "Save" at bounding box center [222, 167] width 11 height 6
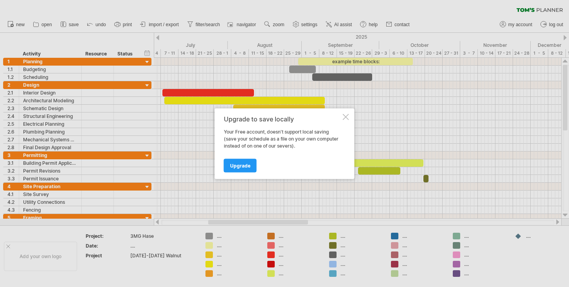
click at [344, 118] on div at bounding box center [346, 117] width 6 height 6
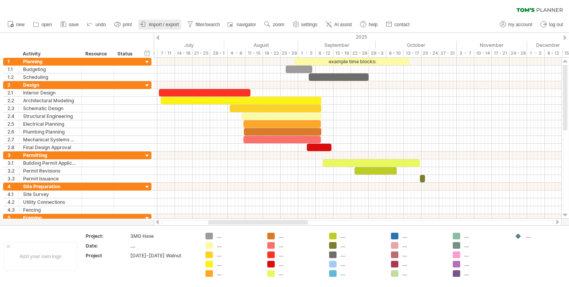
click at [169, 28] on link "import / export" at bounding box center [159, 25] width 43 height 10
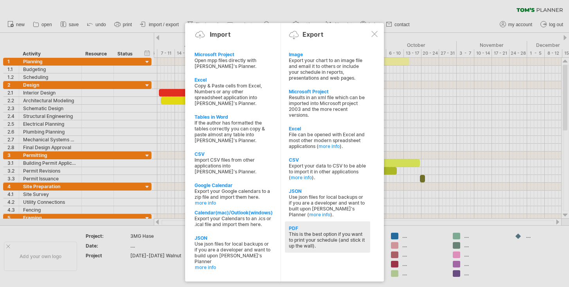
click at [310, 238] on div "This is the best option if you want to print your schedule (and stick it up the…" at bounding box center [327, 241] width 77 height 18
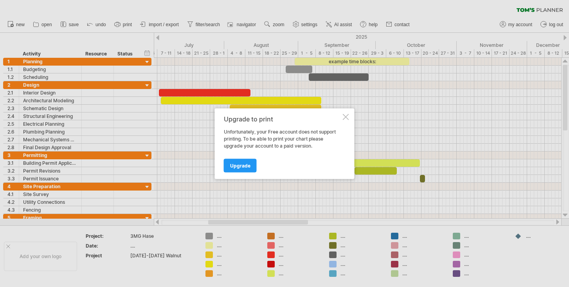
click at [345, 115] on div at bounding box center [346, 117] width 6 height 6
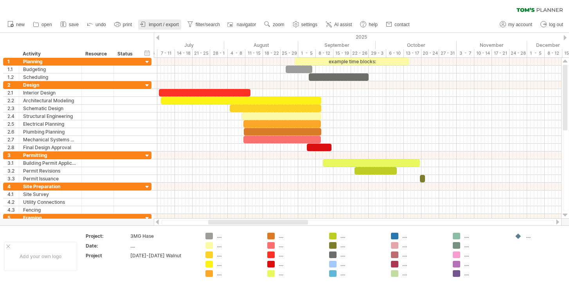
click at [165, 24] on span "import / export" at bounding box center [164, 24] width 30 height 5
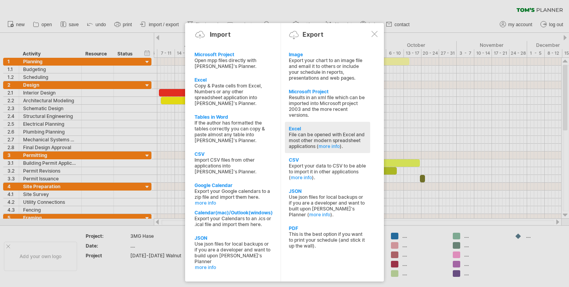
click at [319, 135] on div "File can be opened with Excel and most other modern spreadsheet applications ( …" at bounding box center [327, 141] width 77 height 18
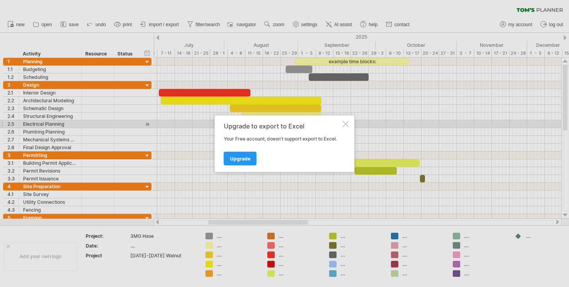
click at [345, 124] on div at bounding box center [346, 124] width 6 height 6
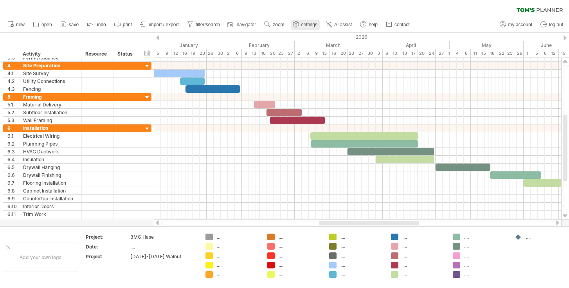
click at [298, 22] on icon at bounding box center [296, 25] width 6 height 6
select select "*"
select select "**"
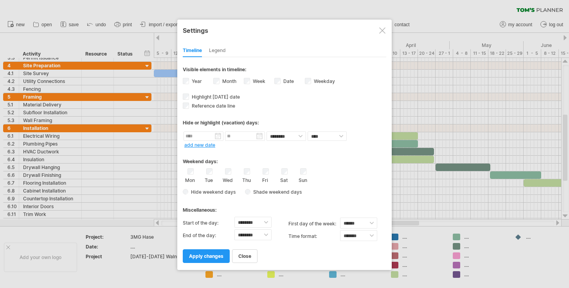
click at [381, 30] on div at bounding box center [382, 30] width 6 height 6
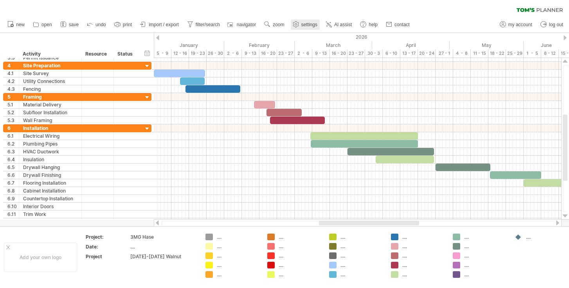
click at [293, 24] on use at bounding box center [296, 24] width 8 height 8
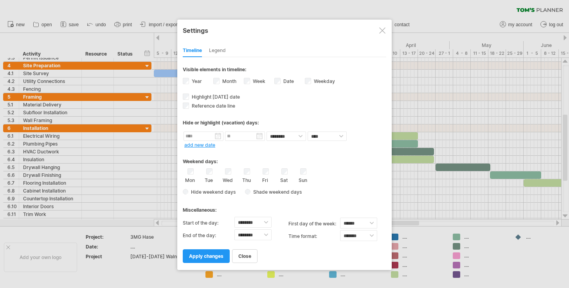
click at [223, 50] on div "Legend" at bounding box center [217, 51] width 17 height 13
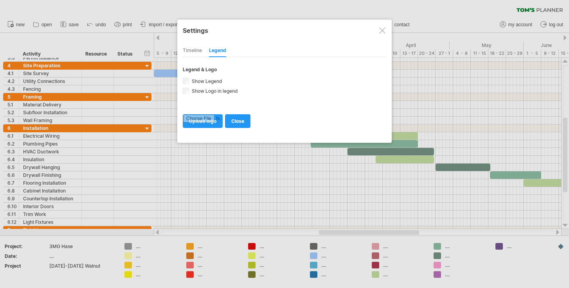
click at [383, 28] on div at bounding box center [382, 30] width 6 height 6
